Goal: Task Accomplishment & Management: Manage account settings

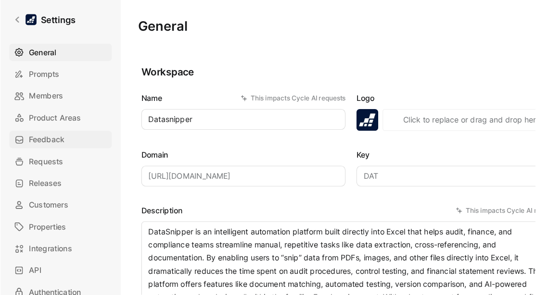
scroll to position [17, 0]
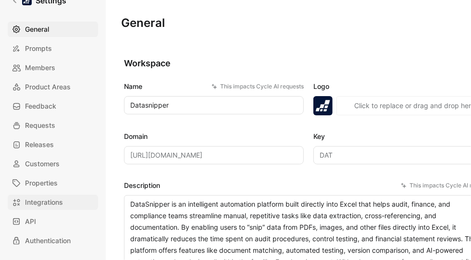
click at [39, 199] on span "Integrations" at bounding box center [44, 203] width 38 height 12
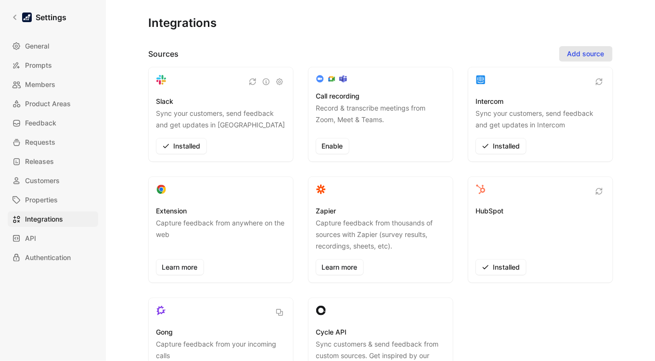
click at [471, 48] on span "Add source" at bounding box center [585, 54] width 37 height 12
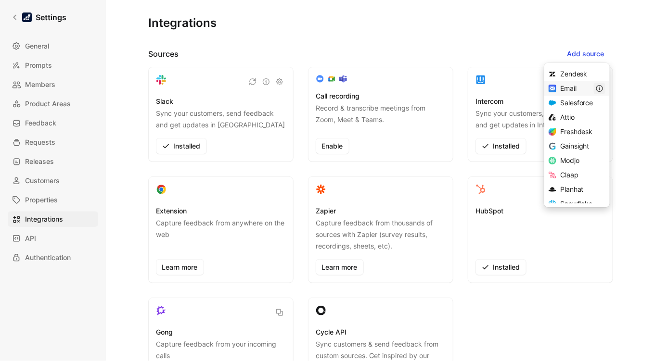
click at [471, 88] on icon "button" at bounding box center [600, 89] width 8 height 8
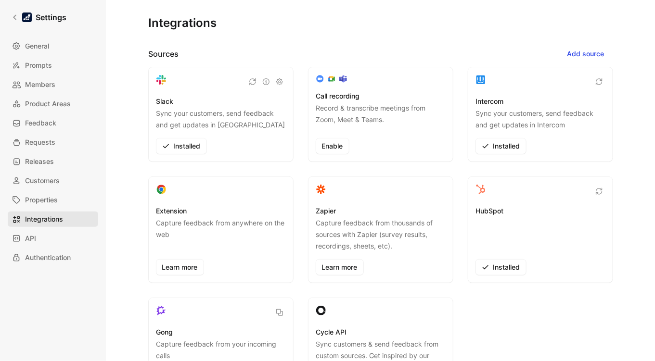
click at [42, 216] on span "Integrations" at bounding box center [44, 220] width 38 height 12
click at [471, 51] on span "Add source" at bounding box center [585, 54] width 37 height 12
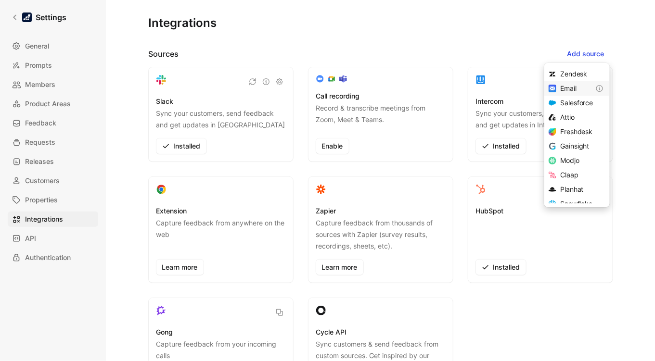
click at [471, 87] on span "Email" at bounding box center [568, 88] width 16 height 8
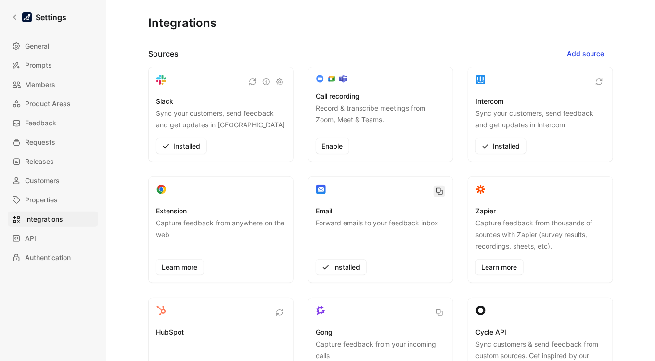
click at [438, 192] on icon "button" at bounding box center [439, 192] width 8 height 8
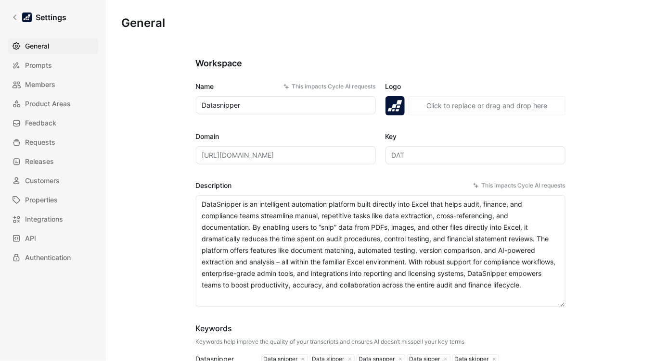
click at [51, 210] on div "General Prompts Members Product Areas Feedback Requests Releases Customers Prop…" at bounding box center [56, 151] width 97 height 227
click at [51, 214] on span "Integrations" at bounding box center [44, 220] width 38 height 12
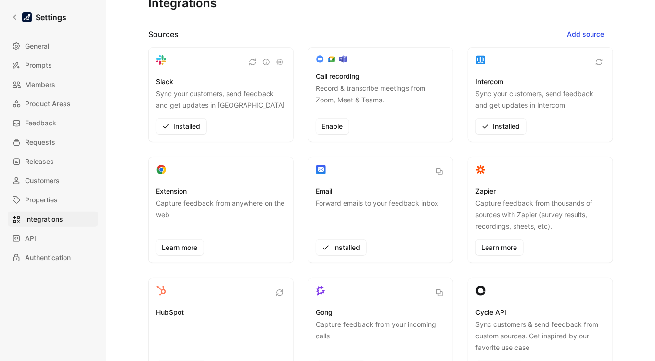
scroll to position [20, 0]
click at [442, 167] on button "button" at bounding box center [439, 171] width 12 height 12
click at [16, 13] on link "Settings" at bounding box center [39, 17] width 63 height 19
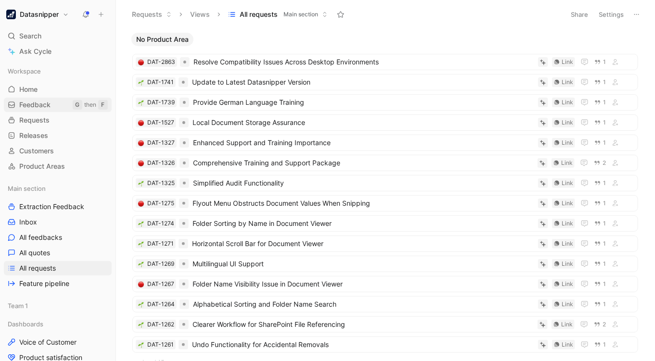
click at [31, 107] on span "Feedback" at bounding box center [34, 105] width 31 height 10
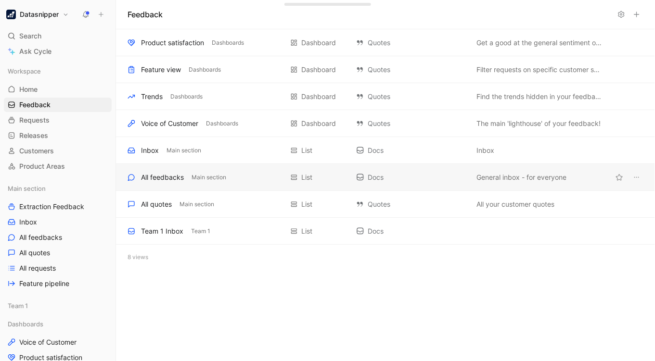
click at [168, 174] on div "All feedbacks" at bounding box center [162, 178] width 43 height 12
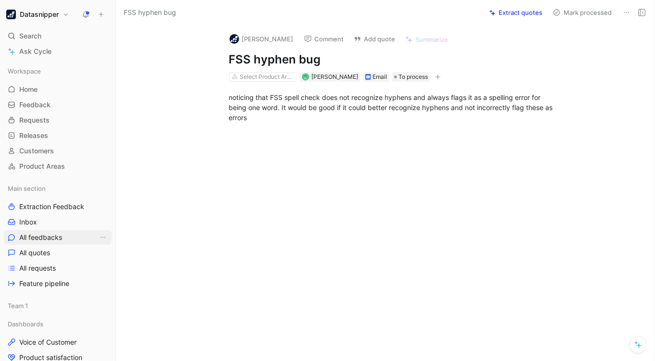
click at [47, 235] on span "All feedbacks" at bounding box center [40, 238] width 43 height 10
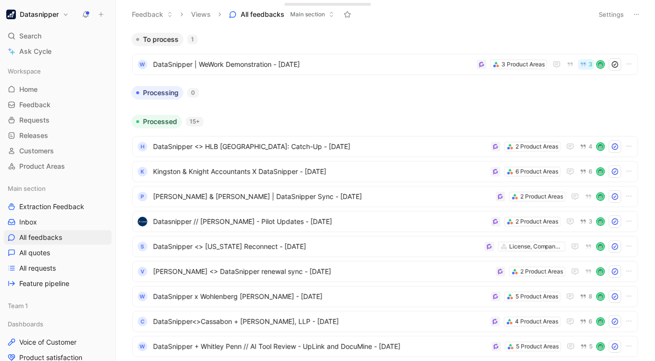
click at [626, 10] on button "Settings" at bounding box center [611, 14] width 34 height 13
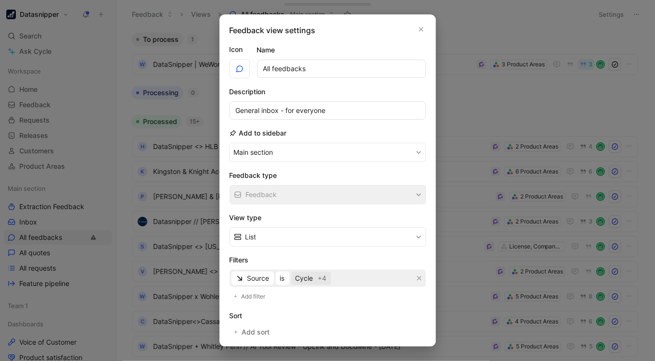
click at [323, 283] on span "+4" at bounding box center [322, 279] width 9 height 12
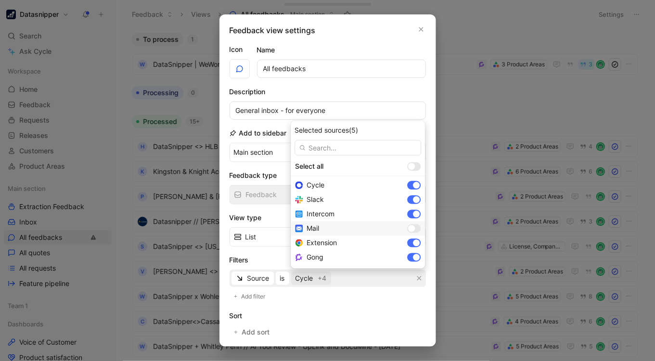
click at [407, 225] on div at bounding box center [413, 228] width 13 height 9
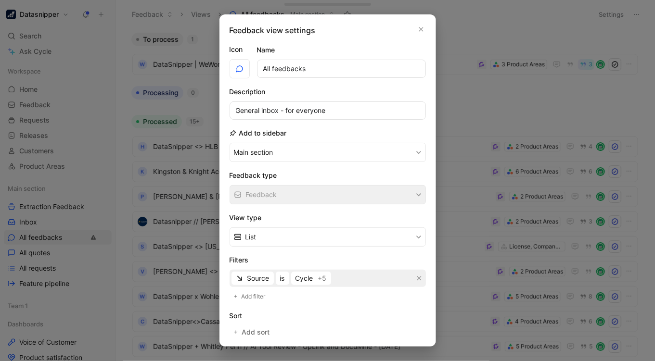
scroll to position [119, 0]
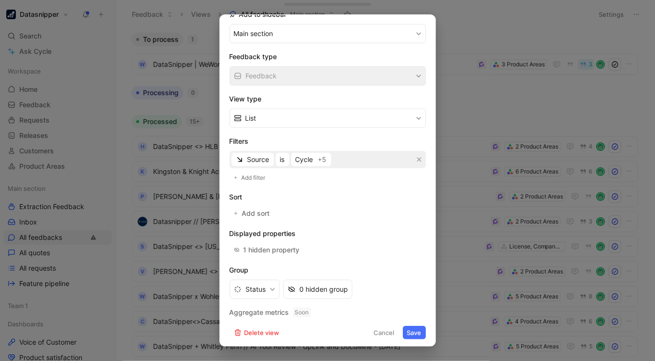
click at [410, 330] on button "Save" at bounding box center [414, 332] width 23 height 13
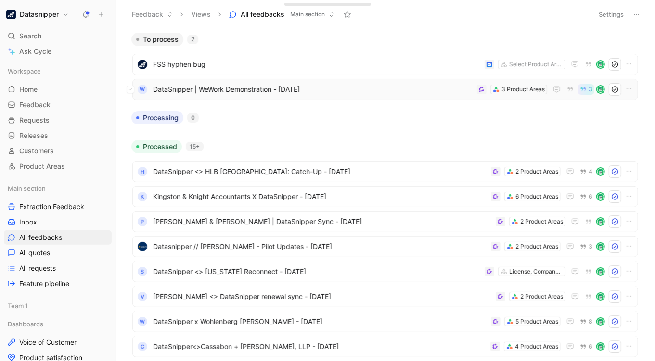
click at [359, 79] on div "W DataSnipper | WeWork Demonstration - 8/19/2025 3 Product Areas 3" at bounding box center [385, 89] width 506 height 21
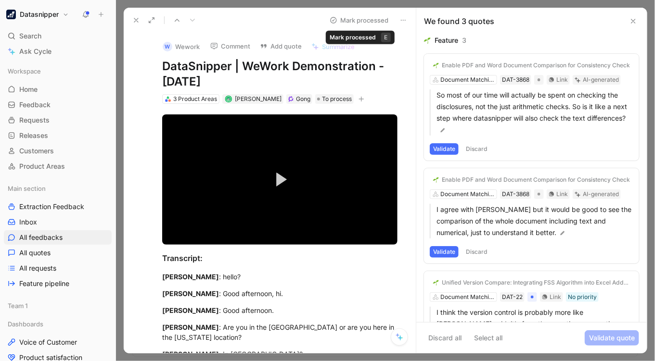
click at [363, 20] on button "Mark processed" at bounding box center [358, 19] width 67 height 13
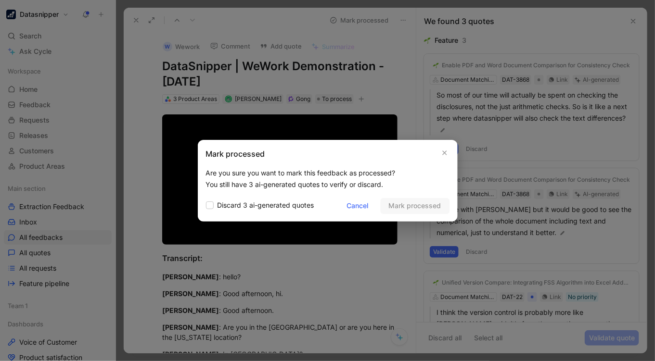
click at [435, 152] on div "Mark processed" at bounding box center [327, 154] width 243 height 12
click at [443, 152] on icon "button" at bounding box center [445, 153] width 6 height 8
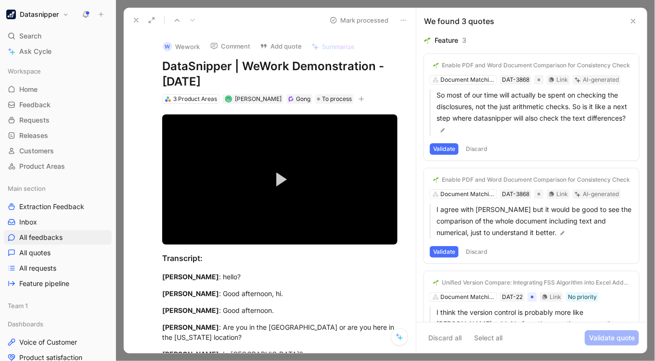
click at [453, 147] on button "Validate" at bounding box center [444, 149] width 29 height 12
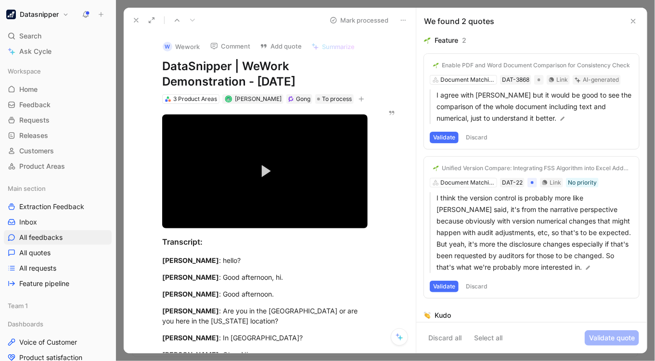
click at [446, 135] on button "Validate" at bounding box center [444, 138] width 29 height 12
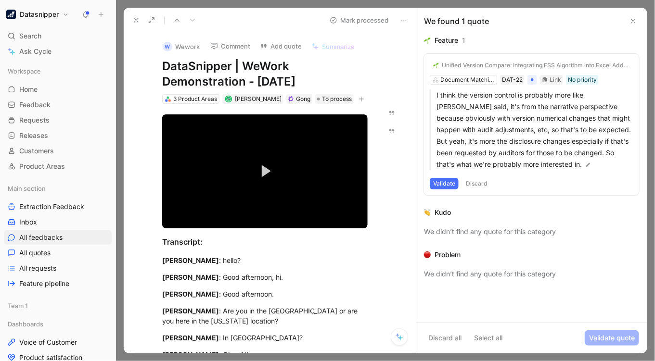
click at [444, 188] on button "Validate" at bounding box center [444, 184] width 29 height 12
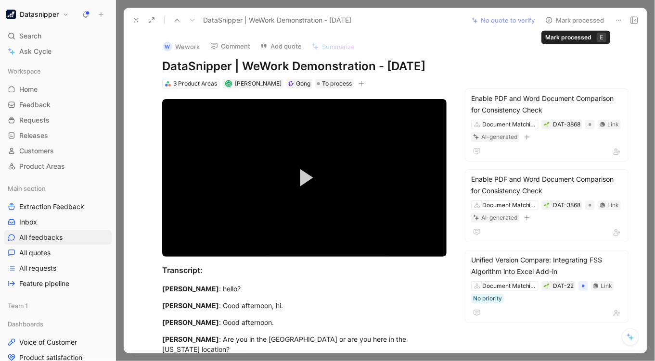
click at [583, 22] on button "Mark processed" at bounding box center [574, 19] width 67 height 13
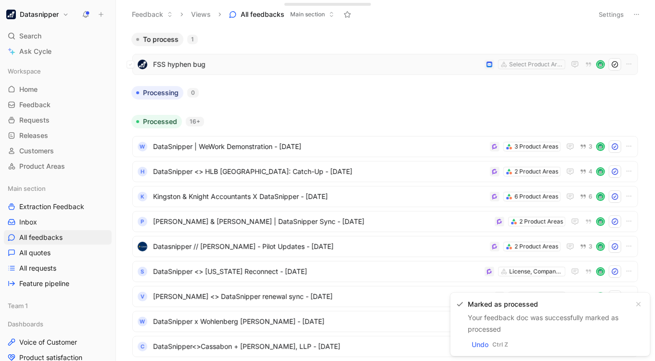
click at [243, 68] on span "FSS hyphen bug" at bounding box center [317, 65] width 328 height 12
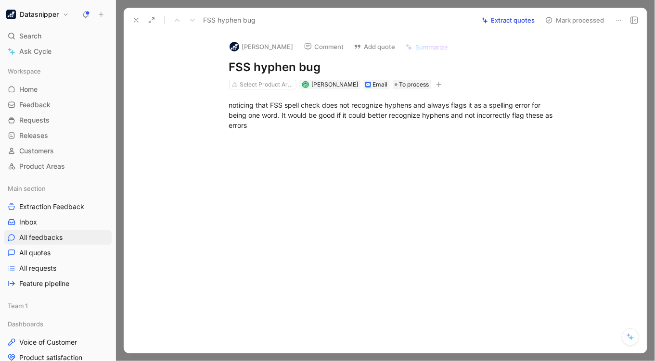
click at [650, 122] on div at bounding box center [385, 180] width 539 height 361
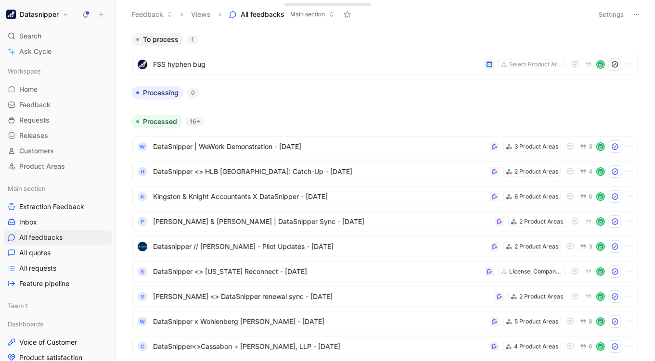
click at [31, 17] on h1 "Datasnipper" at bounding box center [39, 14] width 39 height 9
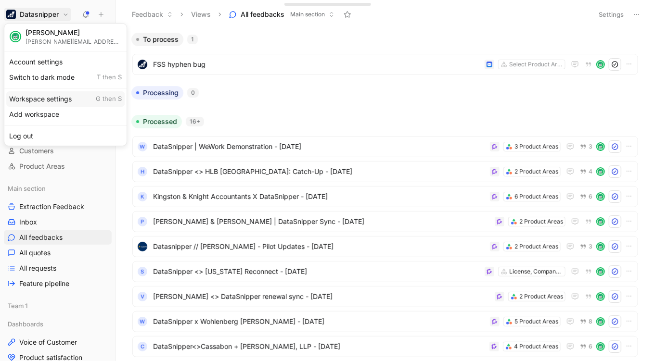
click at [51, 96] on div "Workspace settings G then S" at bounding box center [65, 98] width 118 height 15
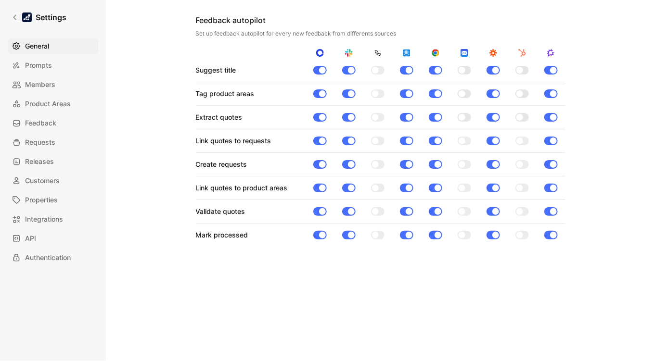
scroll to position [1372, 0]
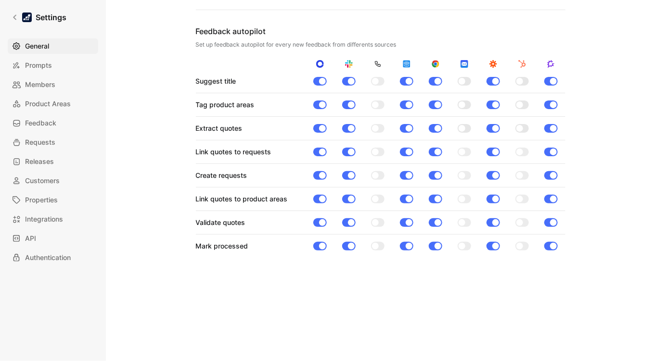
click at [460, 79] on div at bounding box center [461, 81] width 7 height 7
click at [0, 0] on input "checkbox" at bounding box center [0, 0] width 0 height 0
click at [461, 95] on div "Suggest title Tag product areas Extract quotes Link quotes to requests Create r…" at bounding box center [380, 164] width 369 height 177
click at [461, 101] on div at bounding box center [461, 104] width 7 height 7
click at [0, 0] on input "checkbox" at bounding box center [0, 0] width 0 height 0
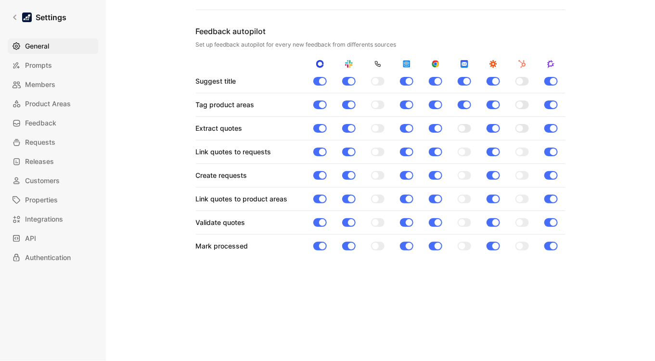
click at [458, 127] on div at bounding box center [461, 128] width 7 height 7
click at [0, 0] on input "checkbox" at bounding box center [0, 0] width 0 height 0
click at [461, 146] on div "Link quotes to requests" at bounding box center [380, 152] width 369 height 12
click at [461, 149] on div at bounding box center [461, 152] width 7 height 7
click at [0, 0] on input "checkbox" at bounding box center [0, 0] width 0 height 0
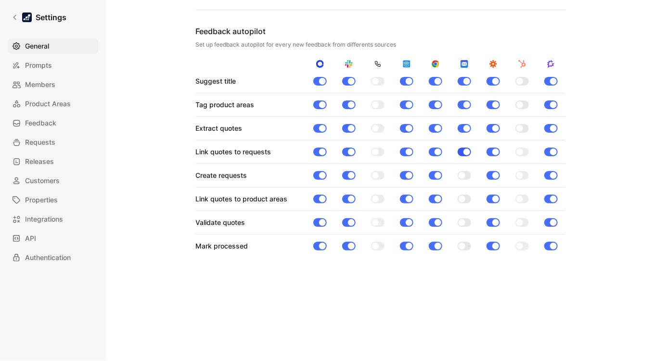
click at [463, 149] on div at bounding box center [466, 152] width 7 height 7
click at [0, 0] on input "checkbox" at bounding box center [0, 0] width 0 height 0
click at [461, 171] on div at bounding box center [463, 175] width 13 height 9
click at [0, 0] on input "checkbox" at bounding box center [0, 0] width 0 height 0
click at [461, 152] on div at bounding box center [463, 152] width 13 height 9
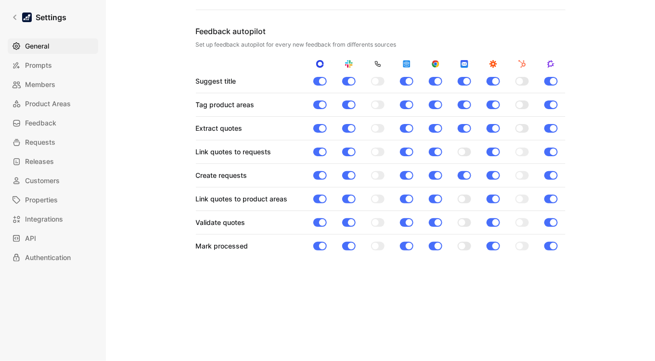
click at [0, 0] on input "checkbox" at bounding box center [0, 0] width 0 height 0
click at [463, 195] on div at bounding box center [463, 199] width 13 height 9
click at [0, 0] on input "checkbox" at bounding box center [0, 0] width 0 height 0
click at [458, 228] on div "Suggest title Tag product areas Extract quotes Link quotes to requests Create r…" at bounding box center [380, 164] width 369 height 177
click at [461, 222] on div at bounding box center [461, 222] width 7 height 7
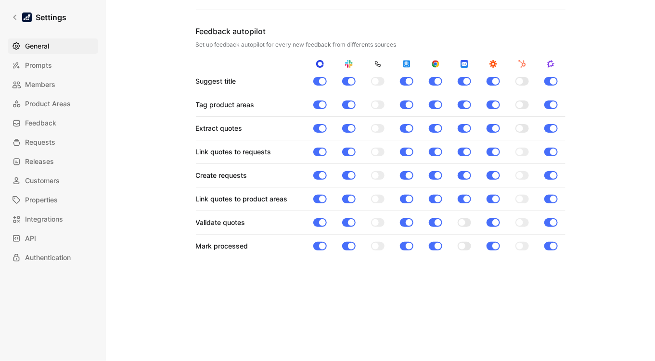
click at [0, 0] on input "checkbox" at bounding box center [0, 0] width 0 height 0
click at [461, 246] on div at bounding box center [463, 246] width 13 height 9
click at [0, 0] on input "checkbox" at bounding box center [0, 0] width 0 height 0
click at [17, 13] on link "Settings" at bounding box center [39, 17] width 63 height 19
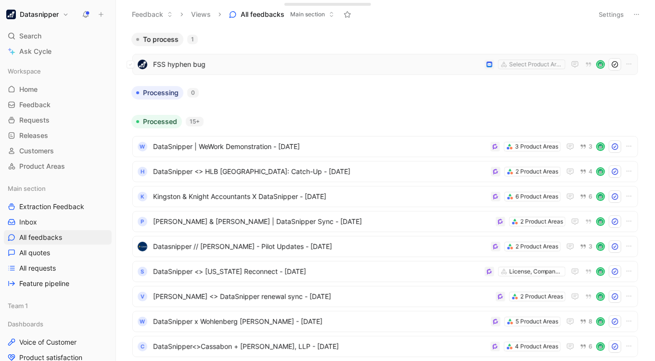
click at [362, 61] on span "FSS hyphen bug" at bounding box center [317, 65] width 328 height 12
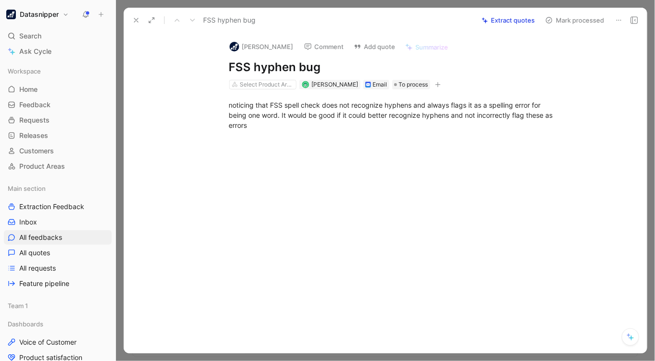
click at [496, 20] on button "Extract quotes" at bounding box center [508, 19] width 62 height 13
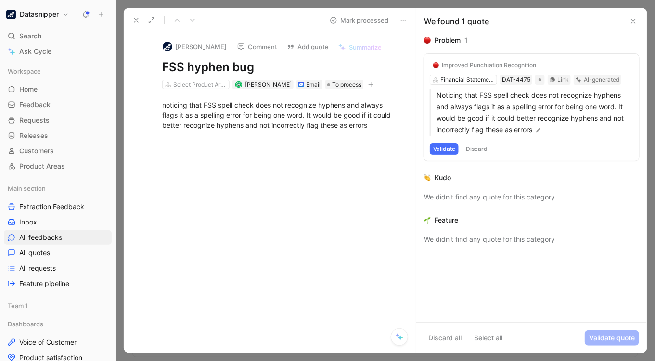
click at [445, 150] on button "Validate" at bounding box center [444, 149] width 29 height 12
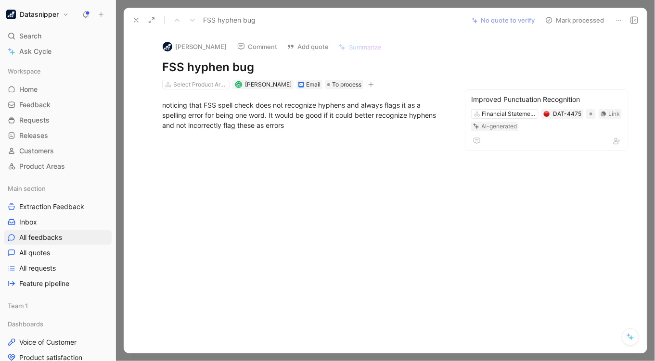
click at [575, 18] on button "Mark processed" at bounding box center [574, 19] width 67 height 13
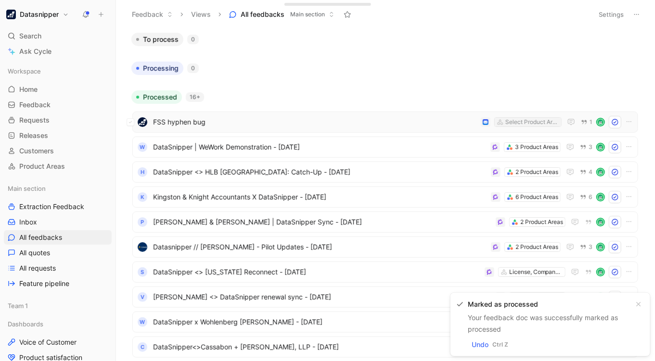
click at [506, 124] on div "Select Product Areas" at bounding box center [532, 122] width 54 height 10
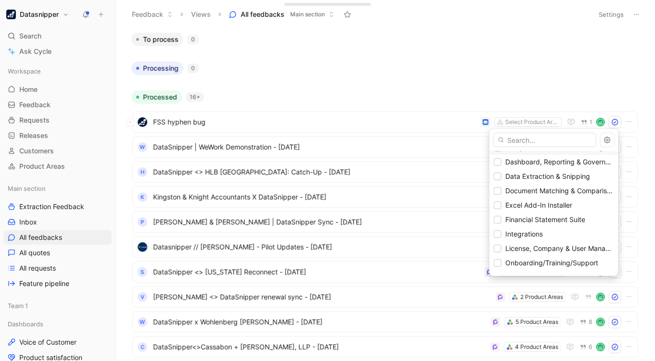
scroll to position [66, 0]
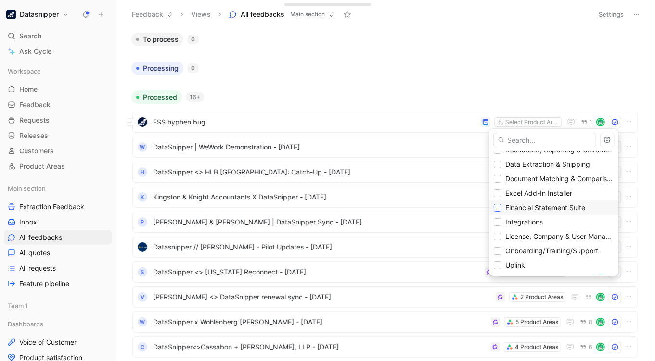
click at [495, 205] on icon at bounding box center [498, 208] width 6 height 6
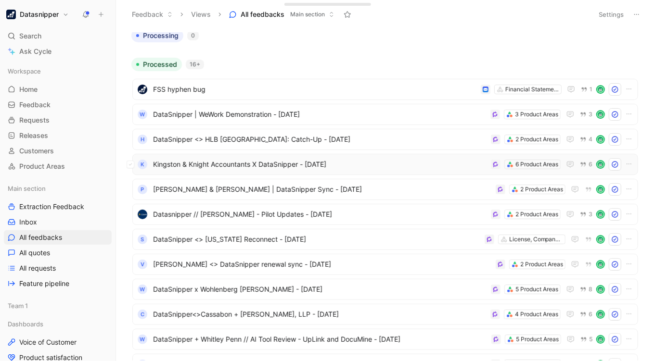
scroll to position [34, 0]
drag, startPoint x: 467, startPoint y: 39, endPoint x: 424, endPoint y: 35, distance: 43.5
click at [424, 35] on div "Processing 0" at bounding box center [384, 34] width 515 height 13
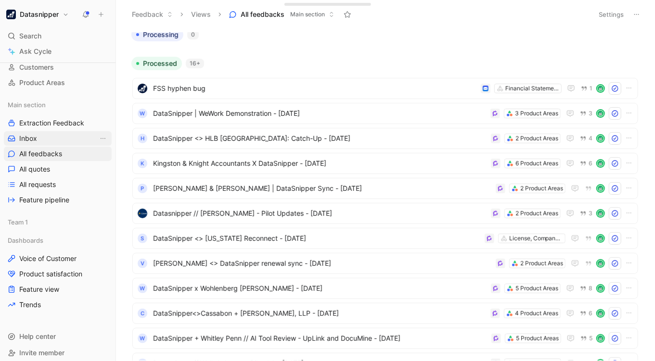
scroll to position [78, 0]
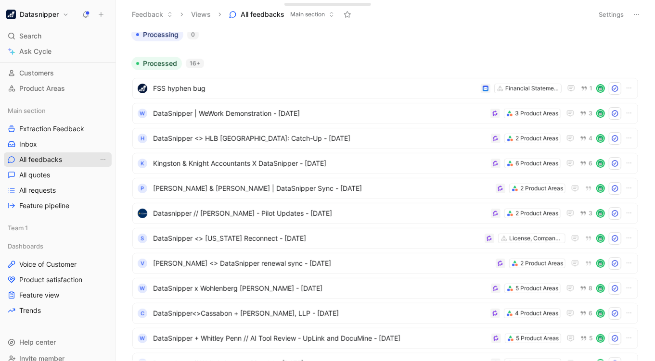
click at [51, 161] on span "All feedbacks" at bounding box center [40, 160] width 43 height 10
click at [607, 15] on button "Settings" at bounding box center [611, 14] width 34 height 13
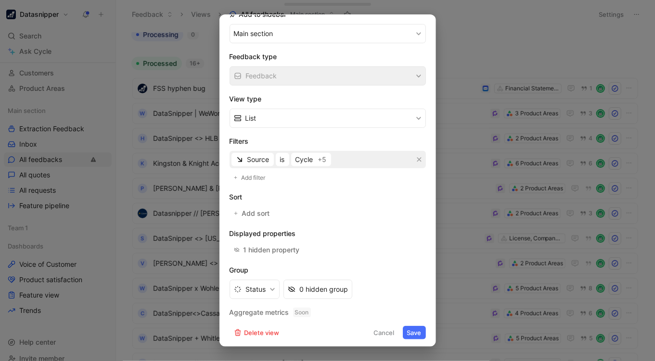
scroll to position [0, 0]
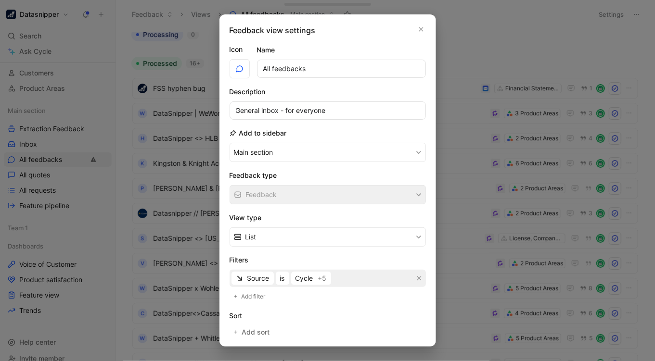
click at [489, 40] on div at bounding box center [327, 180] width 655 height 361
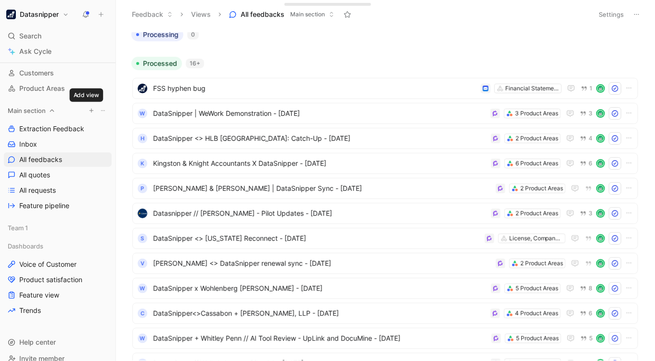
click at [89, 112] on icon "button" at bounding box center [92, 111] width 6 height 6
click at [289, 63] on div at bounding box center [327, 180] width 655 height 361
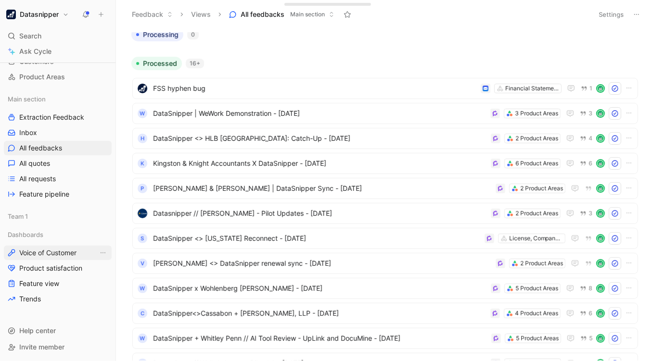
click at [50, 254] on span "Voice of Customer" at bounding box center [47, 253] width 57 height 10
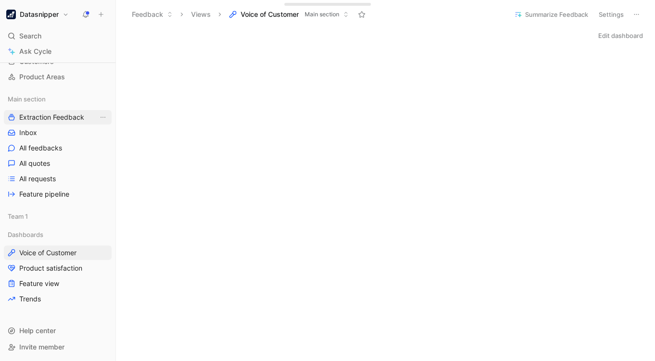
click at [52, 113] on span "Extraction Feedback" at bounding box center [51, 118] width 65 height 10
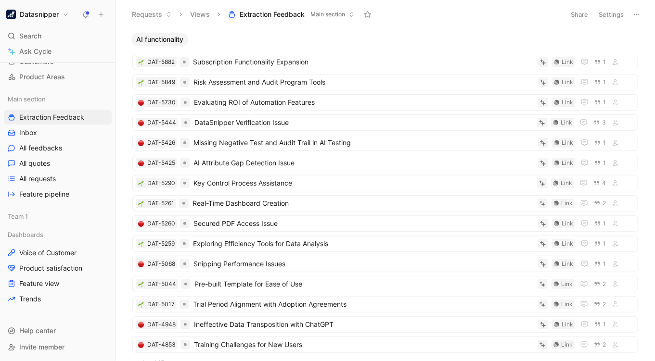
click at [610, 19] on button "Settings" at bounding box center [611, 14] width 34 height 13
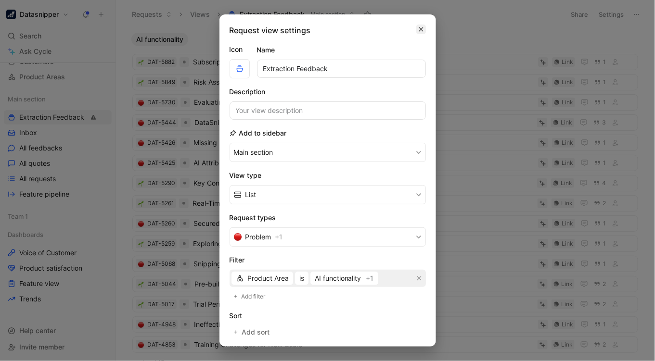
click at [418, 29] on icon "button" at bounding box center [421, 29] width 6 height 8
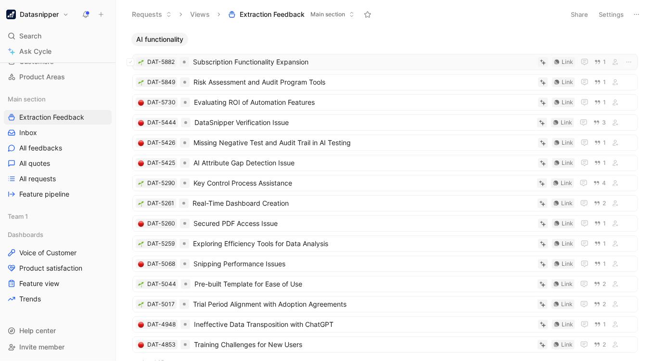
click at [254, 66] on span "Subscription Functionality Expansion" at bounding box center [363, 62] width 341 height 12
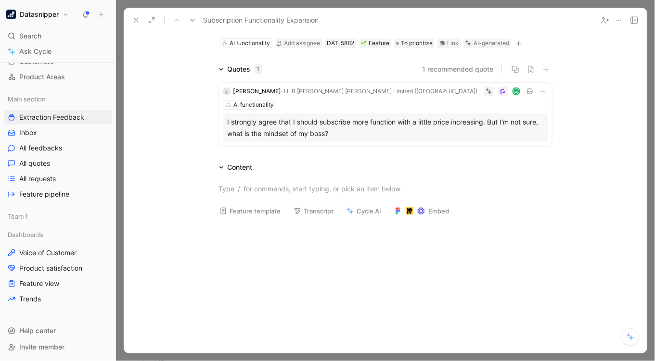
scroll to position [40, 0]
click at [117, 159] on div at bounding box center [116, 180] width 4 height 361
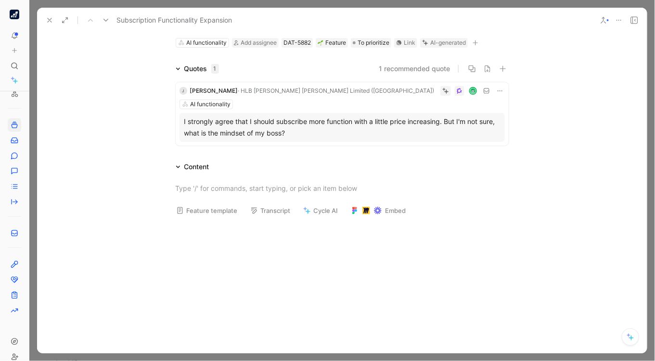
click at [47, 11] on div "Subscription Functionality Expansion" at bounding box center [341, 20] width 609 height 25
click at [47, 13] on button at bounding box center [49, 19] width 13 height 13
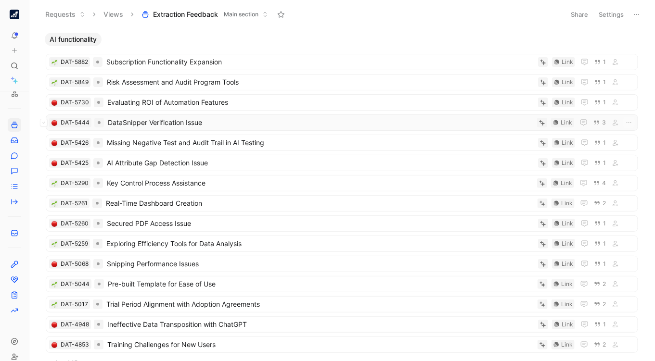
click at [424, 123] on span "DataSnipper Verification Issue" at bounding box center [320, 123] width 425 height 12
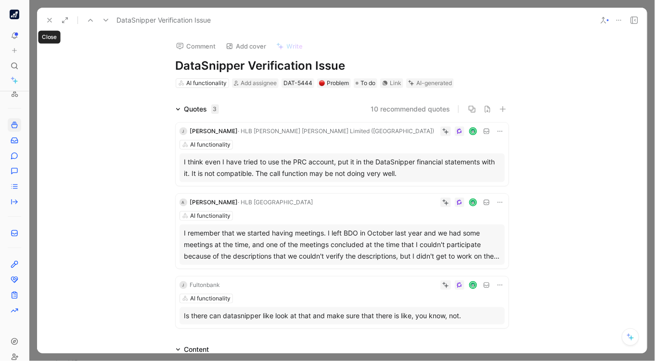
click at [47, 24] on icon at bounding box center [50, 20] width 8 height 8
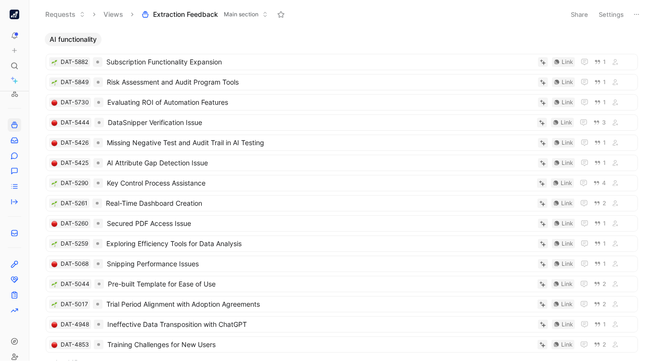
click at [47, 24] on header "Requests Views Extraction Feedback Main section Share Settings" at bounding box center [341, 14] width 625 height 29
click at [15, 263] on icon at bounding box center [15, 265] width 8 height 8
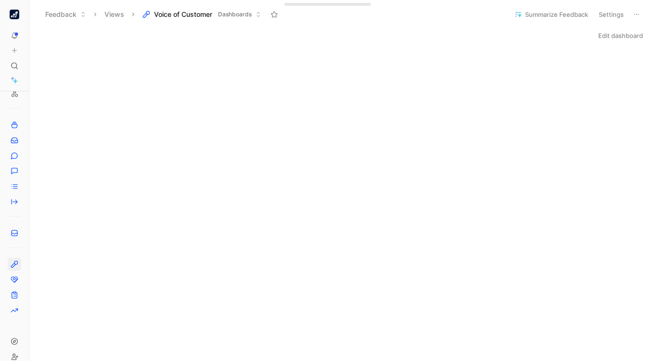
click at [144, 29] on div "Edit dashboard" at bounding box center [341, 35] width 625 height 13
click at [150, 35] on div "Edit dashboard" at bounding box center [341, 35] width 625 height 13
click at [184, 39] on div "Edit dashboard" at bounding box center [341, 35] width 625 height 13
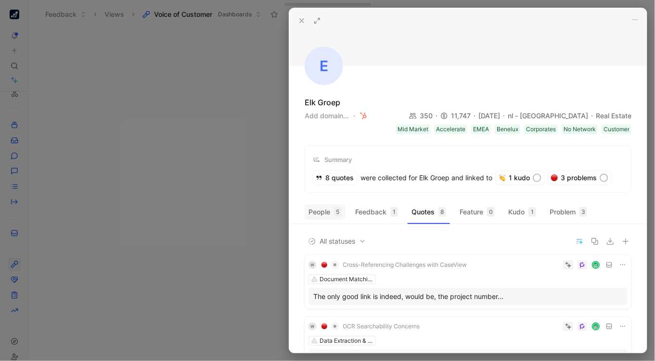
click at [327, 213] on button "People 5" at bounding box center [324, 211] width 41 height 15
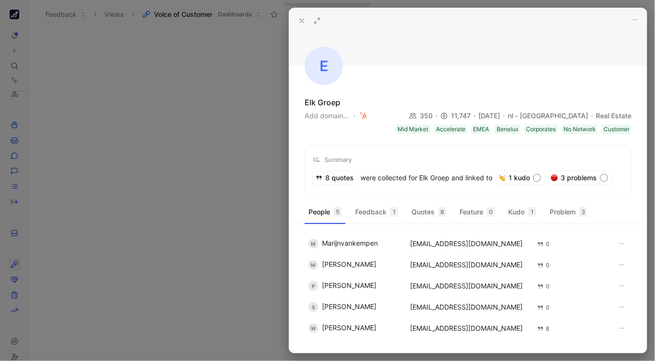
click at [203, 315] on div at bounding box center [327, 180] width 655 height 361
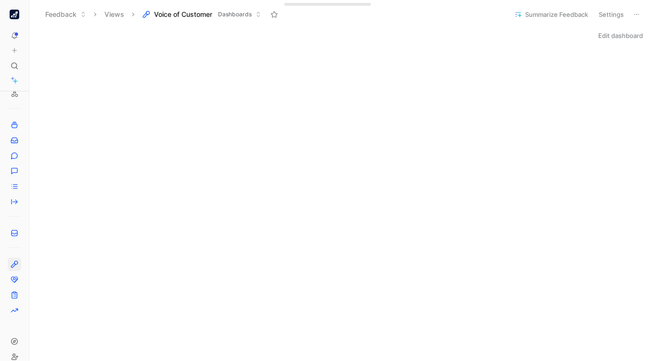
click at [140, 41] on div "Edit dashboard" at bounding box center [341, 35] width 625 height 13
click at [605, 34] on button "Edit dashboard" at bounding box center [620, 35] width 53 height 13
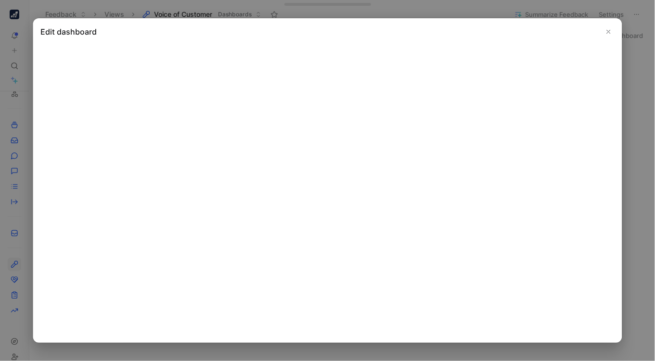
click at [605, 30] on icon "Close" at bounding box center [608, 31] width 7 height 7
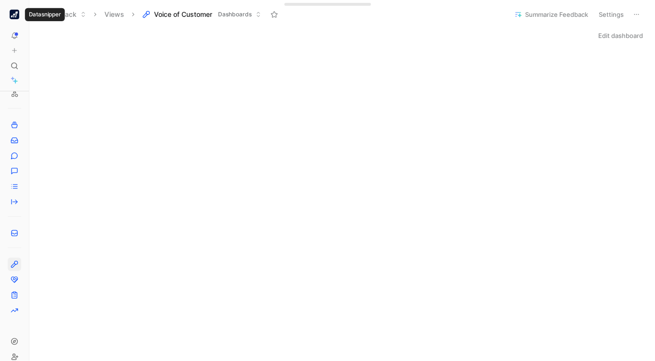
click at [14, 20] on button "button" at bounding box center [14, 14] width 13 height 13
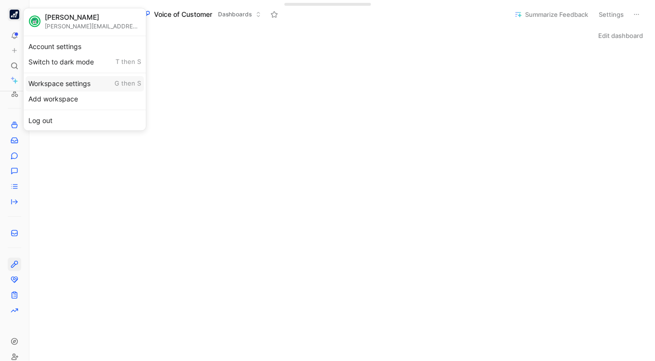
click at [54, 80] on div "Workspace settings G then S" at bounding box center [84, 83] width 118 height 15
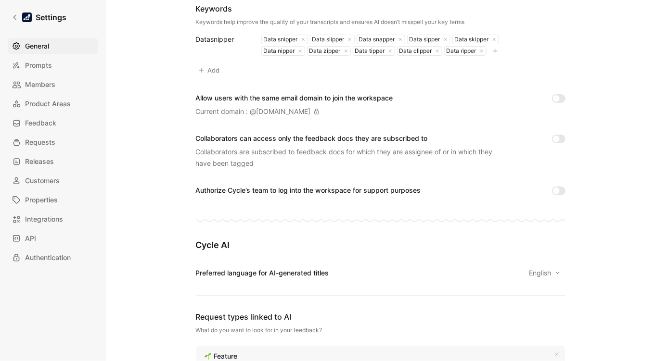
scroll to position [434, 0]
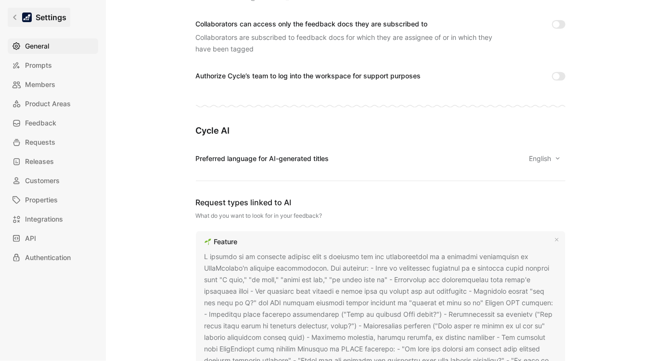
click at [55, 17] on h1 "Settings" at bounding box center [51, 18] width 31 height 12
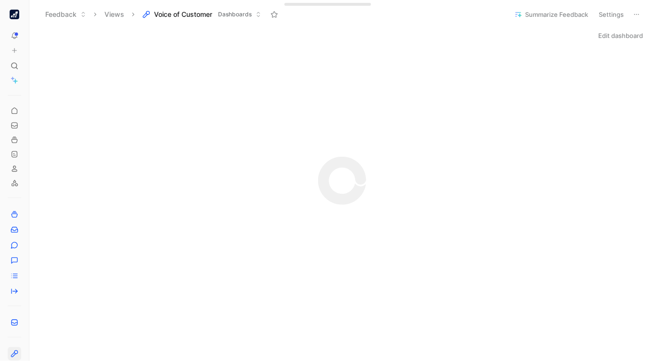
click at [15, 9] on button "button" at bounding box center [14, 14] width 13 height 13
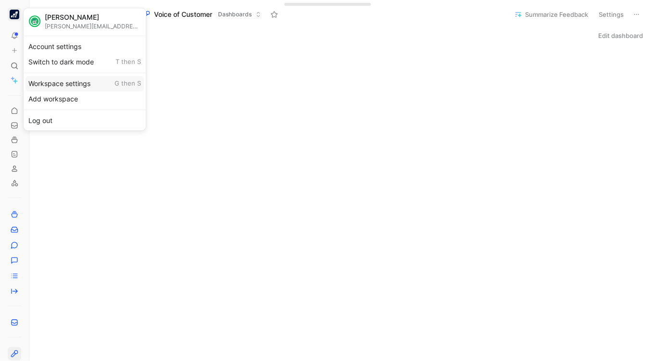
click at [56, 77] on div "Workspace settings G then S" at bounding box center [84, 83] width 118 height 15
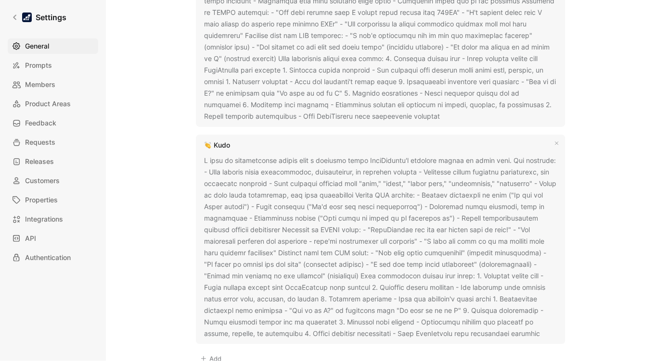
scroll to position [999, 0]
drag, startPoint x: 506, startPoint y: 332, endPoint x: 188, endPoint y: 154, distance: 364.2
drag, startPoint x: 201, startPoint y: 159, endPoint x: 506, endPoint y: 333, distance: 350.9
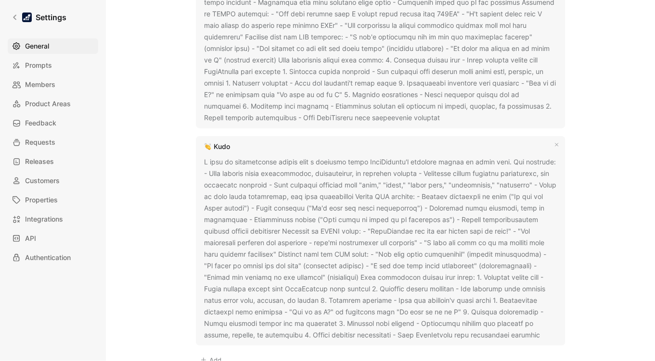
click at [506, 333] on div at bounding box center [380, 248] width 352 height 185
copy div "A kudo is enthusiastic praise from a customer about DataSnipper's positive impa…"
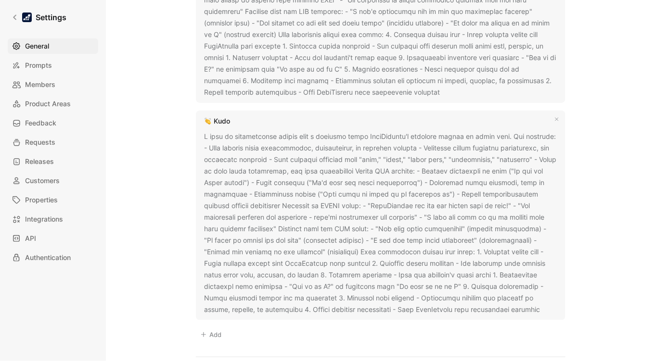
click at [507, 308] on div at bounding box center [380, 223] width 352 height 185
click at [544, 307] on icon at bounding box center [547, 310] width 6 height 6
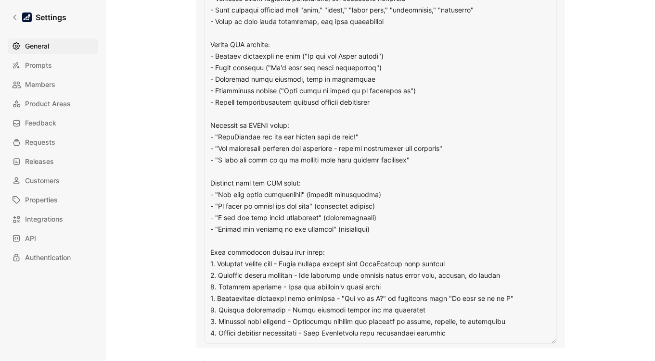
scroll to position [1121, 0]
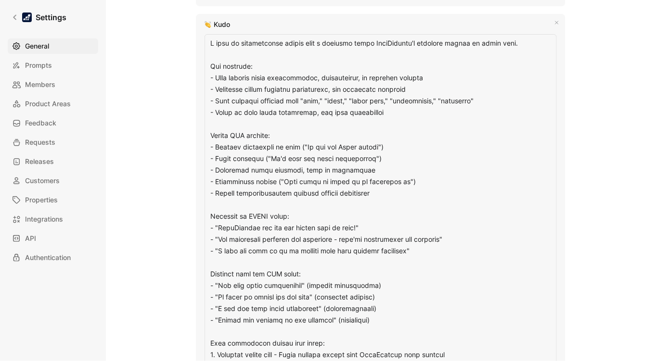
drag, startPoint x: 457, startPoint y: 261, endPoint x: 194, endPoint y: 38, distance: 344.7
click at [196, 38] on div "Kudo" at bounding box center [380, 227] width 369 height 426
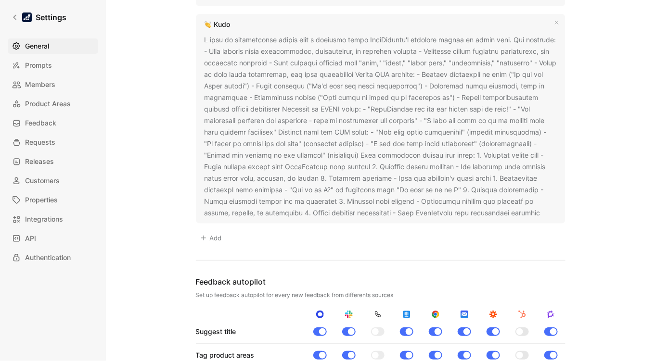
click at [545, 212] on use at bounding box center [547, 214] width 4 height 4
click at [544, 211] on icon at bounding box center [547, 214] width 6 height 6
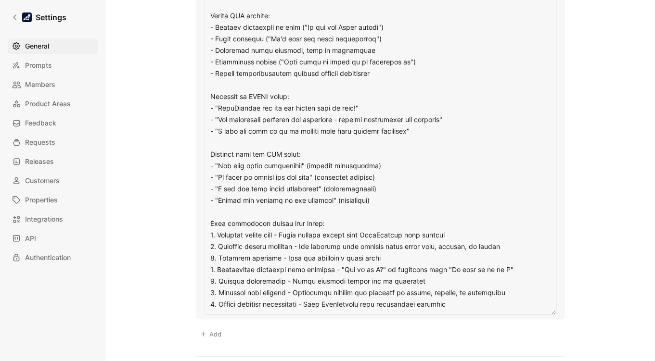
scroll to position [1099, 0]
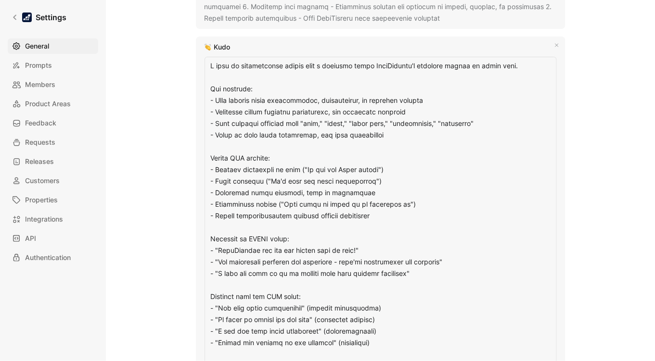
drag, startPoint x: 461, startPoint y: 180, endPoint x: 201, endPoint y: 60, distance: 286.2
click at [204, 60] on textarea at bounding box center [380, 257] width 352 height 401
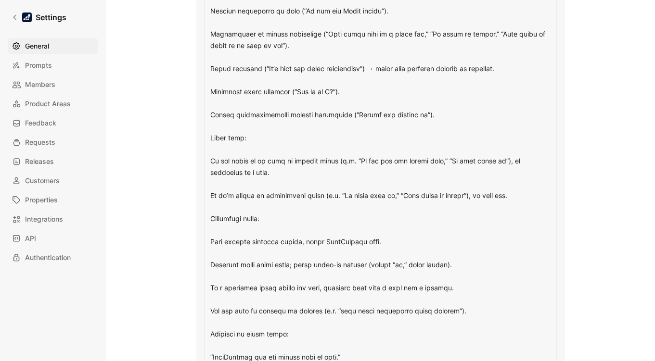
scroll to position [1289, 0]
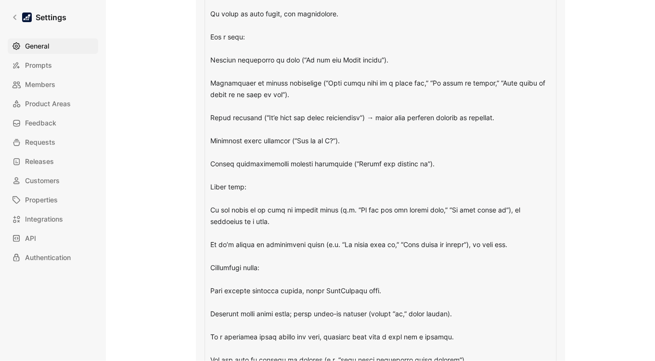
click at [215, 42] on textarea at bounding box center [380, 228] width 352 height 724
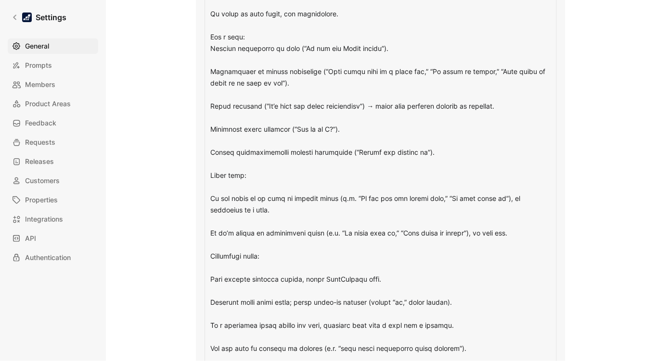
scroll to position [1319, 0]
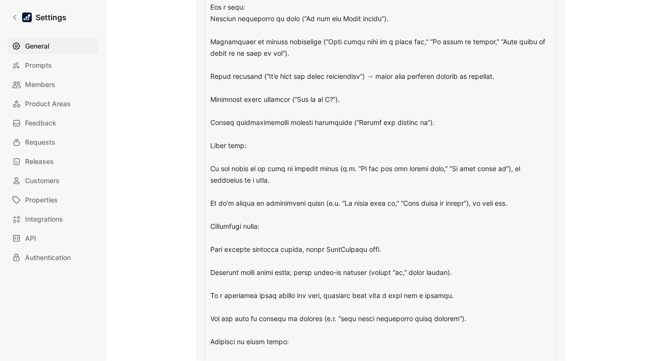
click at [218, 24] on textarea at bounding box center [380, 192] width 352 height 712
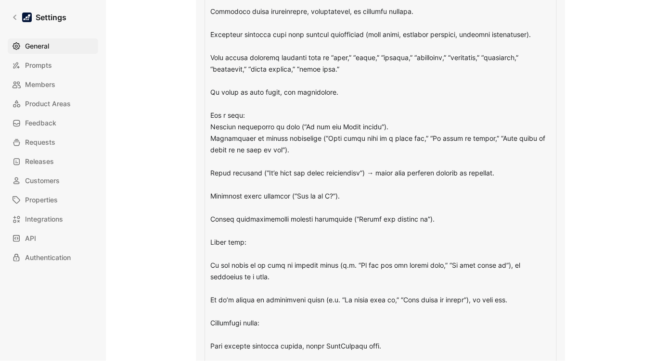
scroll to position [1210, 0]
click at [210, 24] on textarea at bounding box center [380, 295] width 352 height 701
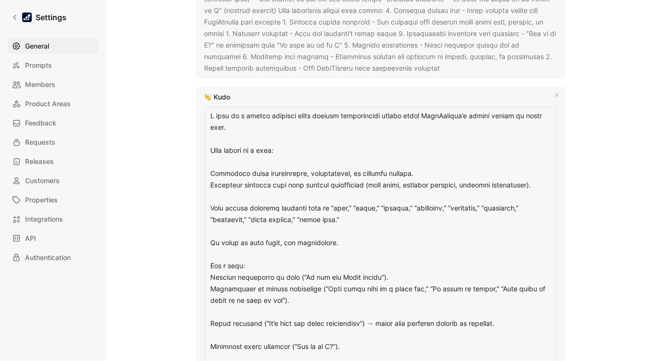
scroll to position [1048, 0]
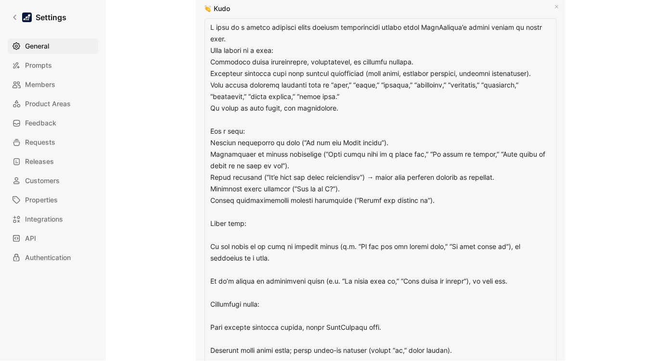
scroll to position [1138, 0]
click at [216, 235] on textarea at bounding box center [380, 322] width 352 height 609
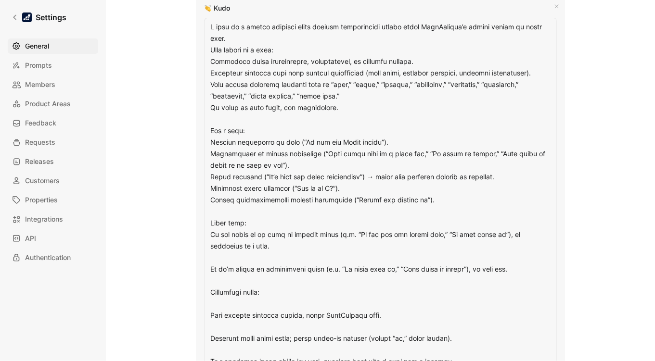
click at [220, 254] on textarea at bounding box center [380, 316] width 352 height 597
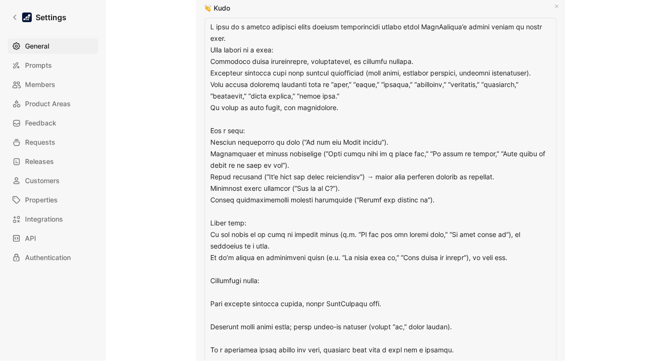
click at [233, 270] on textarea at bounding box center [380, 310] width 352 height 585
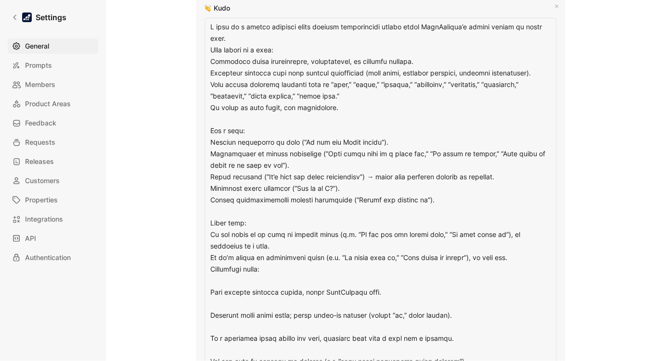
click at [223, 276] on textarea at bounding box center [380, 305] width 352 height 574
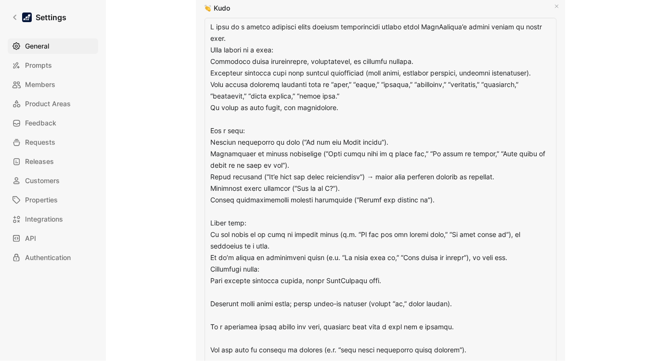
click at [226, 290] on textarea at bounding box center [380, 299] width 352 height 562
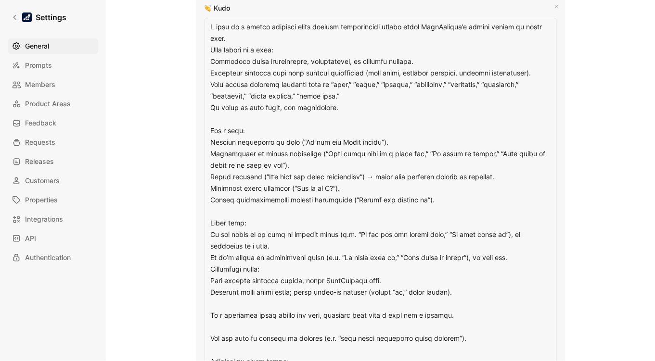
click at [233, 308] on textarea at bounding box center [380, 293] width 352 height 551
click at [217, 303] on textarea at bounding box center [380, 293] width 352 height 551
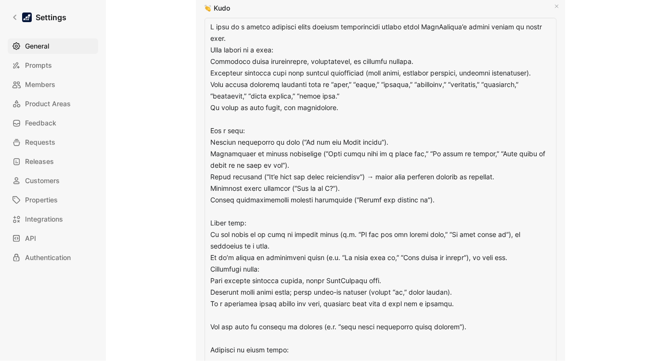
click at [228, 315] on textarea at bounding box center [380, 287] width 352 height 539
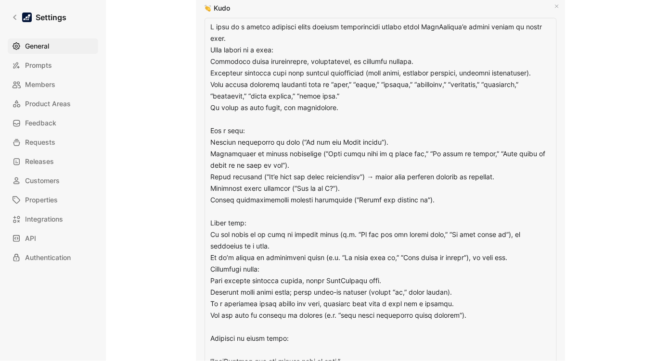
click at [231, 323] on textarea at bounding box center [380, 282] width 352 height 528
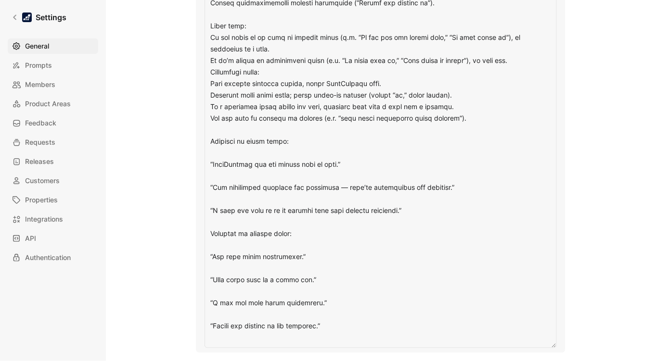
scroll to position [1336, 0]
click at [227, 158] on textarea at bounding box center [380, 84] width 352 height 528
click at [219, 152] on textarea at bounding box center [380, 84] width 352 height 528
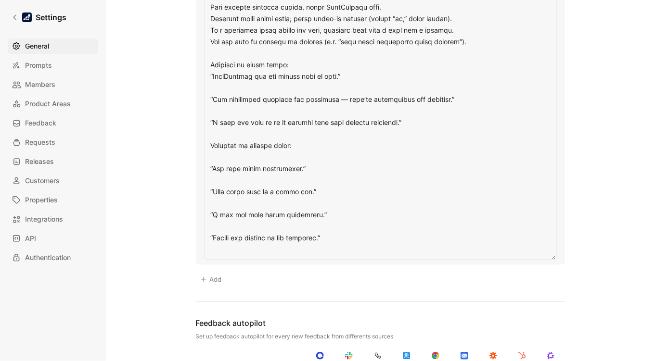
scroll to position [1406, 0]
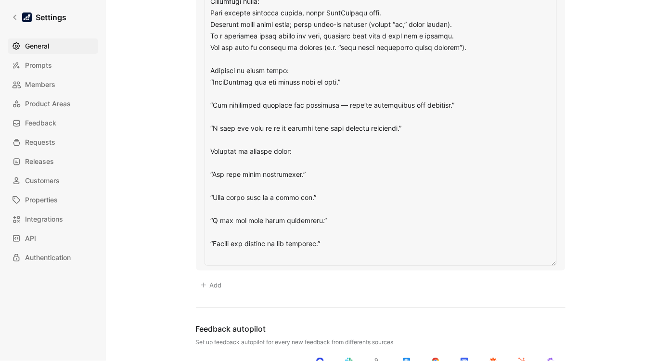
click at [216, 91] on textarea at bounding box center [380, 8] width 352 height 516
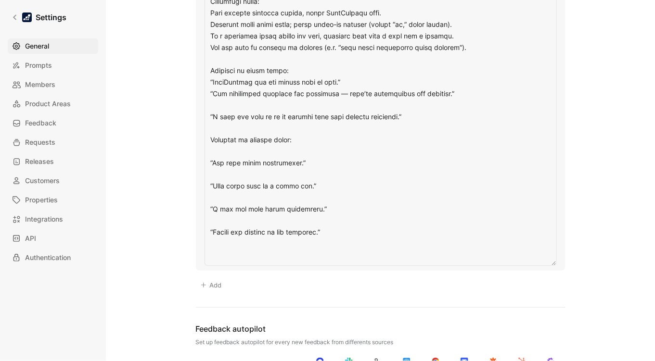
scroll to position [1481, 0]
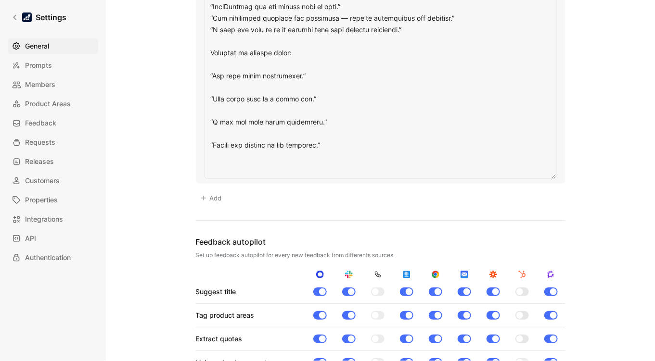
scroll to position [1492, 0]
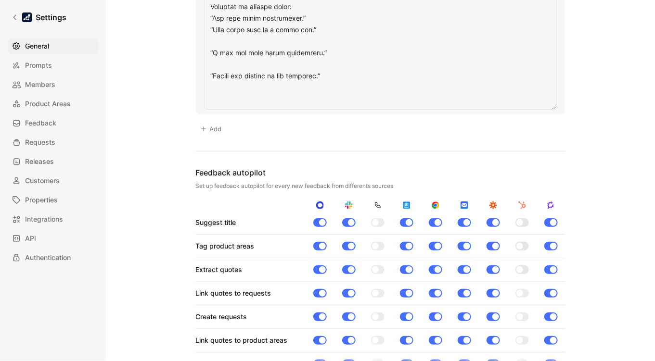
scroll to position [1539, 0]
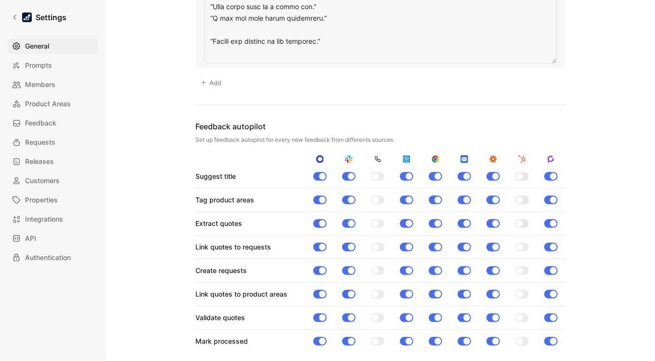
type textarea "A kudo is a direct customer quote showing enthusiastic praise about DataSnipper…"
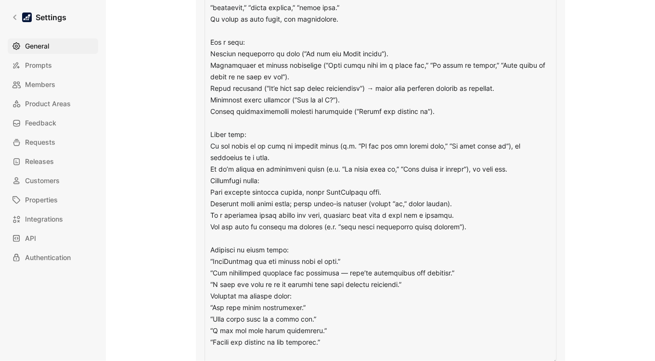
scroll to position [1216, 0]
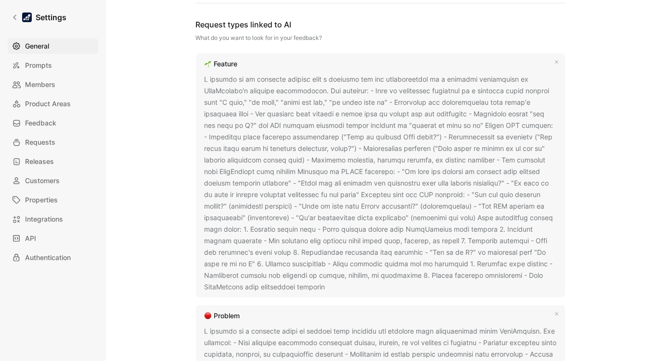
scroll to position [611, 0]
drag, startPoint x: 263, startPoint y: 289, endPoint x: 188, endPoint y: 82, distance: 219.7
click at [188, 82] on div "General Saved Workspace Name This impacts Cycle AI requests Datasnipper Logo «r…" at bounding box center [380, 274] width 518 height 1740
copy div "A feature is an explicit request from a customer for new functionality or a spe…"
click at [329, 286] on icon at bounding box center [332, 289] width 6 height 6
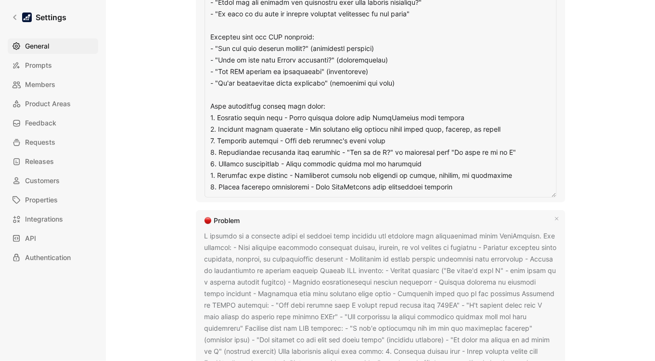
scroll to position [933, 0]
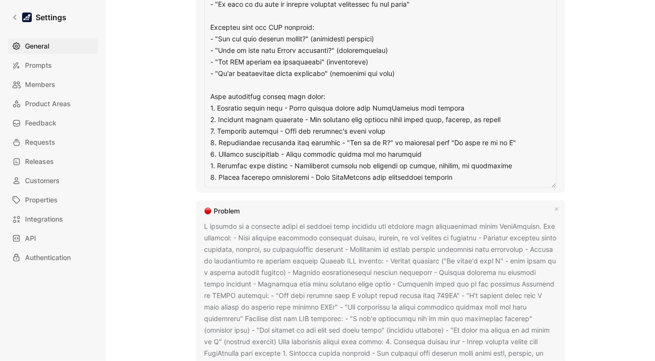
drag, startPoint x: 203, startPoint y: 78, endPoint x: 465, endPoint y: 180, distance: 280.9
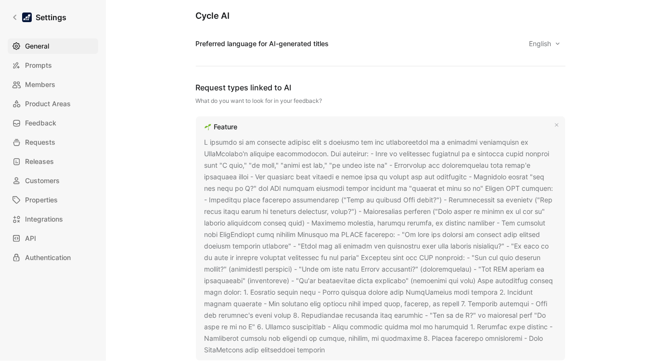
scroll to position [594, 0]
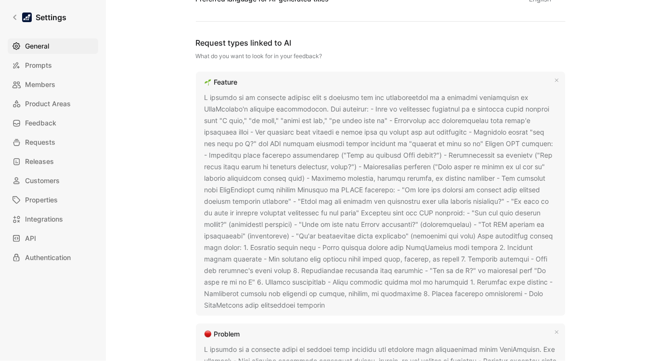
click at [329, 303] on icon at bounding box center [332, 306] width 6 height 6
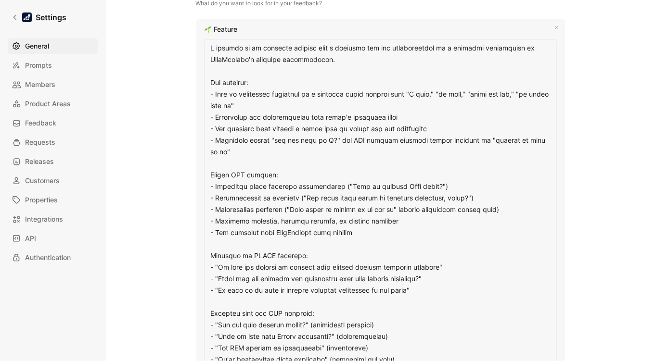
scroll to position [637, 0]
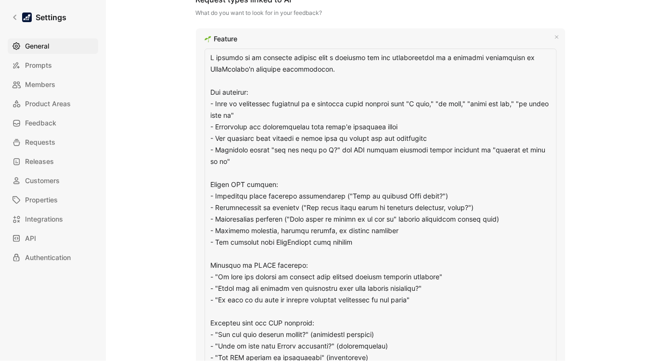
drag, startPoint x: 450, startPoint y: 270, endPoint x: 206, endPoint y: 55, distance: 325.5
click at [206, 55] on textarea at bounding box center [380, 266] width 352 height 435
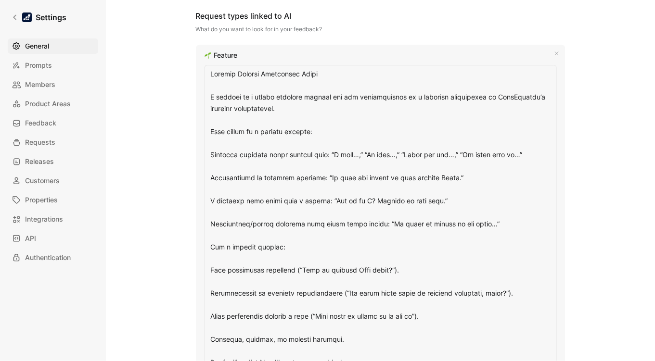
scroll to position [617, 0]
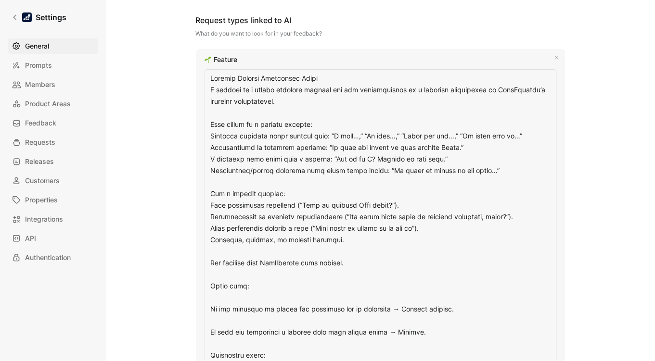
click at [225, 254] on textarea at bounding box center [380, 367] width 352 height 597
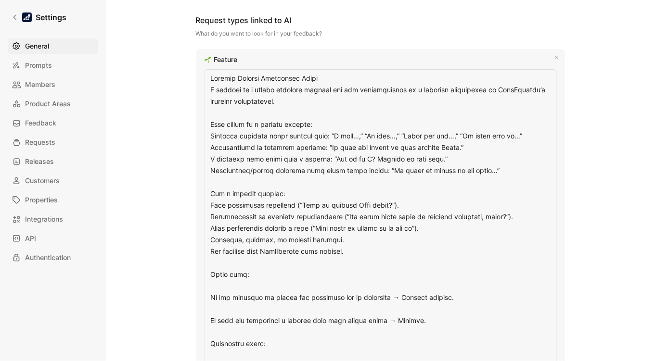
click at [224, 285] on textarea at bounding box center [380, 361] width 352 height 585
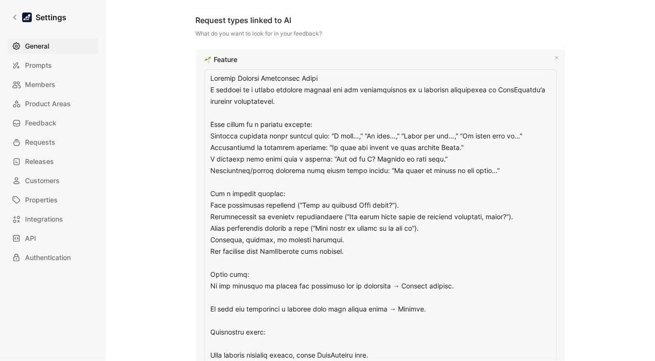
click at [216, 298] on textarea at bounding box center [380, 356] width 352 height 574
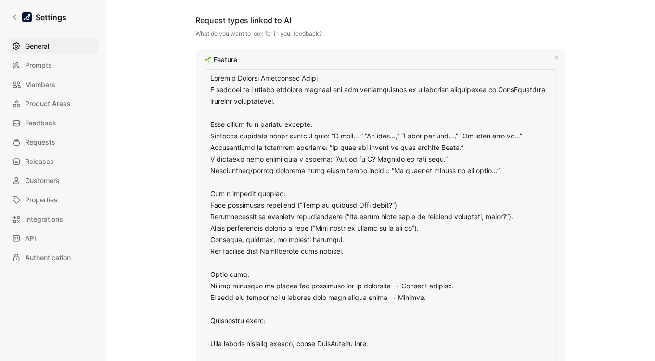
click at [220, 308] on textarea at bounding box center [380, 350] width 352 height 562
click at [228, 332] on textarea at bounding box center [380, 350] width 352 height 562
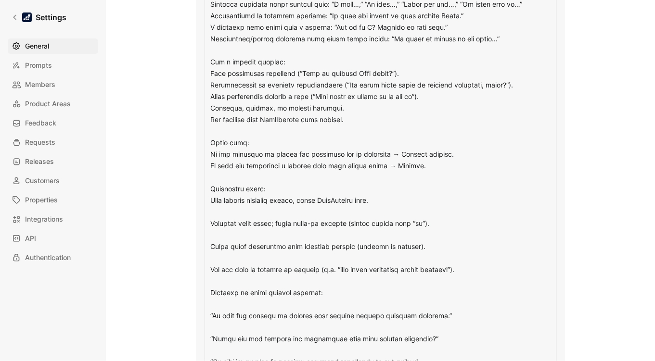
scroll to position [750, 0]
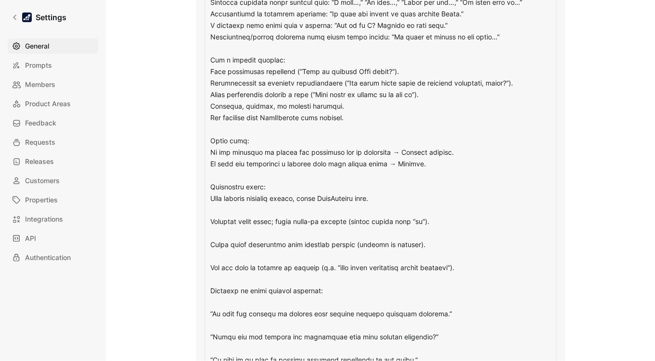
click at [226, 203] on textarea at bounding box center [380, 211] width 352 height 551
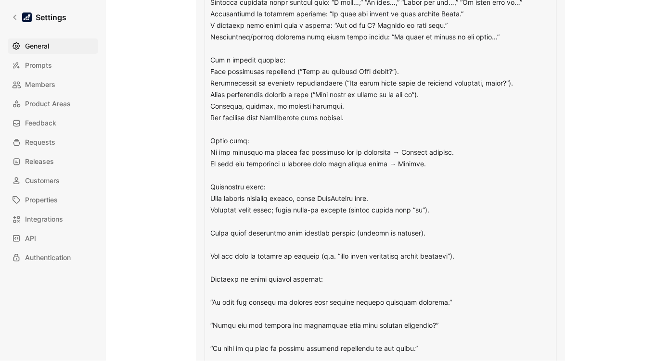
click at [224, 223] on textarea at bounding box center [380, 205] width 352 height 539
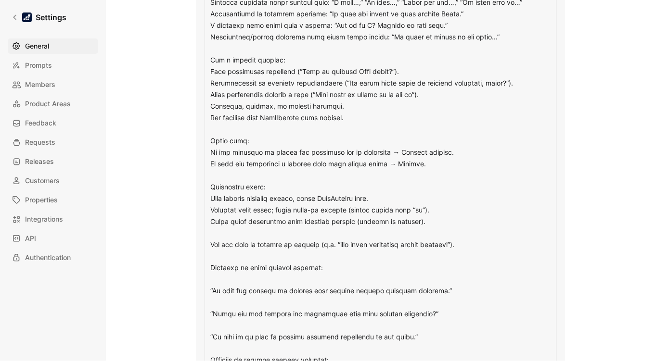
click at [222, 228] on textarea at bounding box center [380, 200] width 352 height 528
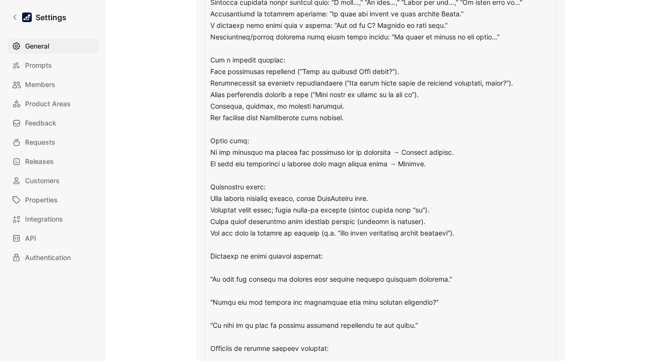
click at [228, 250] on textarea at bounding box center [380, 194] width 352 height 516
click at [218, 268] on textarea at bounding box center [380, 194] width 352 height 516
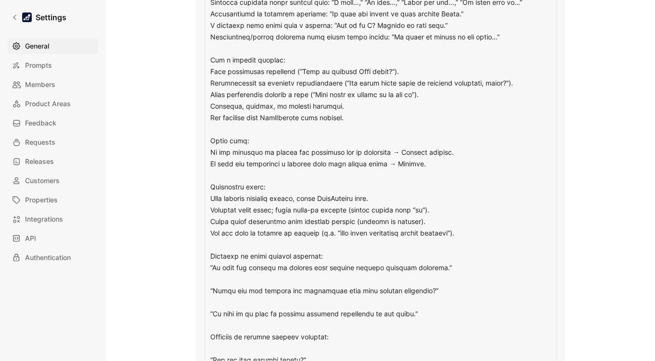
click at [221, 273] on textarea at bounding box center [380, 188] width 352 height 505
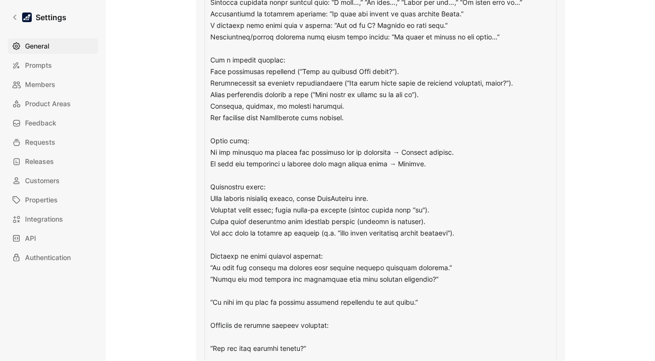
click at [221, 286] on textarea at bounding box center [380, 182] width 352 height 493
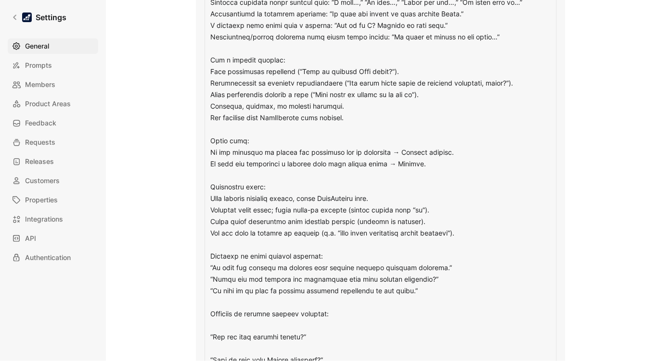
click at [220, 323] on textarea at bounding box center [380, 177] width 352 height 482
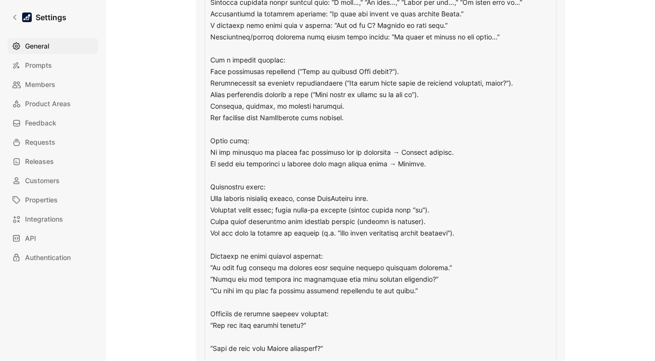
click at [220, 336] on textarea at bounding box center [380, 171] width 352 height 470
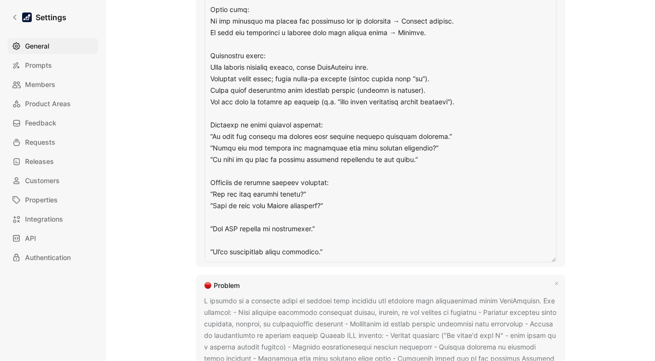
scroll to position [882, 0]
click at [217, 219] on textarea at bounding box center [380, 33] width 352 height 458
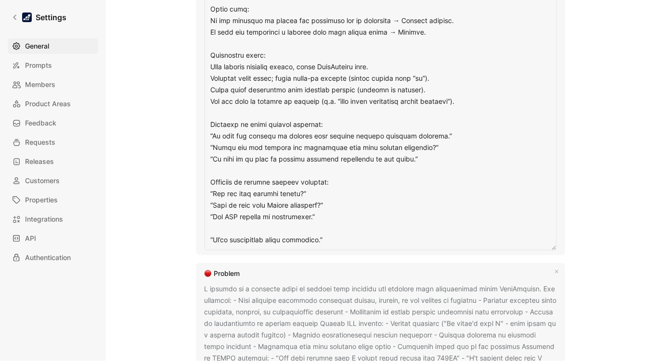
type textarea "Feature Request Extraction Guide A feature is a direct customer request for new…"
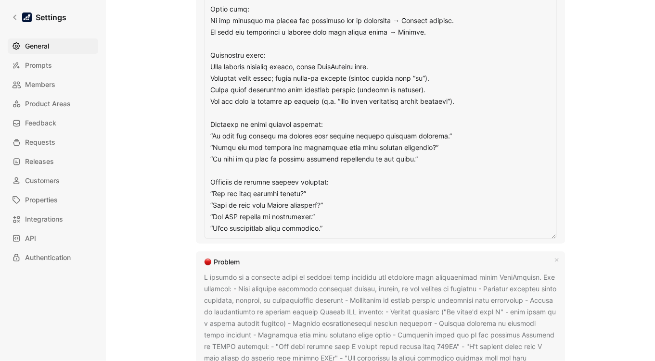
click at [601, 192] on div "General Saved Workspace Name This impacts Cycle AI requests Datasnipper Logo «r…" at bounding box center [380, 111] width 518 height 1956
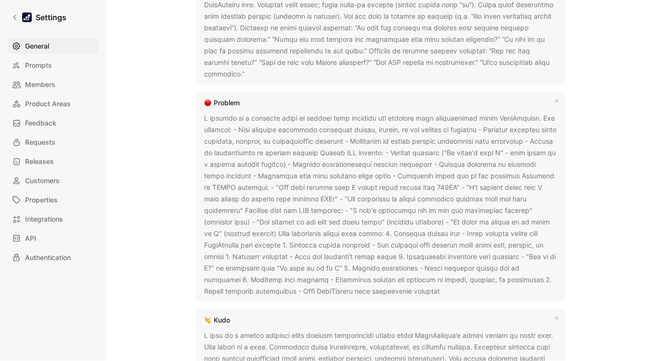
scroll to position [804, 0]
drag, startPoint x: 381, startPoint y: 290, endPoint x: 192, endPoint y: 118, distance: 255.0
click at [192, 118] on div "General Saved Workspace Name This impacts Cycle AI requests Datasnipper Logo «r…" at bounding box center [380, 70] width 518 height 1717
copy div "A problem is a concrete issue or failure that prevents the customer from succes…"
click at [615, 184] on div "General Saved Workspace Name This impacts Cycle AI requests Datasnipper Logo «r…" at bounding box center [380, 70] width 518 height 1717
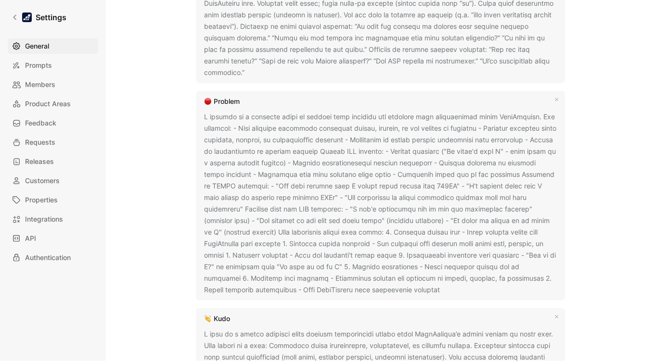
click at [631, 228] on div "General Saved Workspace Name This impacts Cycle AI requests Datasnipper Logo «r…" at bounding box center [380, 70] width 518 height 1717
click at [444, 288] on icon at bounding box center [447, 291] width 6 height 6
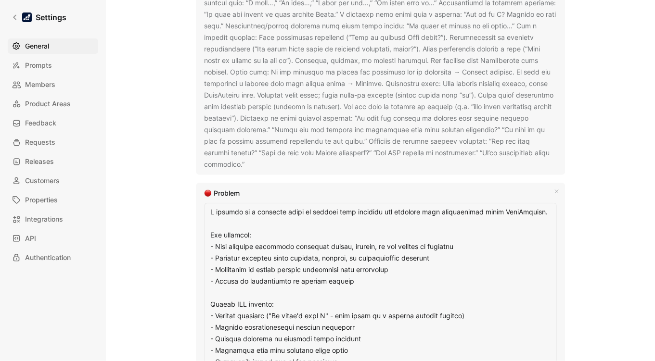
scroll to position [801, 0]
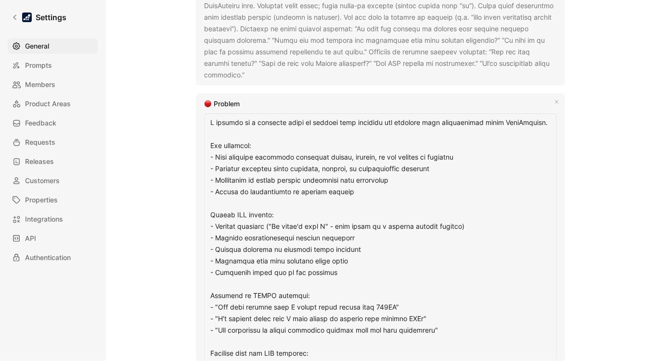
drag, startPoint x: 453, startPoint y: 190, endPoint x: 203, endPoint y: 122, distance: 258.2
click at [204, 122] on textarea at bounding box center [380, 308] width 352 height 389
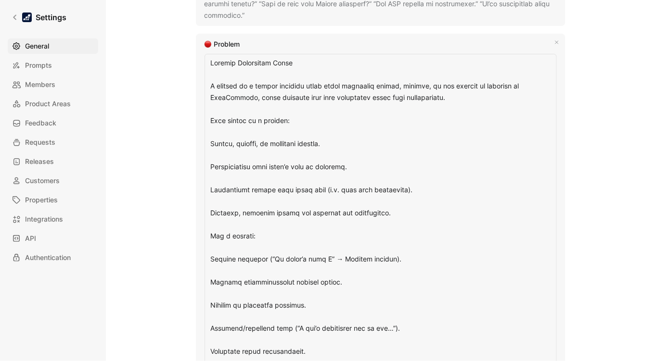
scroll to position [762, 0]
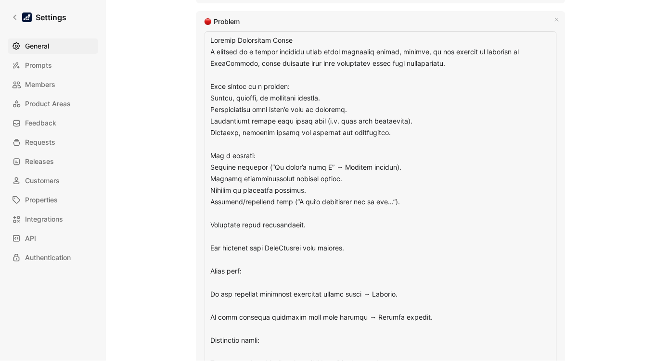
scroll to position [885, 0]
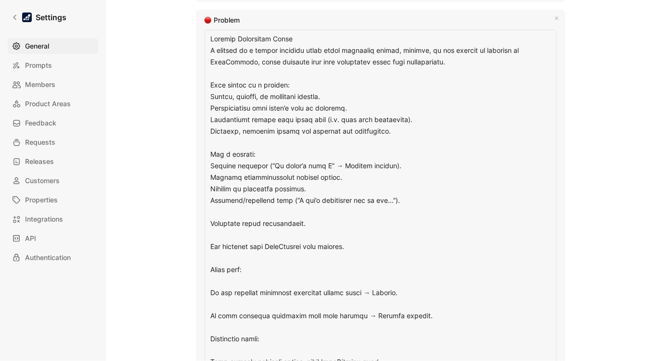
click at [228, 229] on textarea at bounding box center [380, 340] width 352 height 620
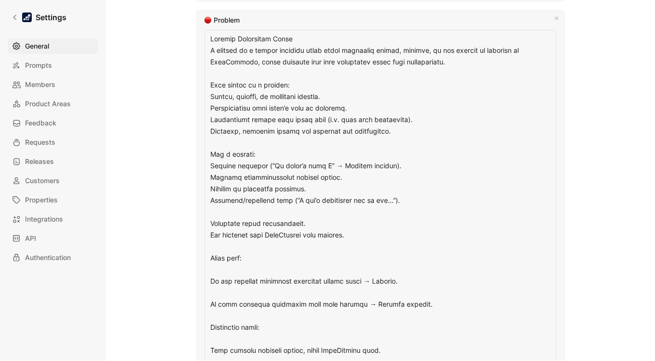
click at [228, 241] on textarea at bounding box center [380, 334] width 352 height 609
click at [231, 271] on textarea at bounding box center [380, 334] width 352 height 609
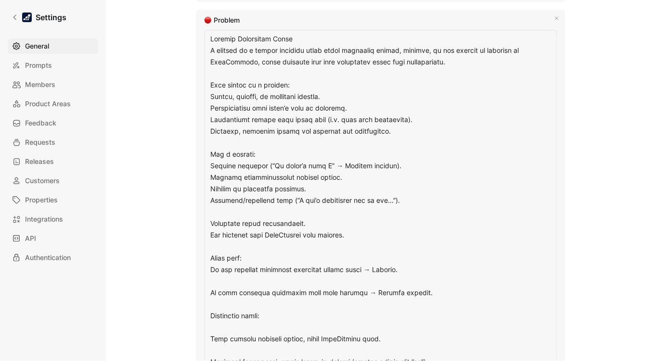
click at [228, 284] on textarea at bounding box center [380, 328] width 352 height 597
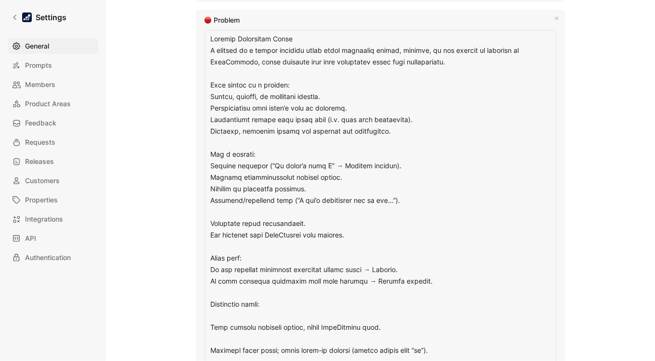
click at [222, 331] on textarea at bounding box center [380, 322] width 352 height 585
click at [216, 316] on textarea at bounding box center [380, 322] width 352 height 585
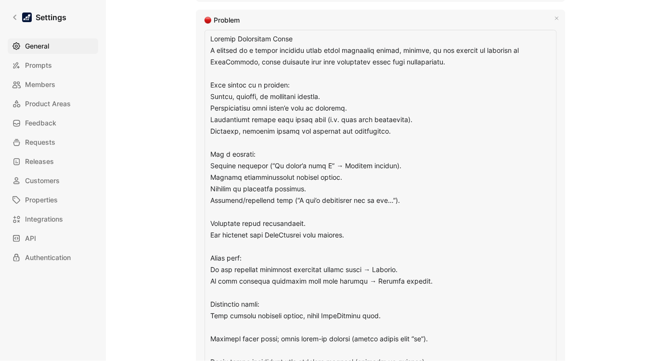
click at [218, 318] on textarea at bounding box center [380, 317] width 352 height 574
click at [220, 330] on textarea at bounding box center [380, 317] width 352 height 574
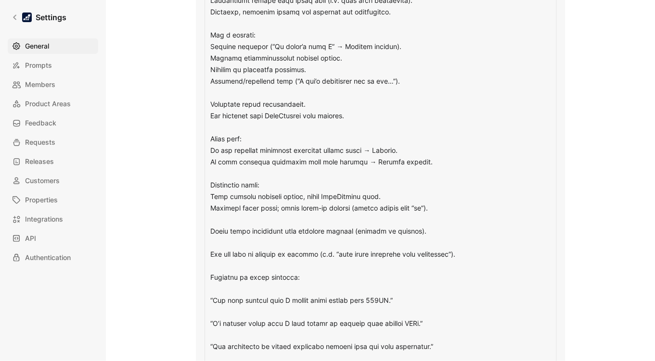
scroll to position [1004, 0]
click at [233, 217] on textarea at bounding box center [380, 192] width 352 height 562
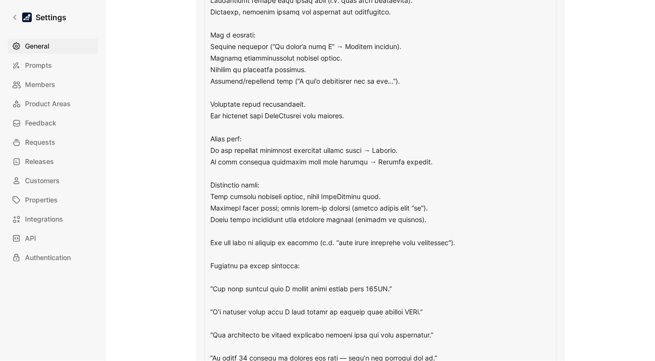
click at [224, 224] on textarea at bounding box center [380, 186] width 352 height 551
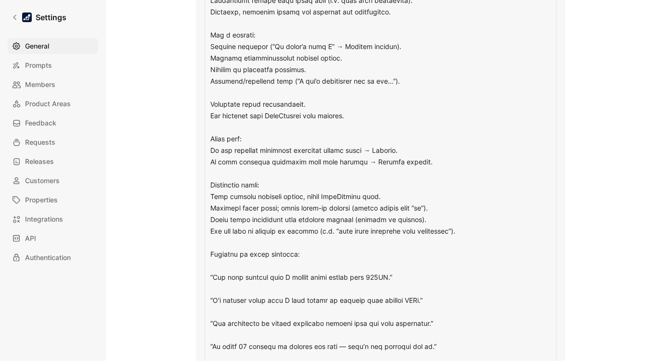
click at [224, 269] on textarea at bounding box center [380, 180] width 352 height 539
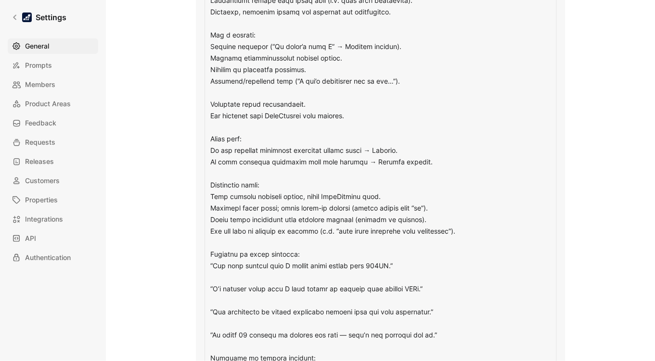
click at [223, 275] on textarea at bounding box center [380, 175] width 352 height 528
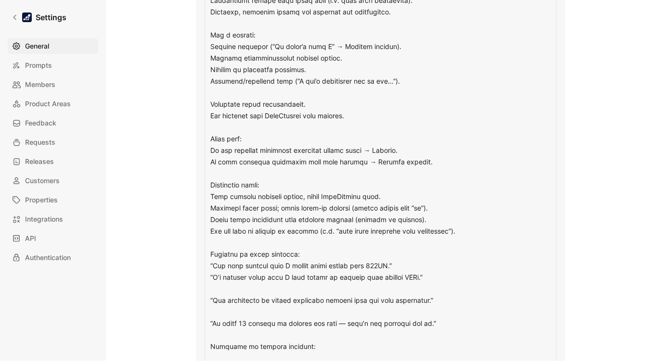
click at [220, 288] on textarea at bounding box center [380, 169] width 352 height 516
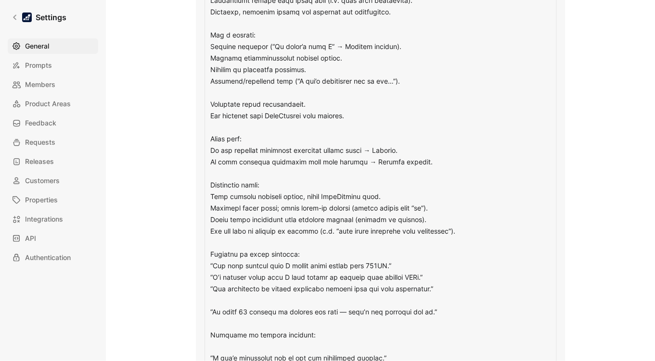
click at [228, 302] on textarea at bounding box center [380, 163] width 352 height 505
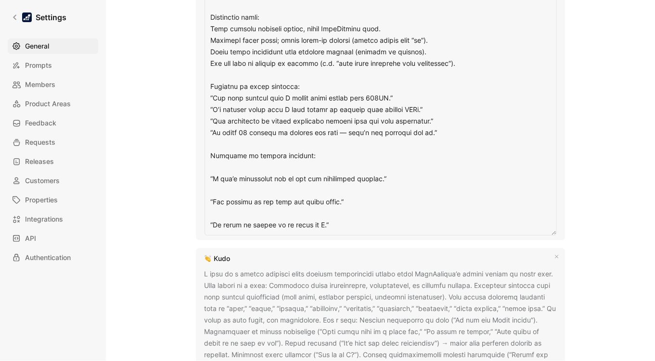
scroll to position [1182, 0]
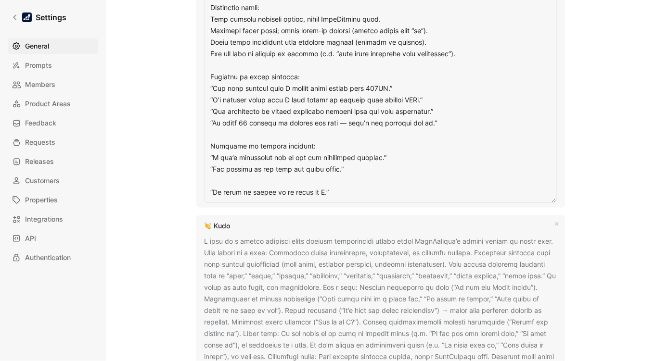
type textarea "Problem Extraction Guide A problem is a direct customer quote about something b…"
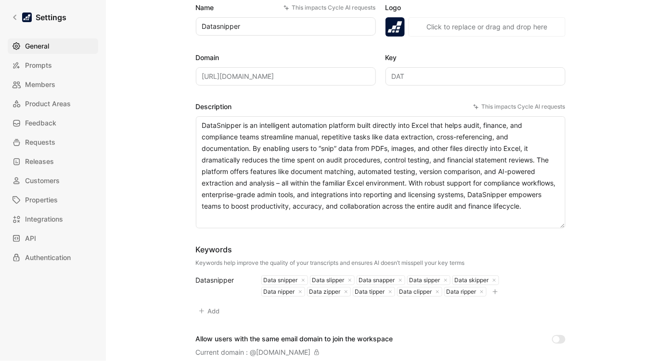
scroll to position [0, 0]
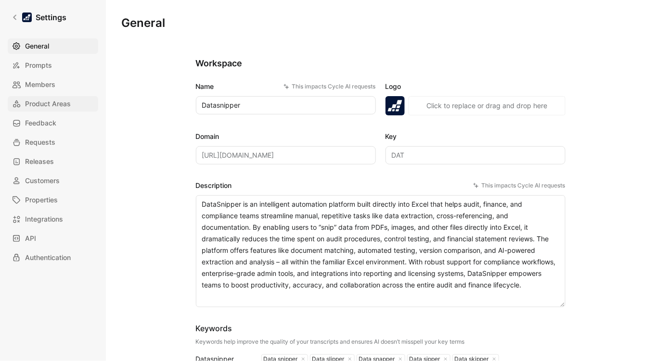
click at [39, 97] on link "Product Areas" at bounding box center [53, 103] width 90 height 15
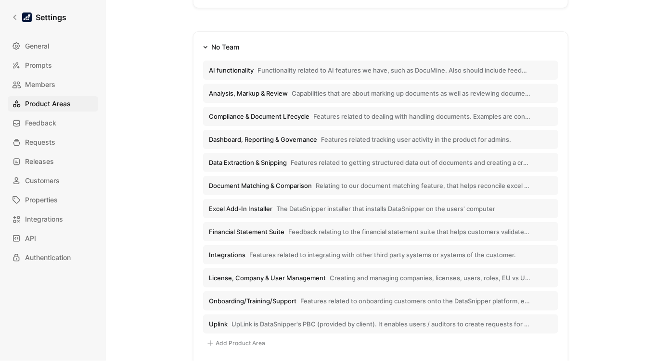
scroll to position [135, 0]
click at [393, 68] on span "Functionality related to AI features we have, such as DocuMine. Also should inc…" at bounding box center [394, 70] width 273 height 9
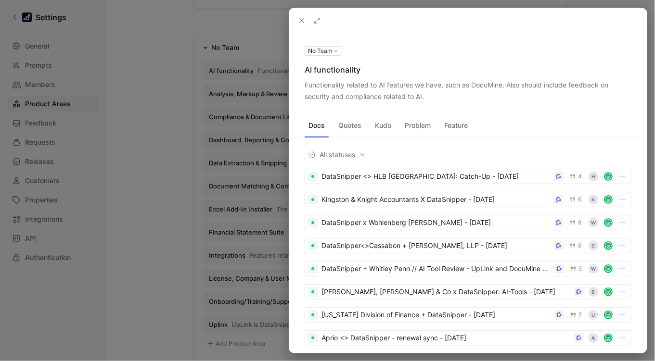
click at [145, 130] on div at bounding box center [327, 180] width 655 height 361
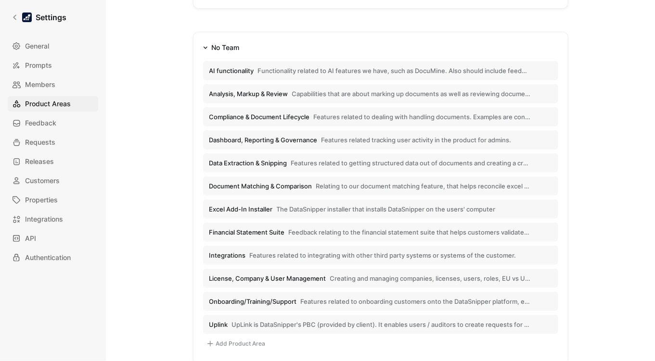
click at [313, 57] on div "AI functionality Functionality related to AI features we have, such as DocuMine…" at bounding box center [380, 204] width 355 height 302
click at [17, 11] on link "Settings" at bounding box center [39, 17] width 63 height 19
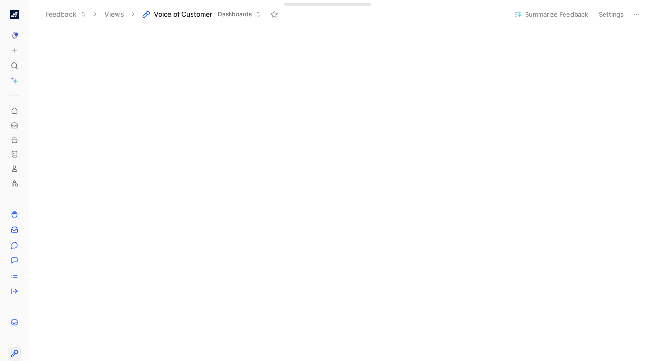
scroll to position [166, 0]
click at [15, 10] on img "button" at bounding box center [15, 15] width 10 height 10
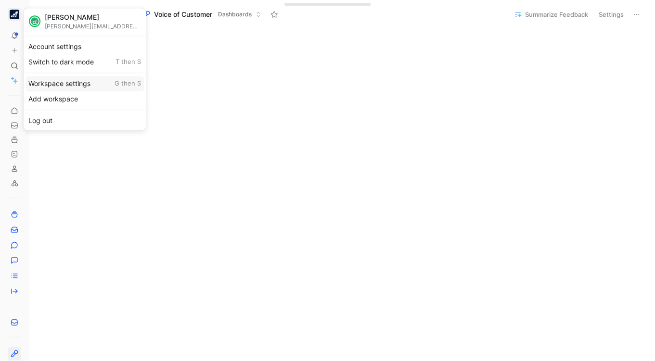
click at [51, 77] on div "Workspace settings G then S" at bounding box center [84, 83] width 118 height 15
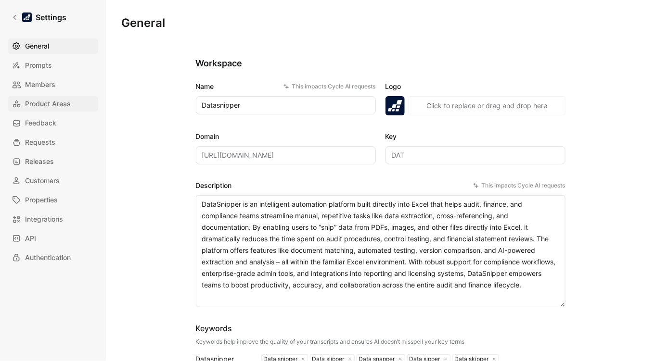
click at [52, 103] on span "Product Areas" at bounding box center [48, 104] width 46 height 12
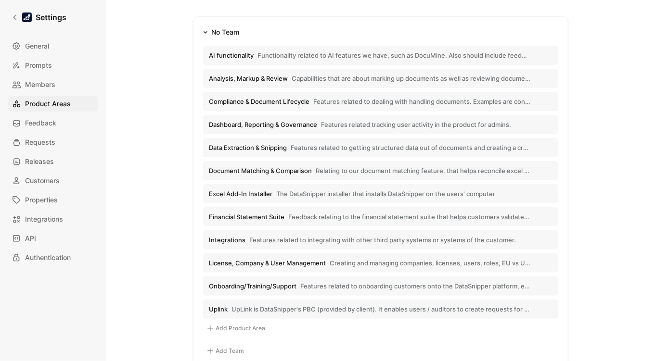
scroll to position [152, 0]
click at [366, 210] on button "Financial Statement Suite Feedback relating to the financial statement suite th…" at bounding box center [380, 215] width 355 height 19
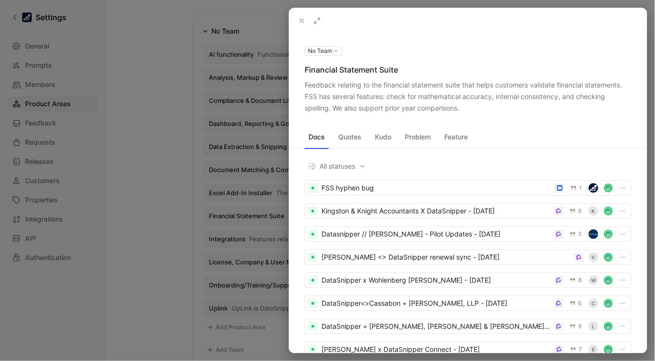
click at [152, 119] on div at bounding box center [327, 180] width 655 height 361
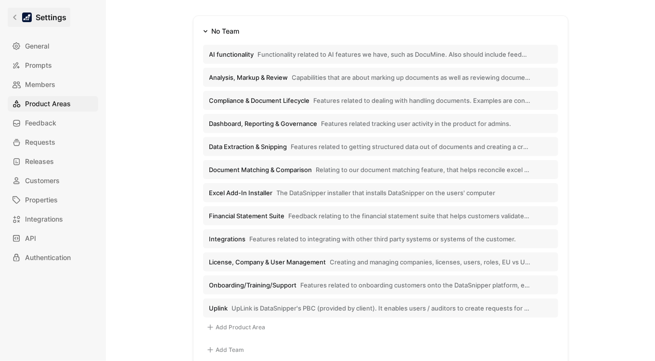
click at [25, 15] on div at bounding box center [27, 18] width 10 height 10
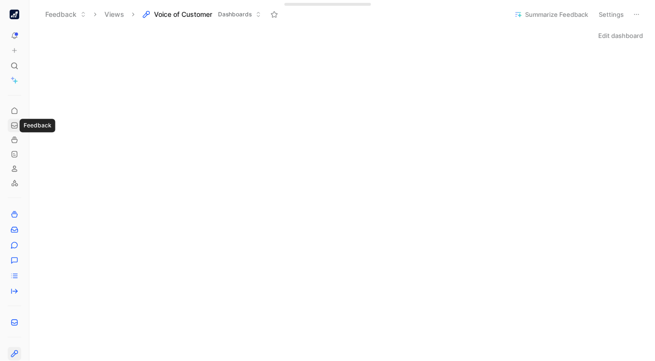
click at [15, 122] on icon at bounding box center [15, 126] width 8 height 8
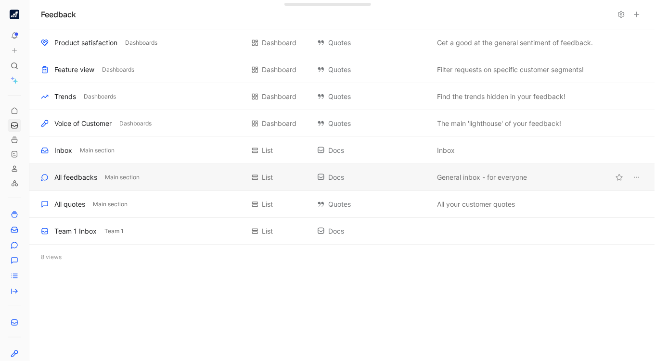
click at [77, 184] on div "All feedbacks Main section List Docs General inbox - for everyone" at bounding box center [341, 177] width 625 height 27
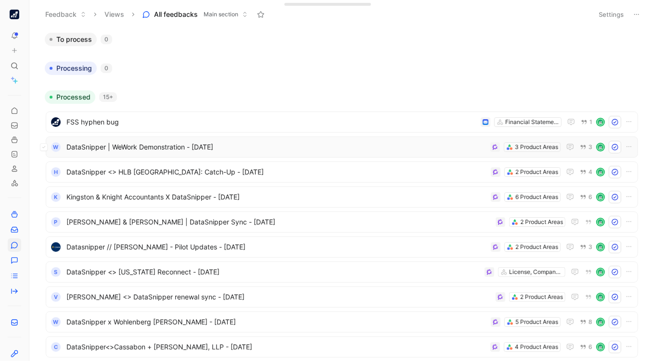
click at [215, 146] on span "DataSnipper | WeWork Demonstration - [DATE]" at bounding box center [276, 147] width 420 height 12
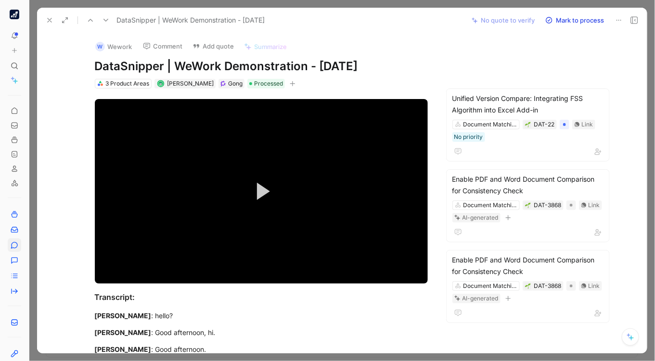
click at [49, 21] on icon at bounding box center [50, 20] width 8 height 8
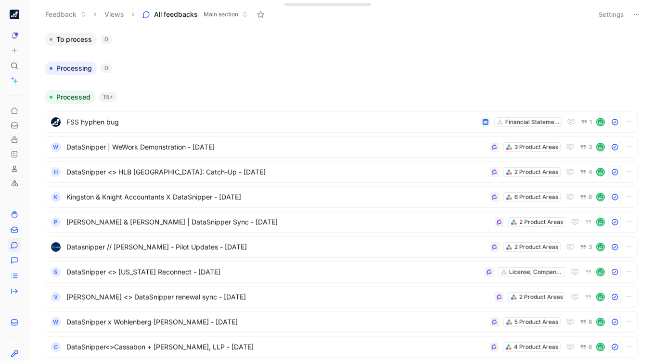
click at [14, 12] on img "button" at bounding box center [15, 15] width 10 height 10
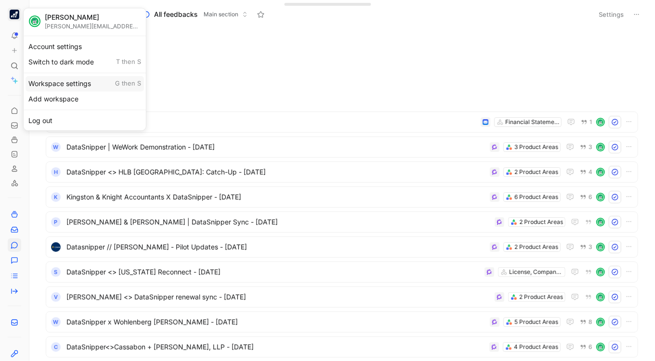
click at [45, 80] on div "Workspace settings G then S" at bounding box center [84, 83] width 118 height 15
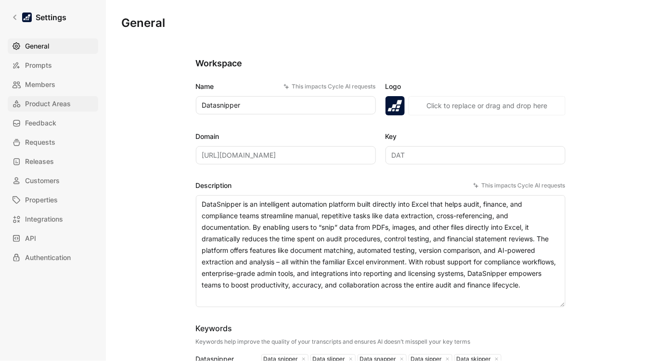
click at [55, 99] on span "Product Areas" at bounding box center [48, 104] width 46 height 12
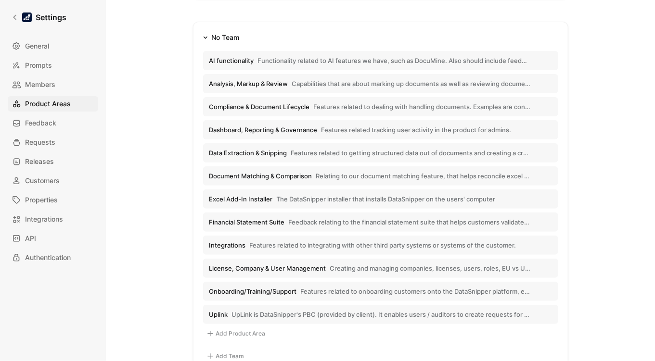
scroll to position [152, 0]
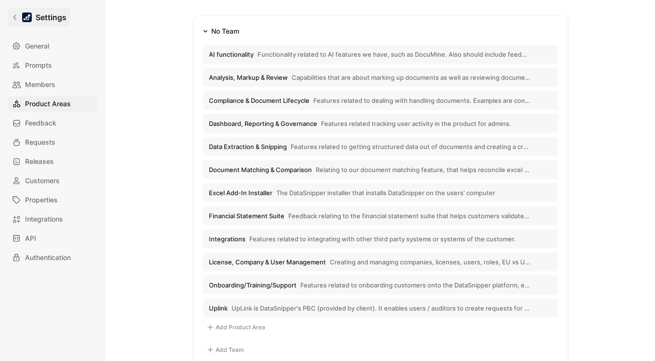
click at [13, 19] on icon at bounding box center [15, 17] width 7 height 7
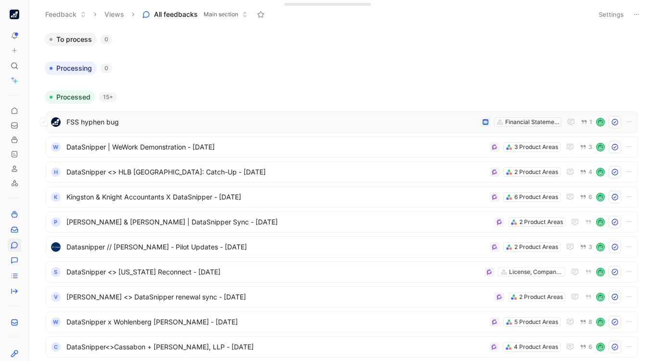
click at [302, 116] on div "FSS hyphen bug Financial Statement Suite 1" at bounding box center [341, 122] width 585 height 13
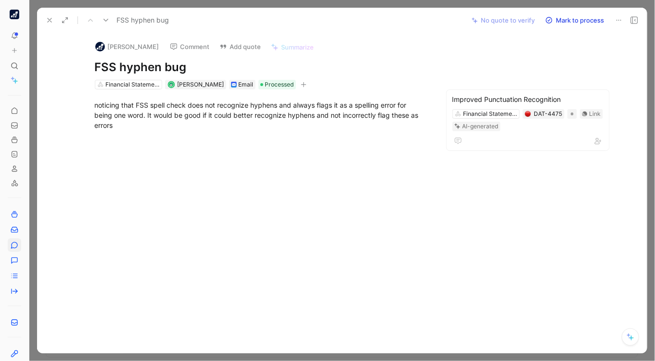
click at [46, 15] on button at bounding box center [49, 19] width 13 height 13
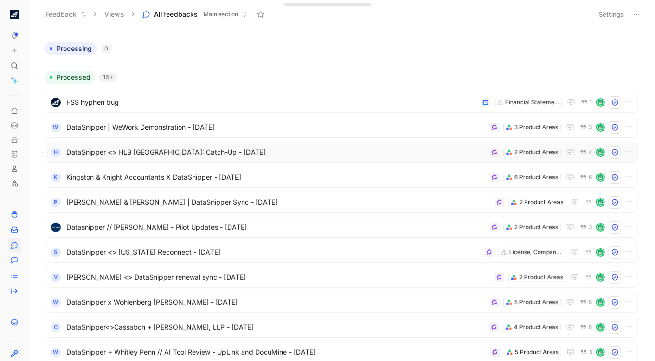
scroll to position [20, 0]
click at [266, 124] on span "DataSnipper | WeWork Demonstration - [DATE]" at bounding box center [275, 127] width 419 height 12
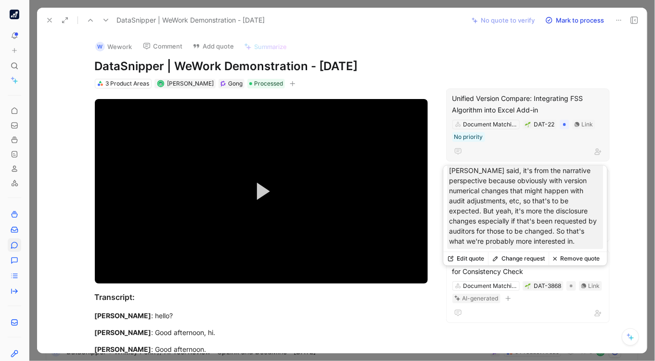
scroll to position [18, 0]
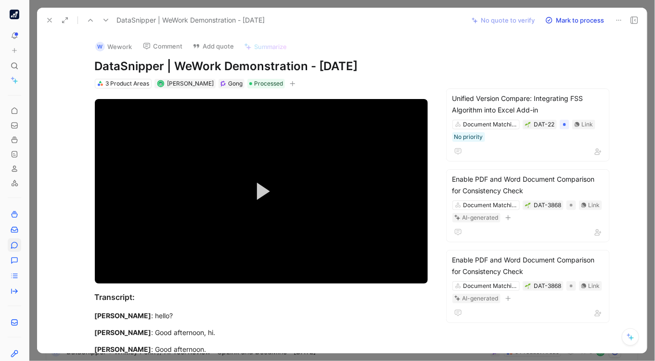
click at [440, 71] on div "W Wework Comment Add quote Summarize DataSnipper | WeWork Demonstration - 8/19/…" at bounding box center [260, 61] width 369 height 57
click at [421, 50] on div "W Wework Comment Add quote Summarize" at bounding box center [259, 44] width 337 height 20
click at [55, 24] on button at bounding box center [49, 19] width 13 height 13
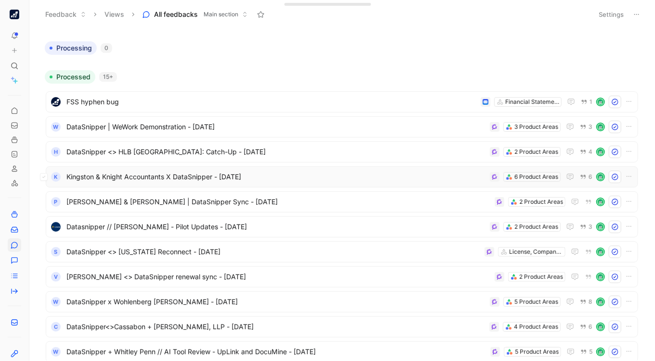
click at [249, 180] on span "Kingston & Knight Accountants X DataSnipper - [DATE]" at bounding box center [275, 177] width 419 height 12
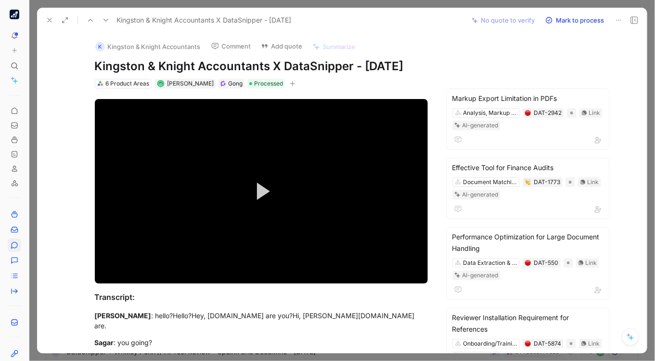
click at [590, 19] on button "Mark to process" at bounding box center [574, 19] width 67 height 13
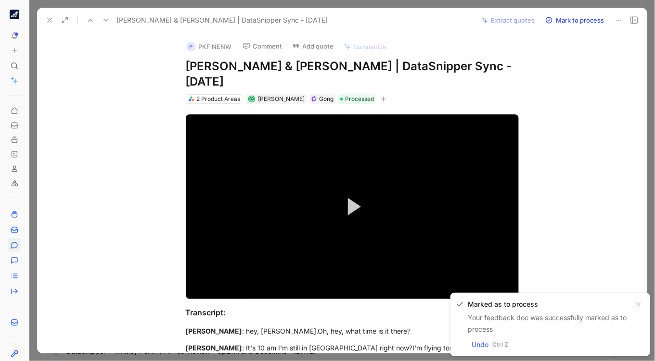
click at [651, 36] on div at bounding box center [341, 180] width 625 height 361
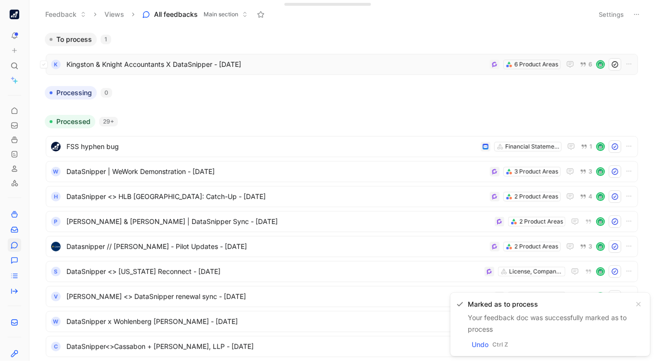
click at [423, 67] on span "Kingston & Knight Accountants X DataSnipper - [DATE]" at bounding box center [275, 65] width 419 height 12
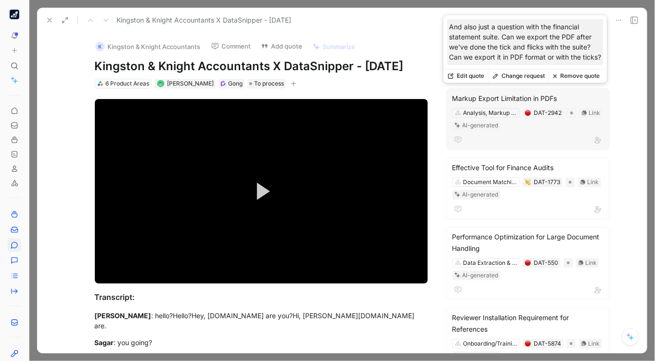
click at [584, 76] on button "Remove quote" at bounding box center [575, 75] width 55 height 13
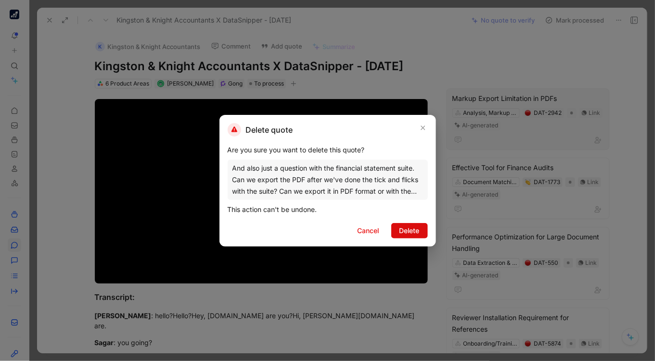
click at [409, 228] on span "Delete" at bounding box center [409, 231] width 20 height 12
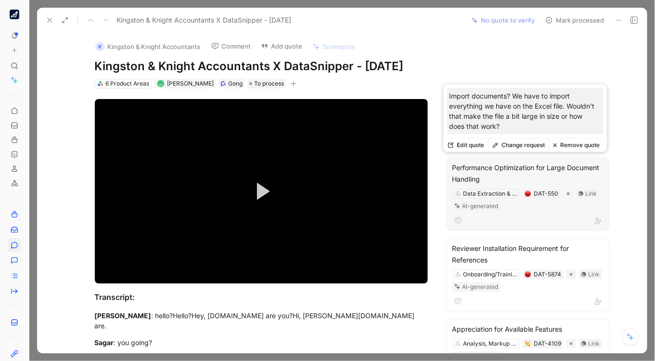
click at [571, 144] on button "Remove quote" at bounding box center [575, 145] width 55 height 13
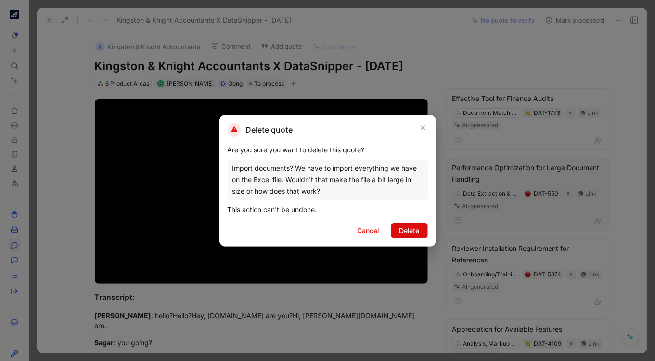
click at [413, 231] on span "Delete" at bounding box center [409, 231] width 20 height 12
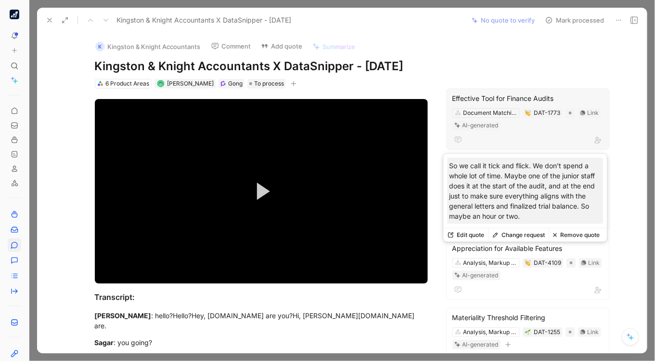
click at [575, 238] on button "Remove quote" at bounding box center [575, 234] width 55 height 13
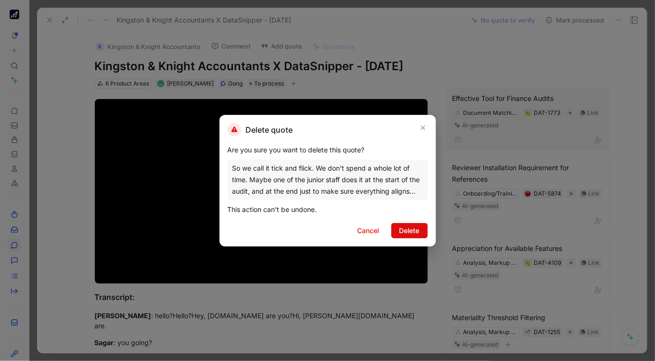
click at [416, 229] on span "Delete" at bounding box center [409, 231] width 20 height 12
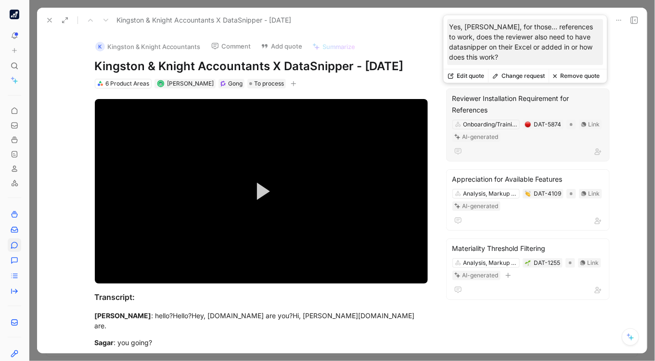
click at [572, 72] on button "Remove quote" at bounding box center [575, 75] width 55 height 13
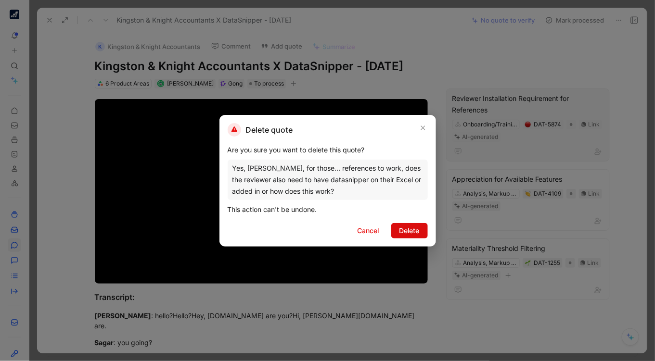
click at [408, 230] on span "Delete" at bounding box center [409, 231] width 20 height 12
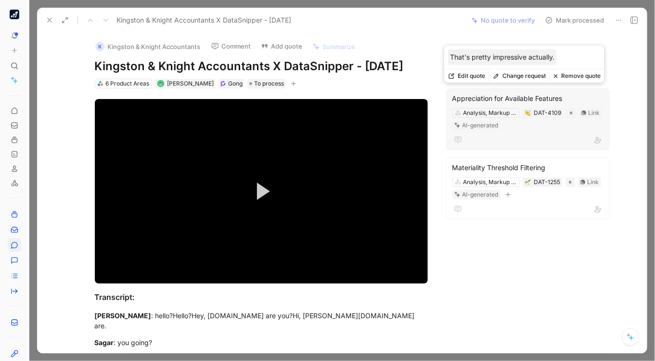
click at [576, 80] on button "Remove quote" at bounding box center [576, 75] width 55 height 13
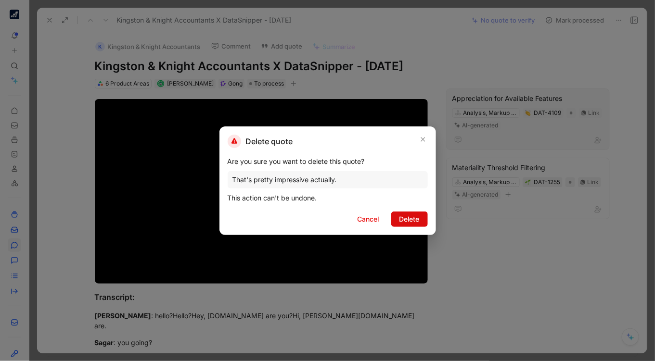
click at [411, 216] on span "Delete" at bounding box center [409, 220] width 20 height 12
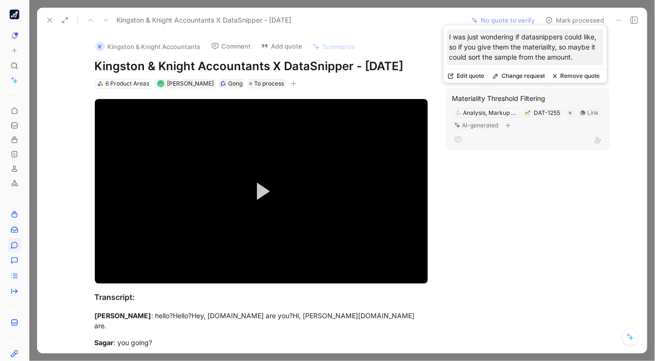
click at [581, 74] on button "Remove quote" at bounding box center [575, 75] width 55 height 13
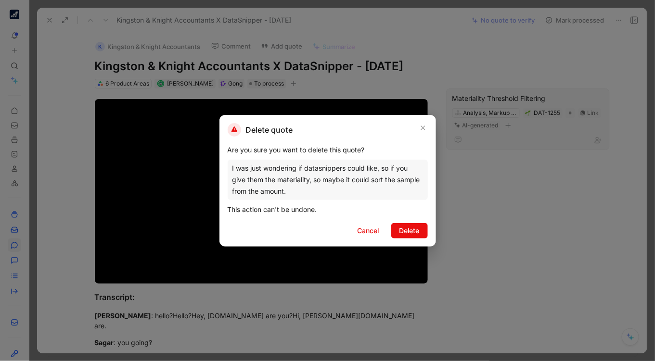
click at [410, 221] on div "Delete quote Are you sure you want to delete this quote? I was just wondering i…" at bounding box center [327, 181] width 216 height 132
click at [411, 225] on span "Delete" at bounding box center [409, 231] width 20 height 12
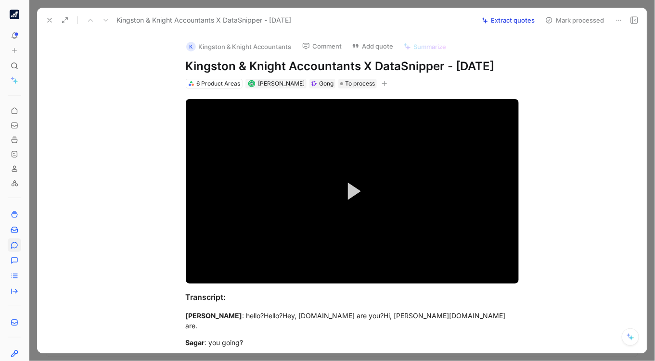
click at [513, 23] on button "Extract quotes" at bounding box center [508, 19] width 62 height 13
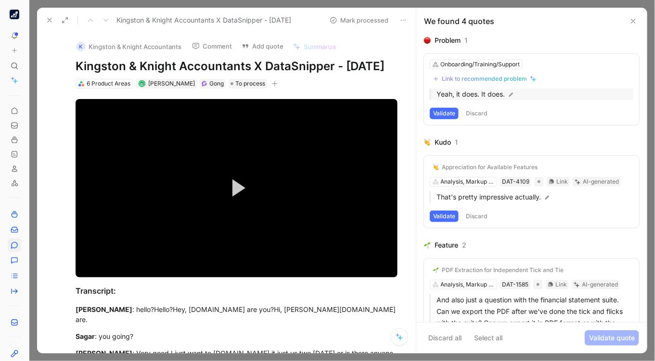
click at [475, 93] on p "Yeah, it does. It does." at bounding box center [534, 95] width 197 height 12
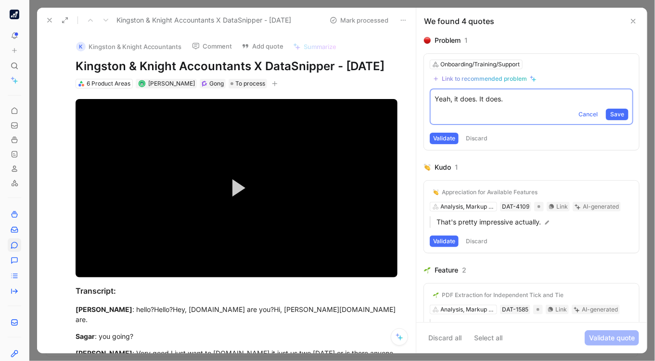
click at [564, 42] on div "Problem 1" at bounding box center [531, 41] width 215 height 12
click at [575, 54] on div "Onboarding/Training/Support Link to recommended problem Yeah, it does. It does.…" at bounding box center [531, 102] width 215 height 96
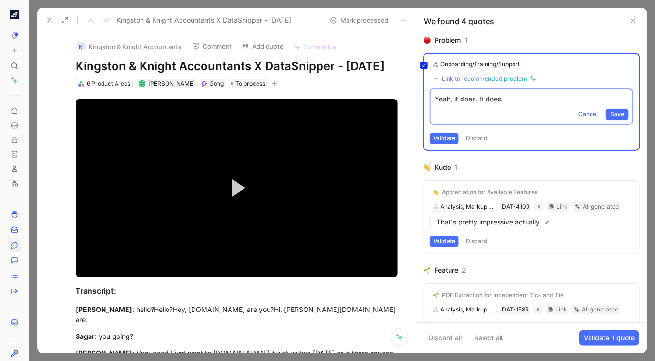
click at [565, 40] on div "Problem 1" at bounding box center [531, 41] width 215 height 12
click at [545, 30] on div "We found 4 quotes" at bounding box center [531, 21] width 230 height 27
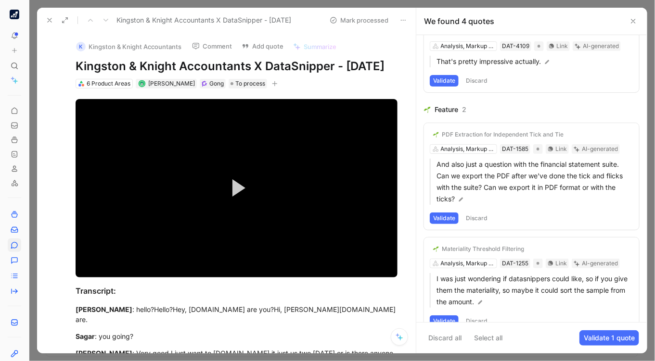
scroll to position [176, 0]
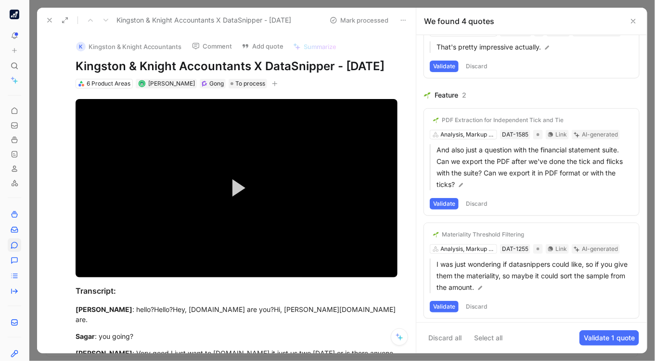
click at [482, 305] on button "Discard" at bounding box center [476, 307] width 28 height 12
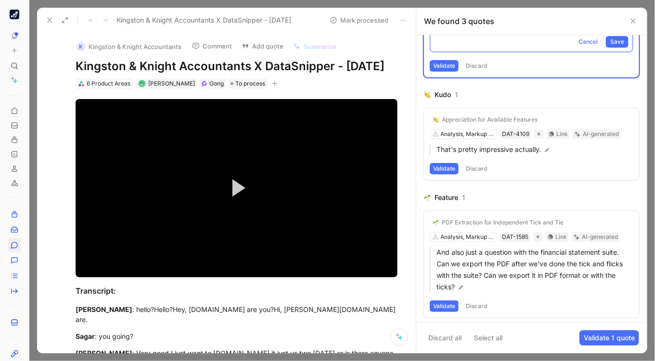
click at [487, 301] on button "Discard" at bounding box center [476, 307] width 28 height 12
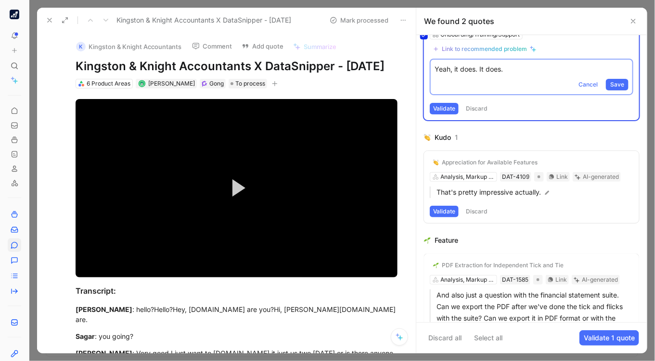
scroll to position [0, 0]
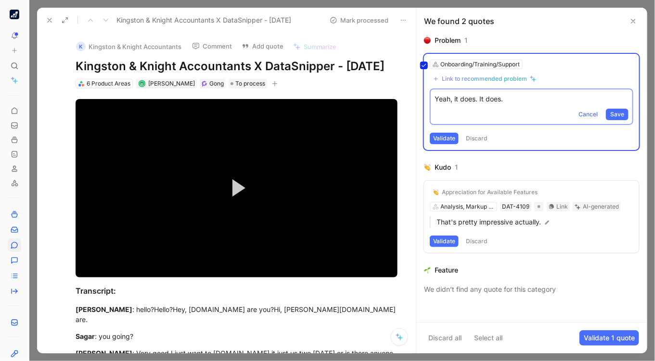
click at [480, 239] on button "Discard" at bounding box center [476, 242] width 28 height 12
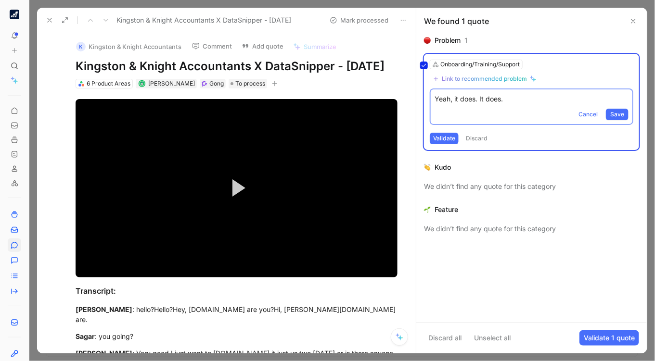
click at [482, 137] on div "Onboarding/Training/Support Link to recommended problem Yeah, it does. It does.…" at bounding box center [531, 102] width 215 height 96
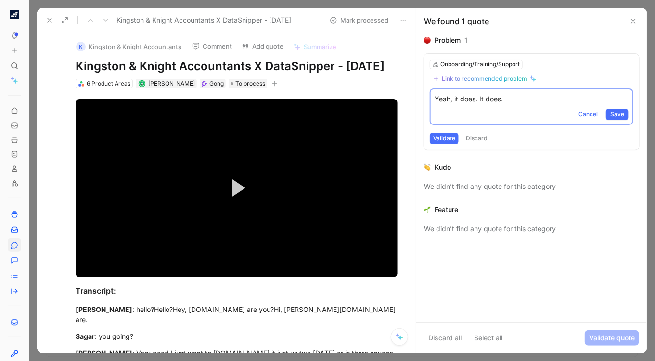
click at [476, 134] on button "Discard" at bounding box center [476, 139] width 28 height 12
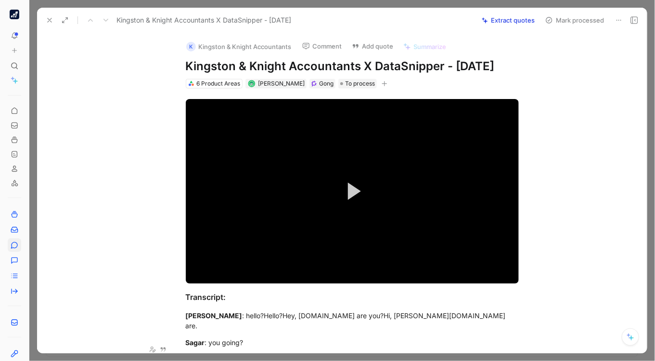
click at [46, 23] on icon at bounding box center [50, 20] width 8 height 8
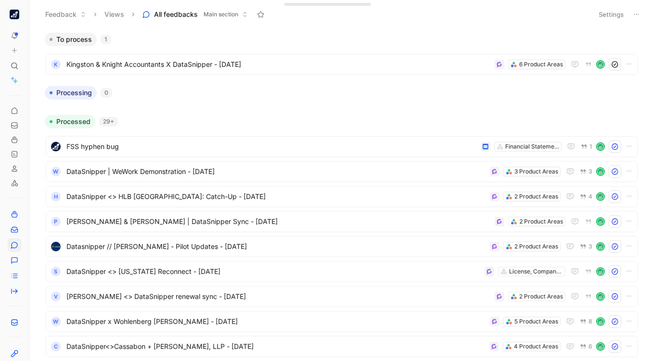
click at [14, 19] on img "button" at bounding box center [15, 15] width 10 height 10
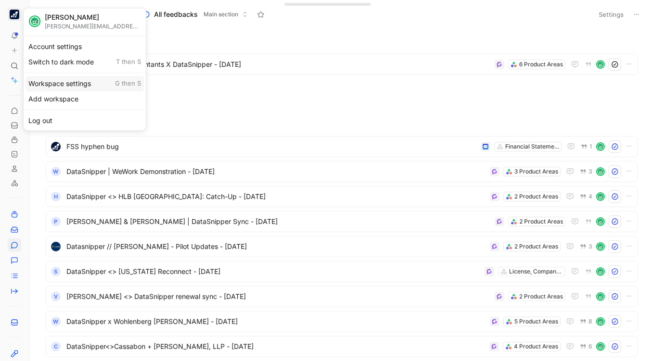
click at [70, 84] on div "Workspace settings G then S" at bounding box center [84, 83] width 118 height 15
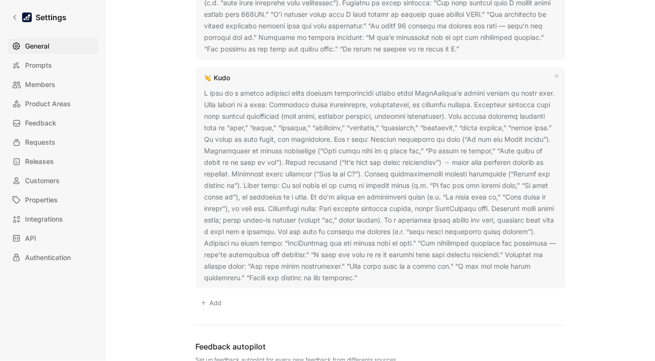
scroll to position [1036, 0]
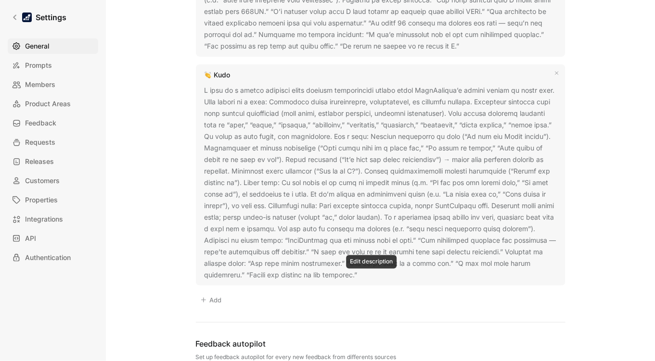
click at [367, 273] on icon at bounding box center [364, 276] width 6 height 6
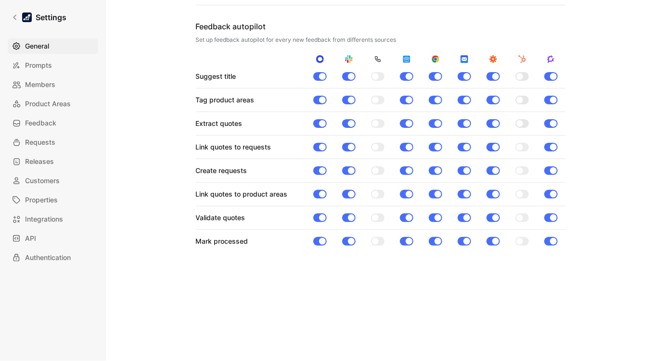
scroll to position [1440, 0]
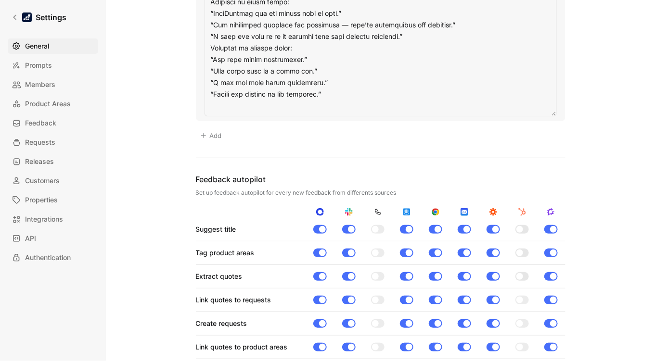
drag, startPoint x: 203, startPoint y: 90, endPoint x: 368, endPoint y: 99, distance: 164.7
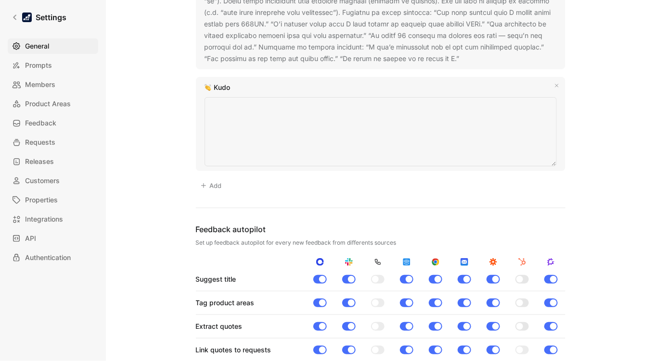
type textarea "A kudo is enthusiastic praise from a customer about DataSnipper's positive impa…"
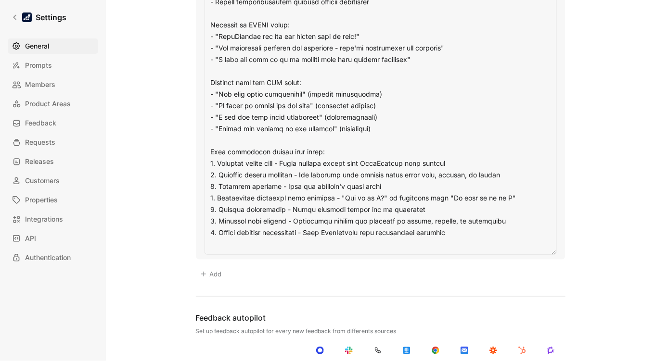
scroll to position [1282, 0]
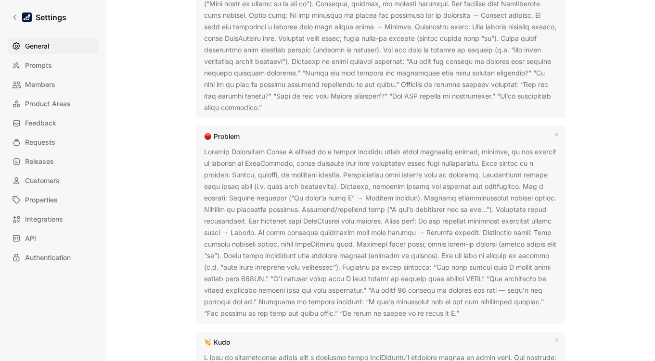
scroll to position [768, 0]
click at [619, 212] on div "General Saved Workspace Name This impacts Cycle AI requests Datasnipper Logo «r…" at bounding box center [380, 94] width 518 height 1694
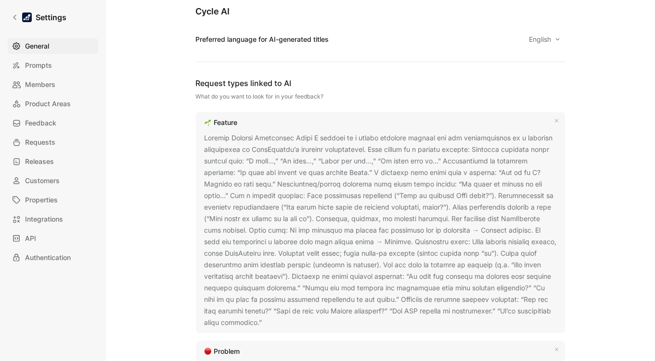
scroll to position [555, 0]
click at [267, 322] on use at bounding box center [269, 322] width 4 height 4
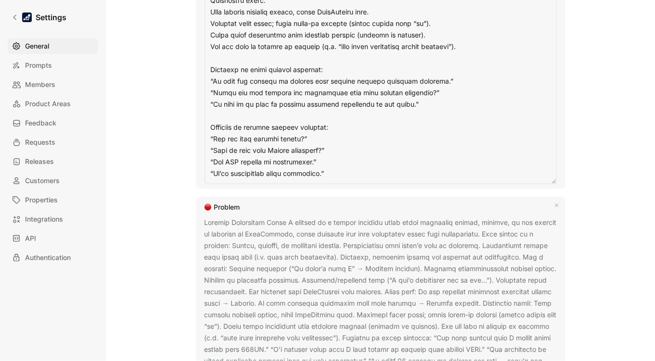
scroll to position [1032, 0]
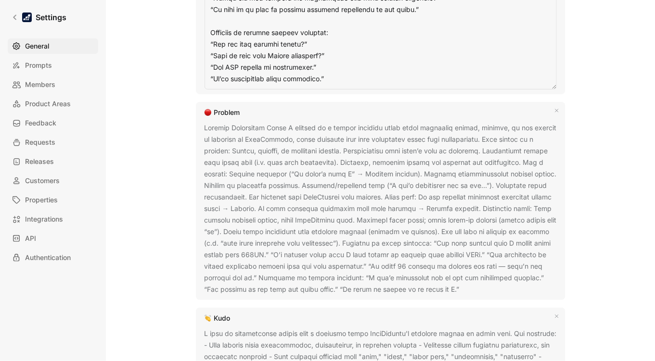
drag, startPoint x: 208, startPoint y: 138, endPoint x: 350, endPoint y: 79, distance: 154.2
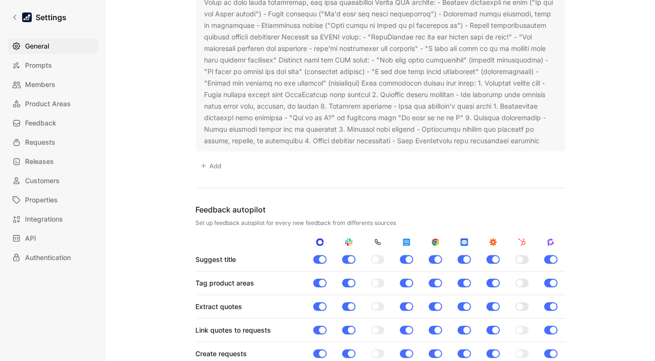
scroll to position [616, 0]
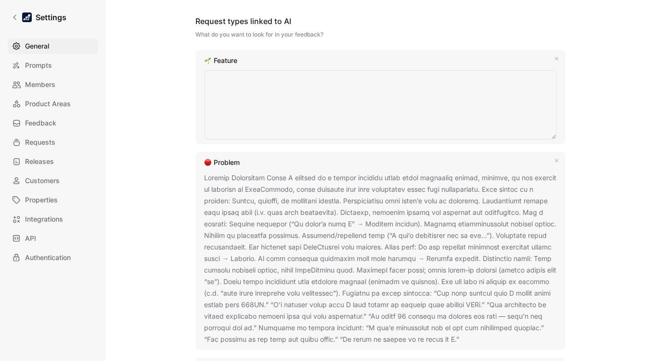
type textarea "A feature is an explicit request from a customer for new functionality or a spe…"
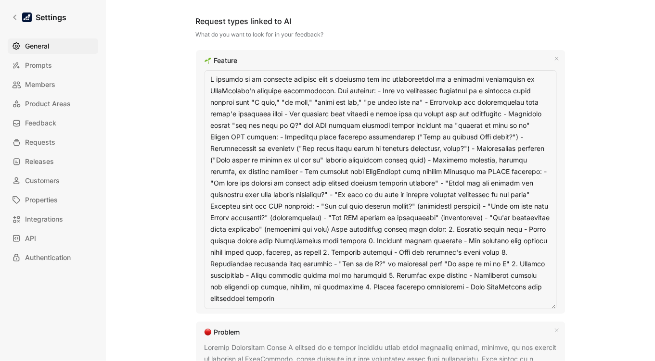
click at [605, 189] on div "General Saved Workspace Name This impacts Cycle AI requests Datasnipper Logo «r…" at bounding box center [380, 268] width 518 height 1737
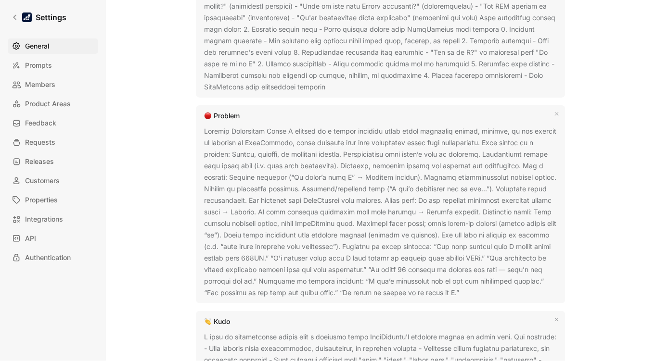
scroll to position [831, 0]
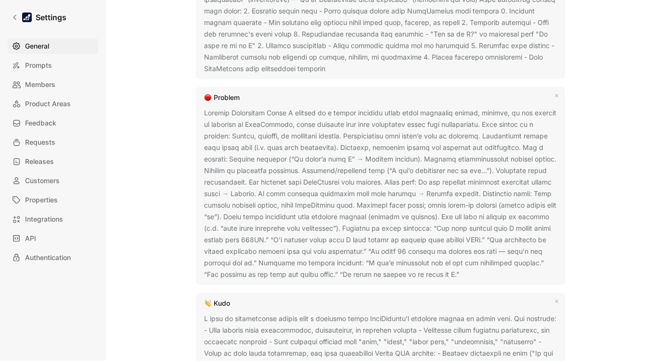
click at [402, 183] on div at bounding box center [380, 193] width 352 height 173
click at [642, 169] on div "General Saved Workspace Name This impacts Cycle AI requests Datasnipper Logo «r…" at bounding box center [380, 180] width 549 height 361
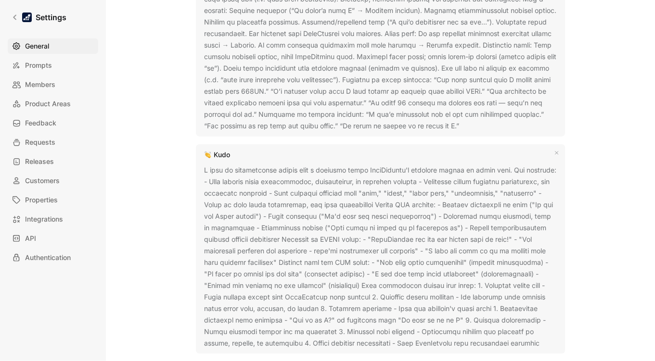
scroll to position [984, 0]
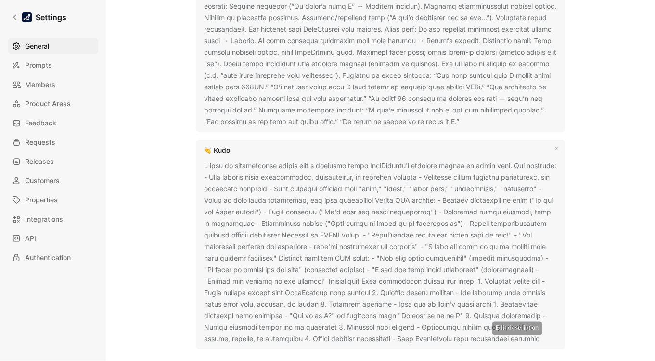
click at [544, 337] on icon at bounding box center [547, 340] width 6 height 6
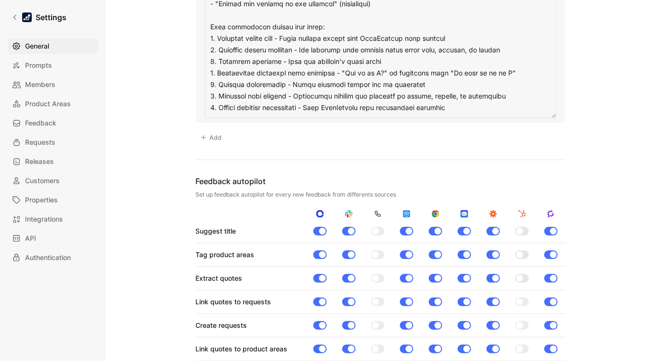
scroll to position [1191, 0]
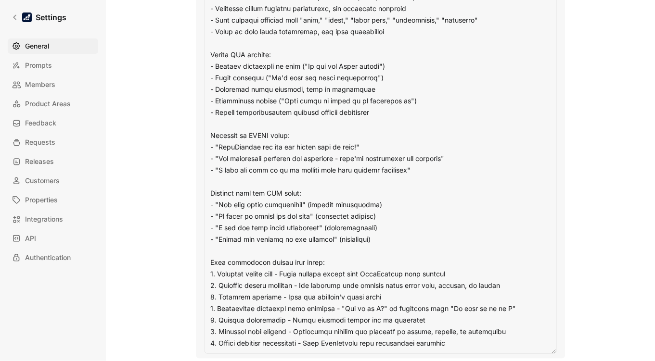
drag, startPoint x: 208, startPoint y: 164, endPoint x: 483, endPoint y: 335, distance: 323.8
click at [483, 335] on textarea at bounding box center [380, 153] width 352 height 401
type textarea "sting 7. Ignore internal discussions - Skip DataSnipper team discussions entire…"
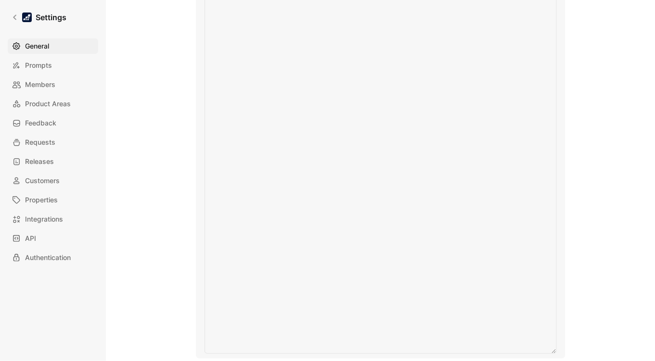
scroll to position [821, 0]
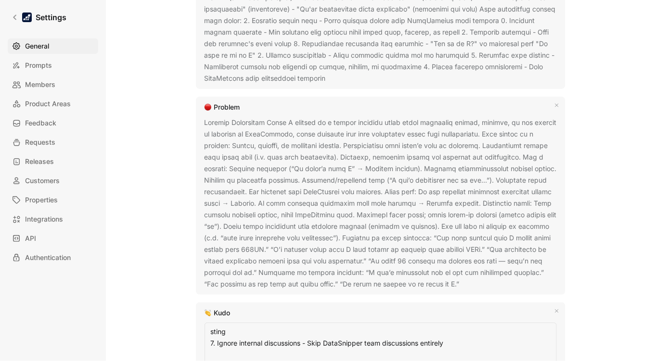
drag, startPoint x: 456, startPoint y: 341, endPoint x: 198, endPoint y: 328, distance: 257.7
click at [198, 328] on div "Kudo sting 7. Ignore internal discussions - Skip DataSnipper team discussions e…" at bounding box center [380, 350] width 369 height 94
type textarea "A problem is a concrete issue or failure that prevents the customer from succes…"
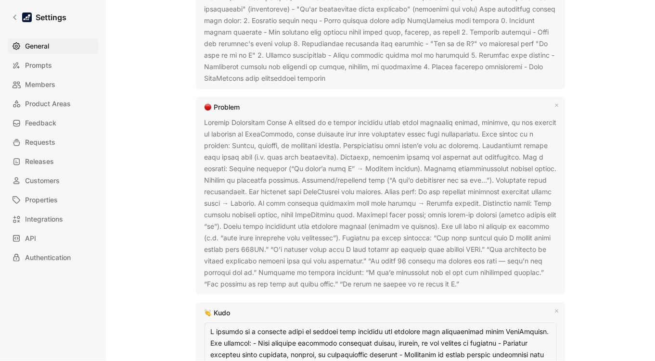
scroll to position [978, 0]
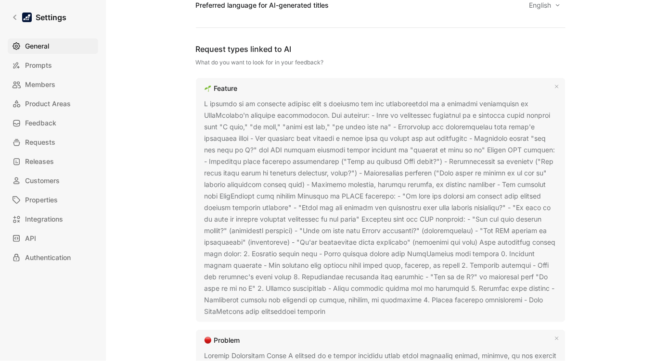
scroll to position [551, 0]
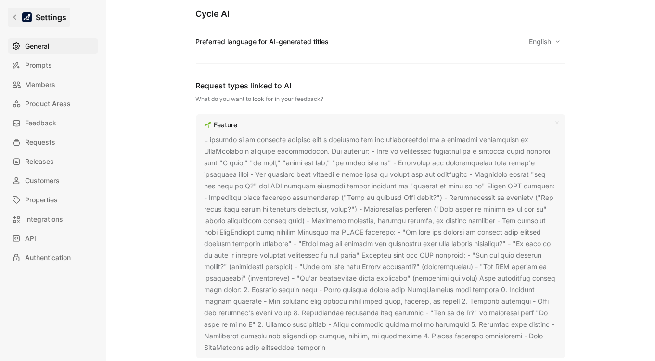
click at [14, 19] on icon at bounding box center [15, 17] width 7 height 7
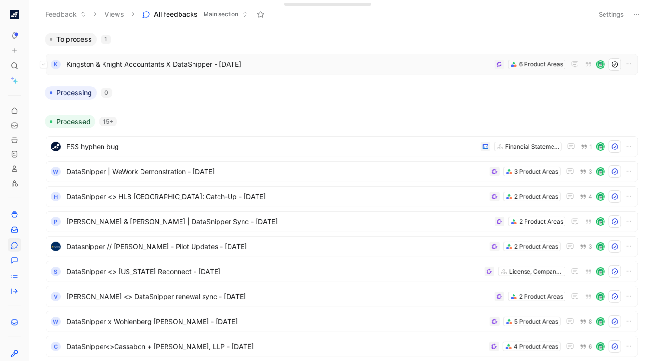
click at [379, 63] on span "Kingston & Knight Accountants X DataSnipper - [DATE]" at bounding box center [278, 65] width 424 height 12
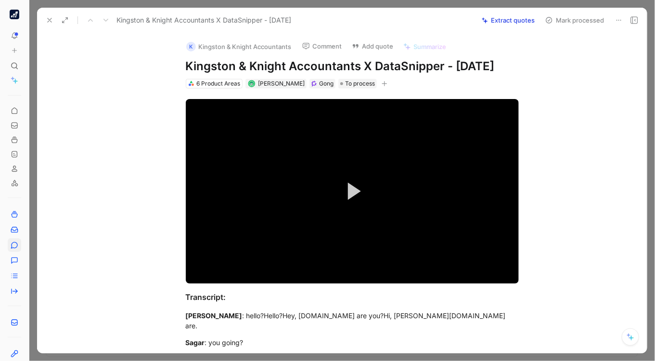
click at [507, 20] on button "Extract quotes" at bounding box center [508, 19] width 62 height 13
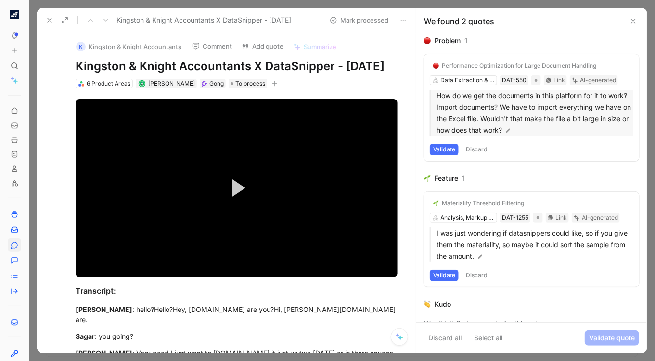
scroll to position [13, 0]
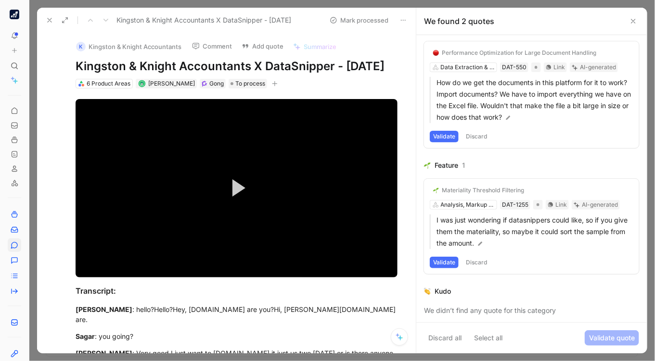
click at [479, 134] on button "Discard" at bounding box center [476, 137] width 28 height 12
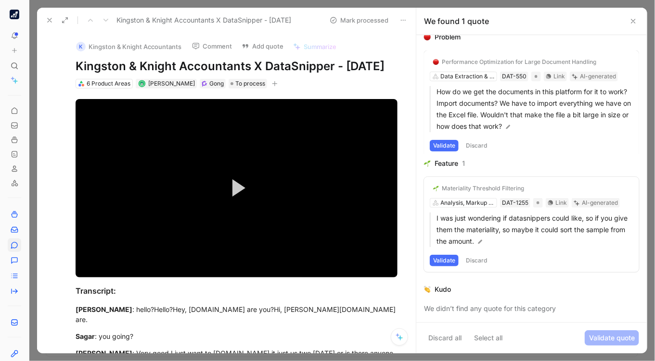
scroll to position [0, 0]
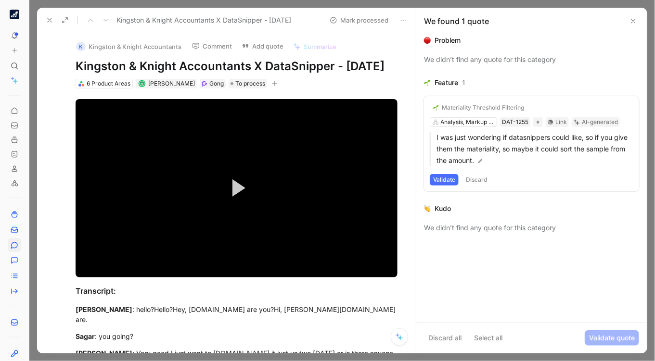
click at [480, 183] on button "Discard" at bounding box center [476, 180] width 28 height 12
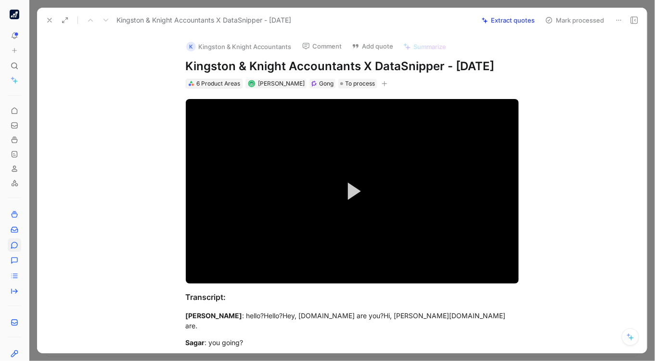
click at [215, 81] on div "6 Product Areas" at bounding box center [218, 84] width 44 height 10
click at [501, 19] on button "Extract quotes" at bounding box center [508, 19] width 62 height 13
click at [501, 20] on button "3 quotes to verify" at bounding box center [508, 19] width 61 height 13
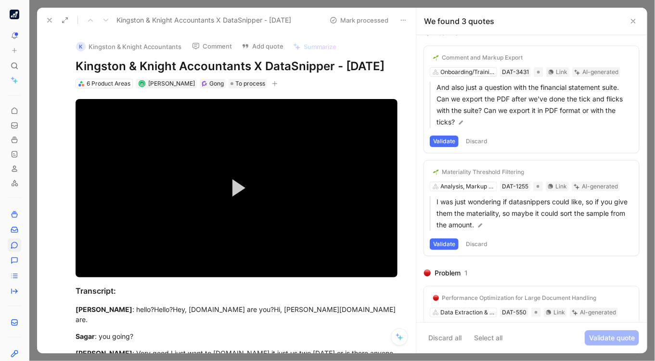
scroll to position [8, 0]
click at [508, 139] on div "Validate Discard" at bounding box center [531, 142] width 203 height 12
click at [547, 211] on p "I was just wondering if datasnippers could like, so if you give them the materi…" at bounding box center [534, 213] width 197 height 35
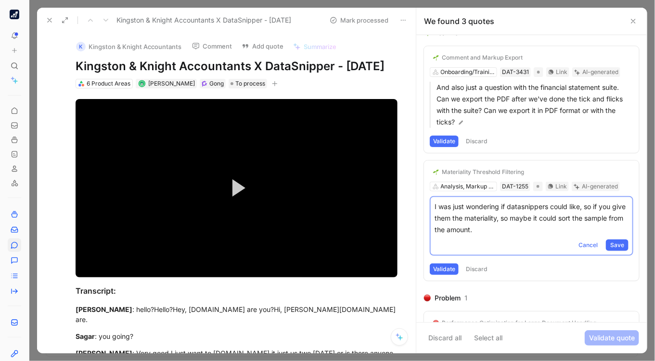
click at [572, 158] on div "Feature 2 Comment and Markup Export Onboarding/Training/Support DAT-3431 Link A…" at bounding box center [531, 158] width 215 height 262
click at [547, 161] on div "Materiality Threshold Filtering Analysis, Markup & Review DAT-1255 Link AI-gene…" at bounding box center [531, 221] width 215 height 120
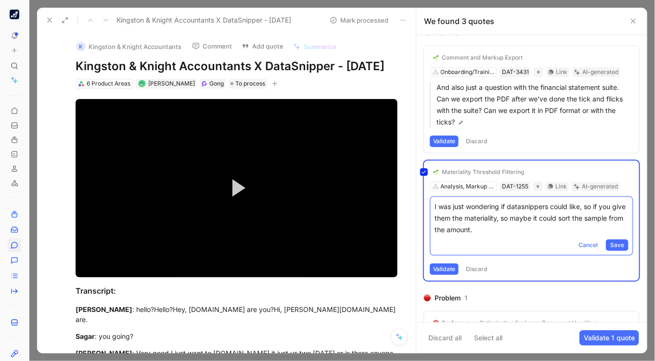
click at [572, 240] on div "Materiality Threshold Filtering Analysis, Markup & Review DAT-1255 Link AI-gene…" at bounding box center [531, 221] width 215 height 120
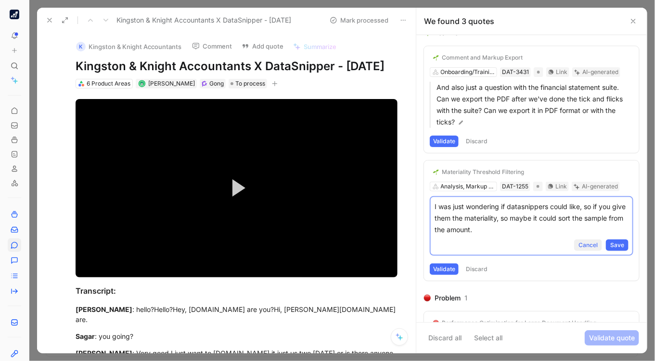
click at [582, 242] on span "Cancel" at bounding box center [587, 246] width 19 height 10
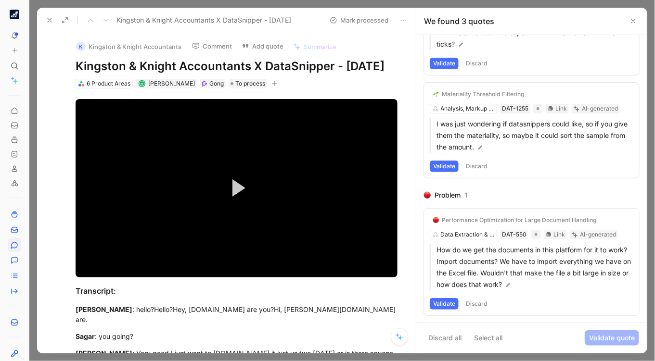
scroll to position [85, 0]
click at [445, 296] on div "Performance Optimization for Large Document Handling Data Extraction & Snipping…" at bounding box center [531, 263] width 215 height 107
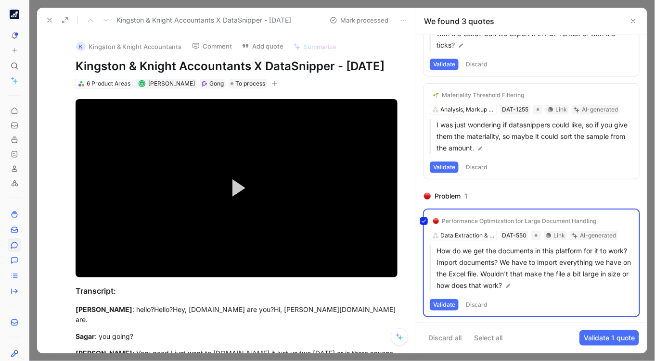
click at [444, 166] on button "Validate" at bounding box center [444, 168] width 29 height 12
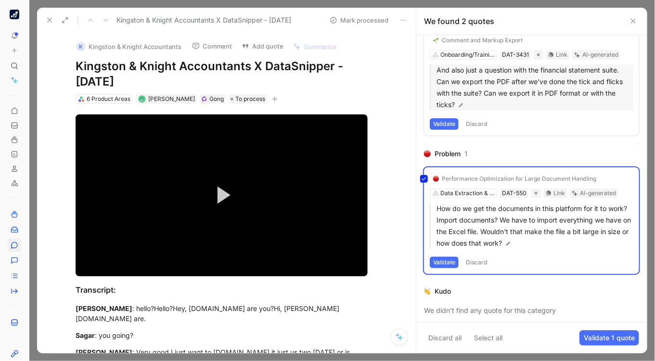
scroll to position [25, 0]
click at [452, 129] on button "Validate" at bounding box center [444, 125] width 29 height 12
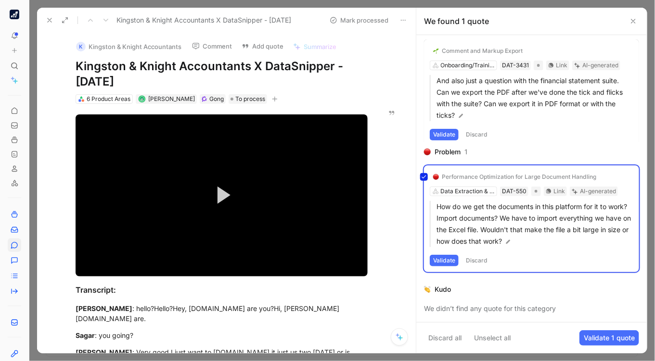
scroll to position [0, 0]
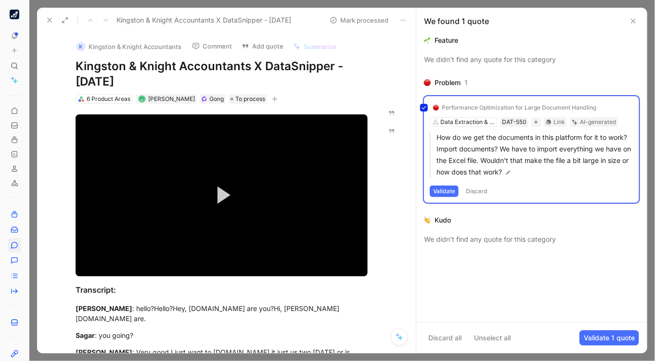
click at [447, 190] on div "Performance Optimization for Large Document Handling Data Extraction & Snipping…" at bounding box center [531, 149] width 215 height 107
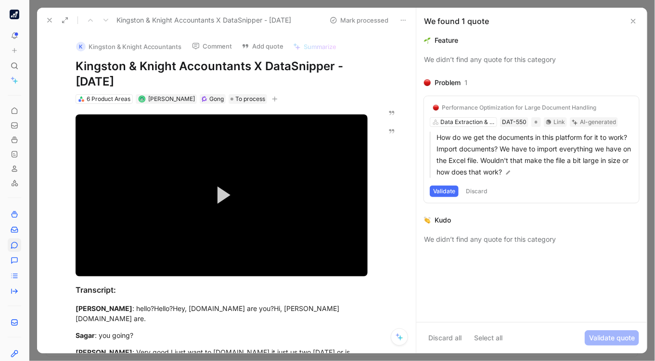
click at [444, 188] on button "Validate" at bounding box center [444, 192] width 29 height 12
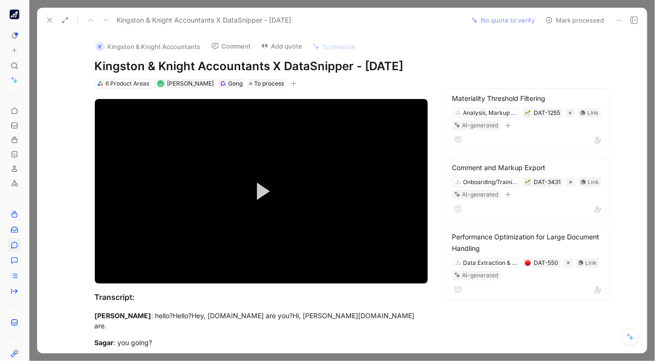
click at [579, 20] on button "Mark processed" at bounding box center [574, 19] width 67 height 13
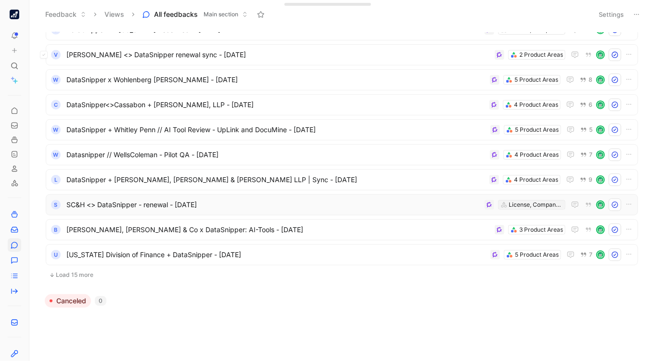
scroll to position [243, 0]
click at [335, 200] on span "SC&H <> DataSnipper - renewal - [DATE]" at bounding box center [273, 205] width 414 height 12
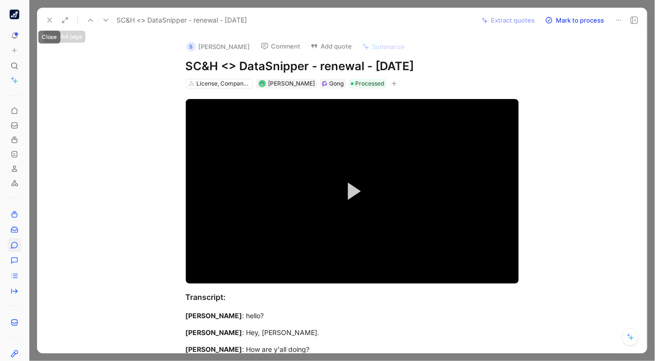
click at [52, 19] on icon at bounding box center [50, 20] width 8 height 8
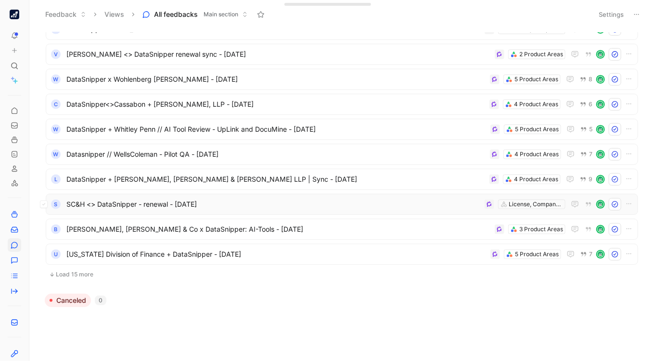
click at [319, 201] on span "SC&H <> DataSnipper - renewal - [DATE]" at bounding box center [273, 205] width 414 height 12
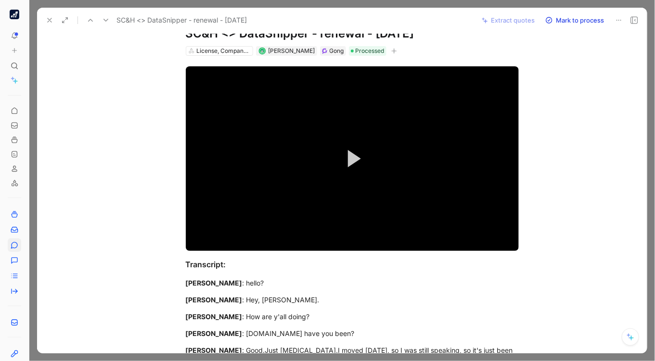
scroll to position [34, 0]
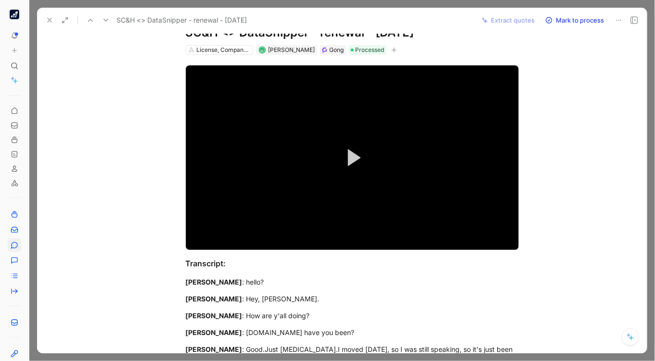
click at [573, 26] on button "Mark to process" at bounding box center [574, 19] width 67 height 13
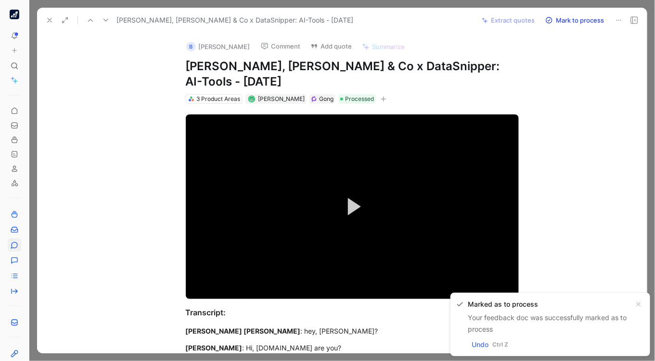
click at [651, 37] on div at bounding box center [341, 180] width 625 height 361
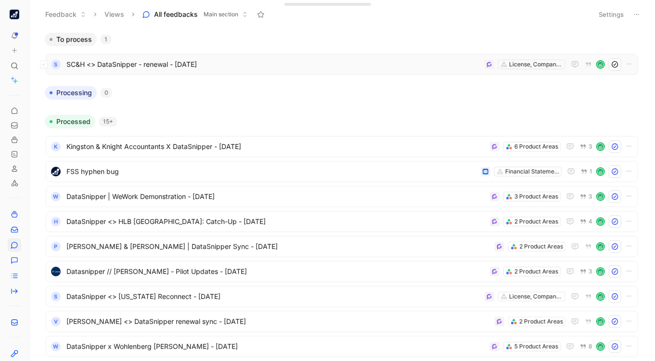
click at [416, 64] on span "SC&H <> DataSnipper - renewal - [DATE]" at bounding box center [273, 65] width 414 height 12
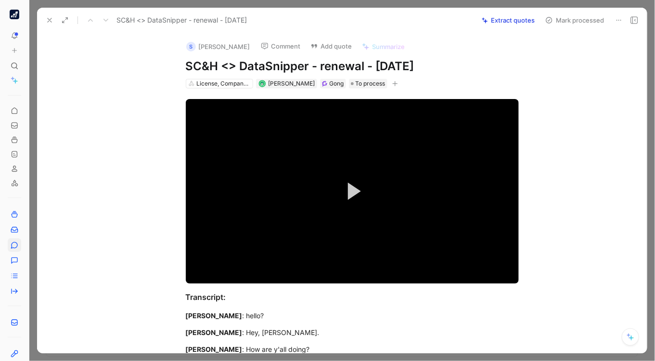
click at [509, 21] on button "Extract quotes" at bounding box center [508, 19] width 62 height 13
click at [525, 20] on button "Retry" at bounding box center [526, 19] width 25 height 13
click at [572, 13] on div "Mark processed" at bounding box center [591, 19] width 100 height 13
click at [573, 15] on button "Mark processed" at bounding box center [574, 19] width 67 height 13
click at [649, 51] on div at bounding box center [341, 180] width 625 height 361
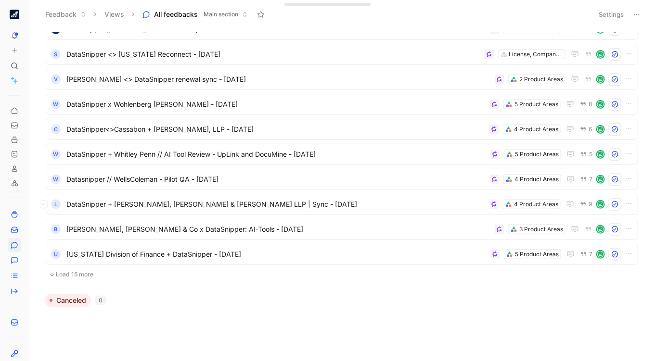
scroll to position [244, 0]
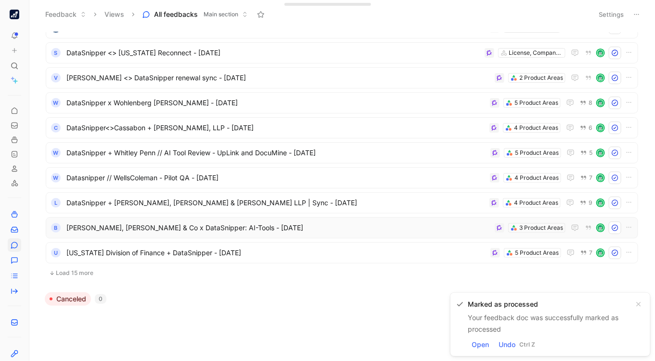
click at [268, 225] on span "[PERSON_NAME], [PERSON_NAME] & Co x DataSnipper: AI-Tools - [DATE]" at bounding box center [278, 228] width 424 height 12
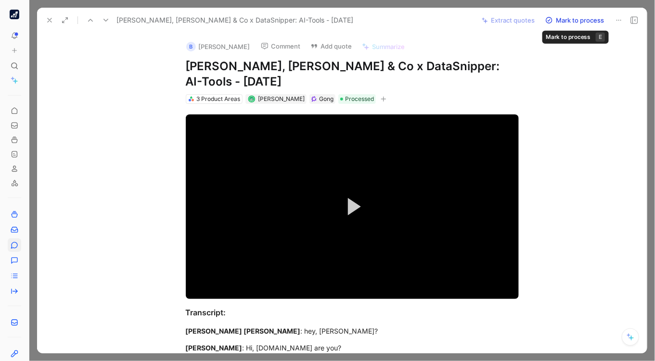
click at [574, 20] on button "Mark to process" at bounding box center [574, 19] width 67 height 13
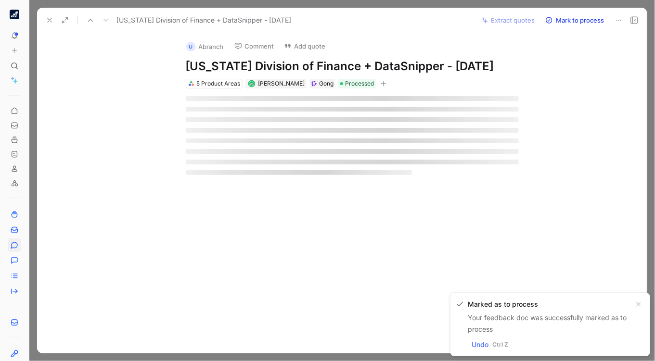
click at [650, 101] on div at bounding box center [341, 180] width 625 height 361
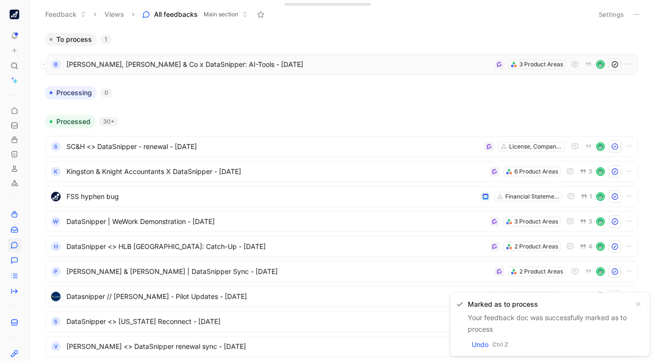
click at [308, 73] on div "B Bertz, Hess & Co x DataSnipper: AI-Tools - 8/25/2025 3 Product Areas" at bounding box center [342, 64] width 592 height 21
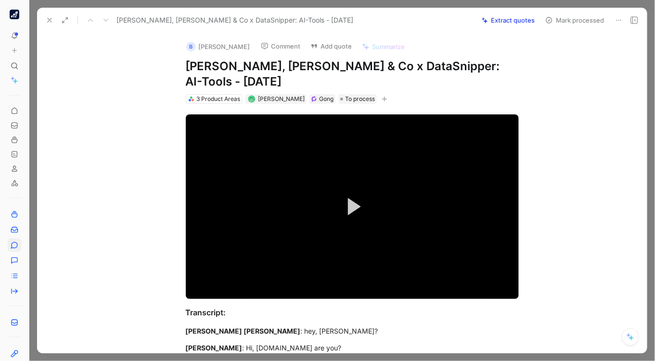
click at [501, 20] on button "Extract quotes" at bounding box center [508, 19] width 62 height 13
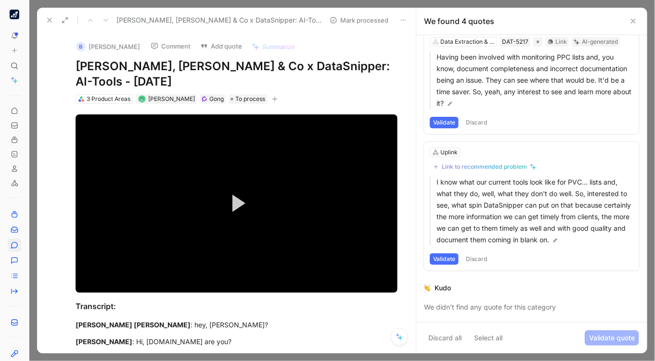
scroll to position [317, 0]
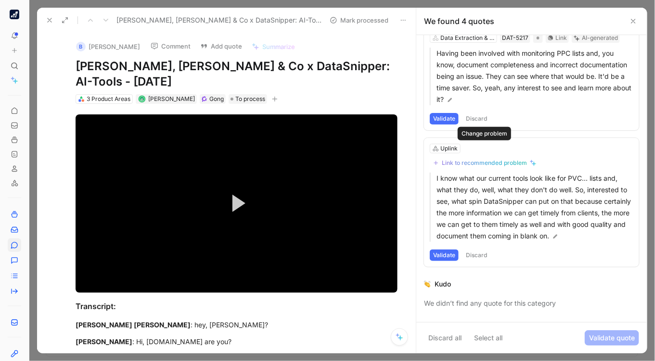
click at [464, 159] on div "Link to recommended problem" at bounding box center [484, 163] width 85 height 8
click at [444, 250] on button "Validate" at bounding box center [444, 256] width 29 height 12
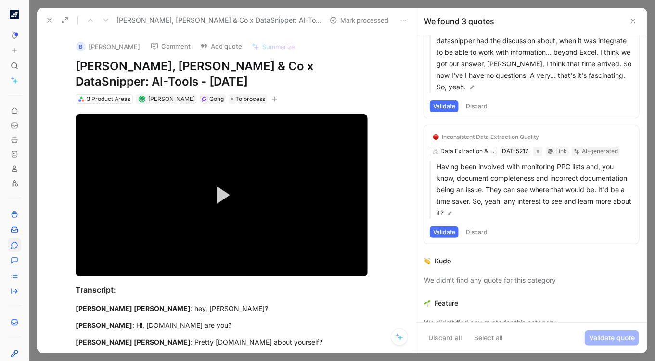
scroll to position [204, 0]
click at [448, 227] on button "Validate" at bounding box center [444, 233] width 29 height 12
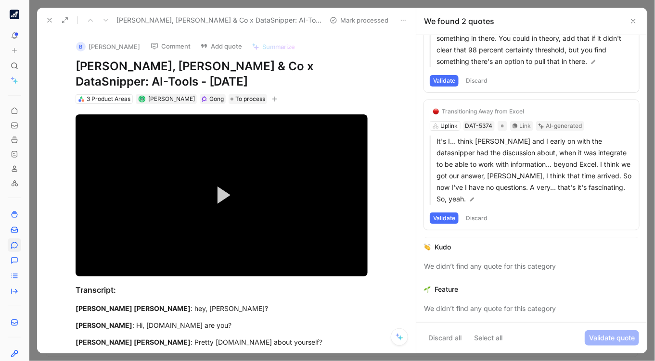
scroll to position [78, 0]
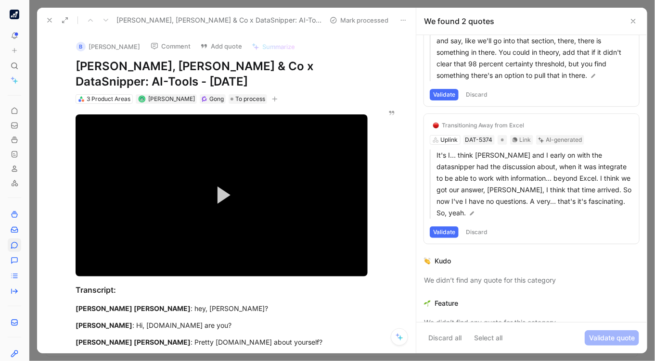
click at [445, 227] on button "Validate" at bounding box center [444, 233] width 29 height 12
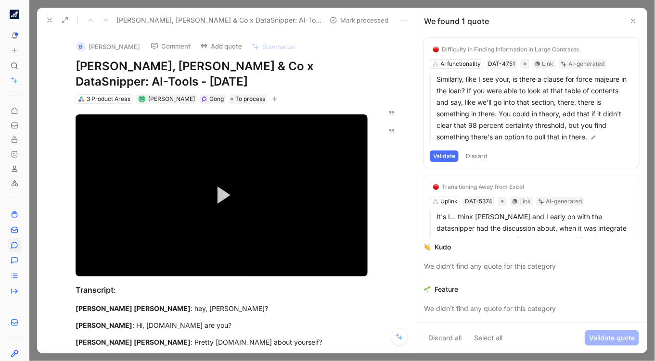
scroll to position [0, 0]
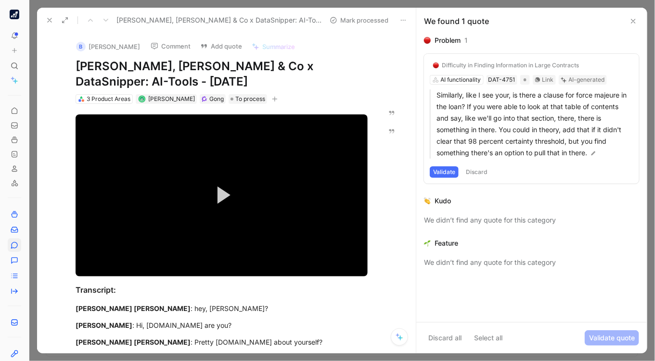
click at [448, 176] on button "Validate" at bounding box center [444, 172] width 29 height 12
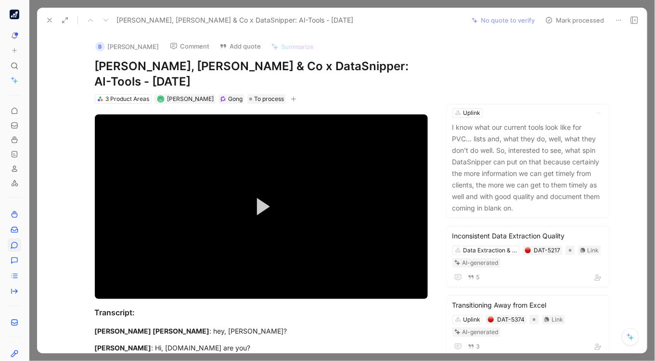
click at [574, 20] on button "Mark processed" at bounding box center [574, 19] width 67 height 13
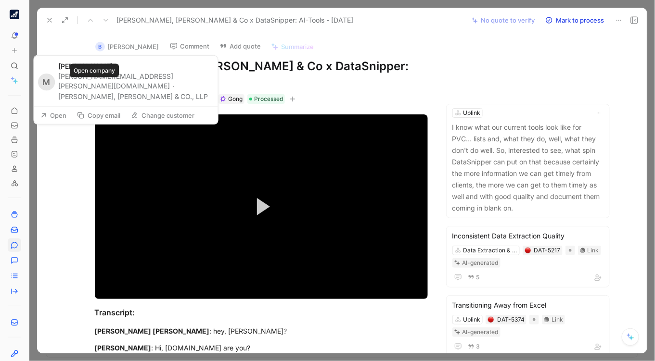
click at [82, 91] on button "Bertz, Hess & CO., LLP" at bounding box center [133, 97] width 150 height 12
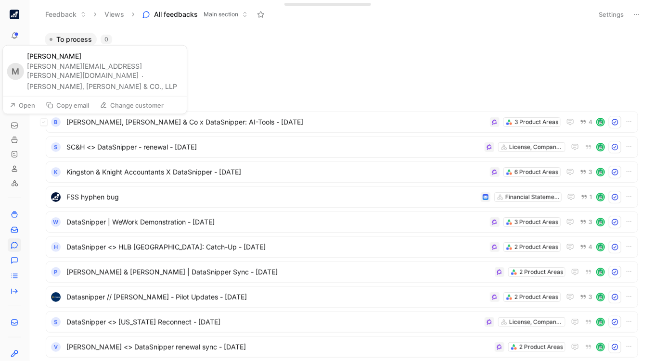
click at [71, 86] on button "Bertz, Hess & CO., LLP" at bounding box center [102, 87] width 150 height 12
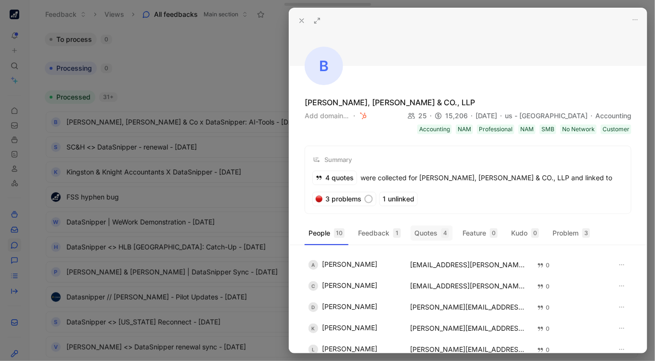
click at [428, 232] on button "Quotes 4" at bounding box center [431, 233] width 42 height 15
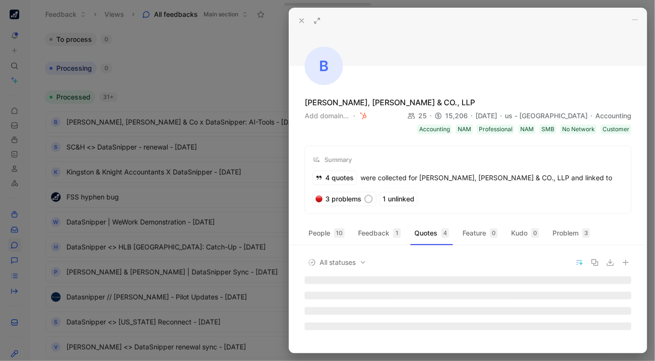
click at [298, 18] on icon at bounding box center [302, 21] width 8 height 8
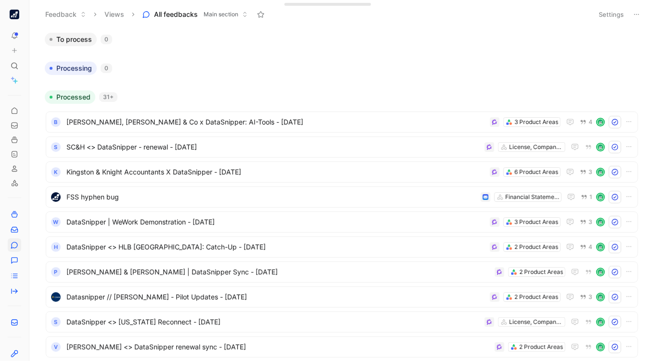
drag, startPoint x: 325, startPoint y: 69, endPoint x: 296, endPoint y: 59, distance: 30.4
click at [296, 59] on div "To process 0 Processing 0 Processed 31+ B Bertz, Hess & Co x DataSnipper: AI-To…" at bounding box center [341, 196] width 612 height 329
drag, startPoint x: 266, startPoint y: 77, endPoint x: 227, endPoint y: 59, distance: 43.2
click at [227, 59] on div "To process 0 Processing 0 Processed 31+ B Bertz, Hess & Co x DataSnipper: AI-To…" at bounding box center [341, 196] width 612 height 329
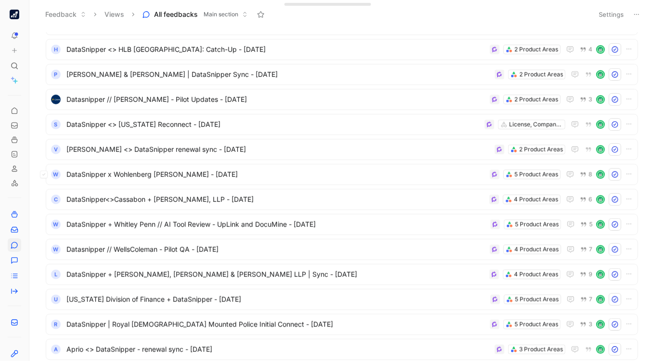
scroll to position [201, 0]
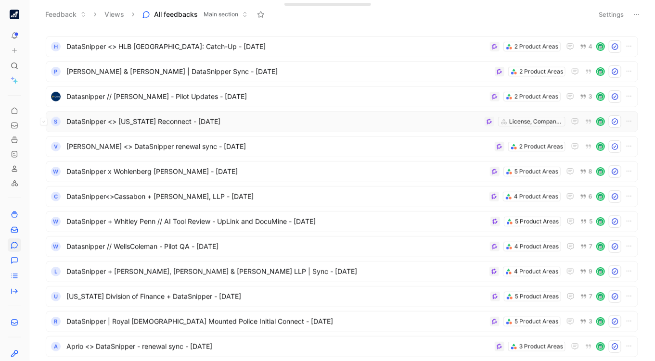
click at [312, 122] on span "DataSnipper <> [US_STATE] Reconnect - [DATE]" at bounding box center [273, 122] width 414 height 12
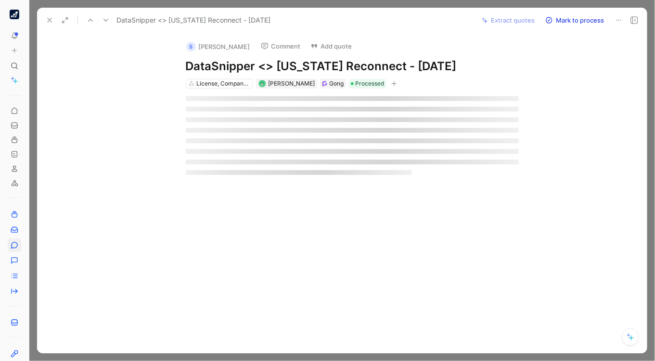
click at [47, 20] on icon at bounding box center [50, 20] width 8 height 8
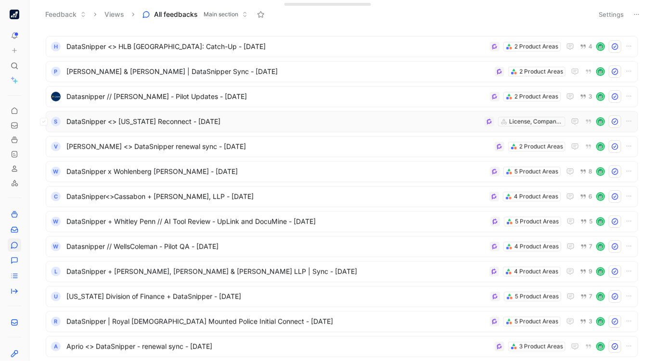
click at [304, 125] on span "DataSnipper <> [US_STATE] Reconnect - [DATE]" at bounding box center [273, 122] width 414 height 12
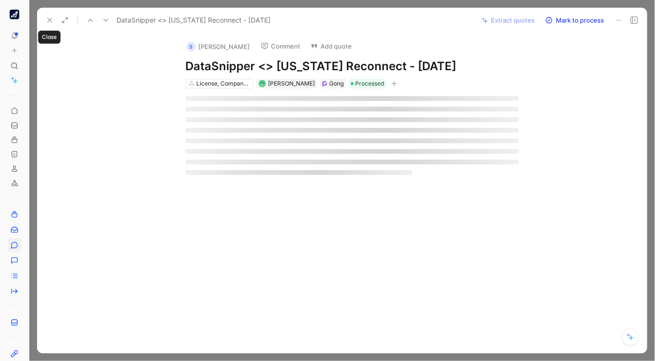
click at [46, 19] on icon at bounding box center [50, 20] width 8 height 8
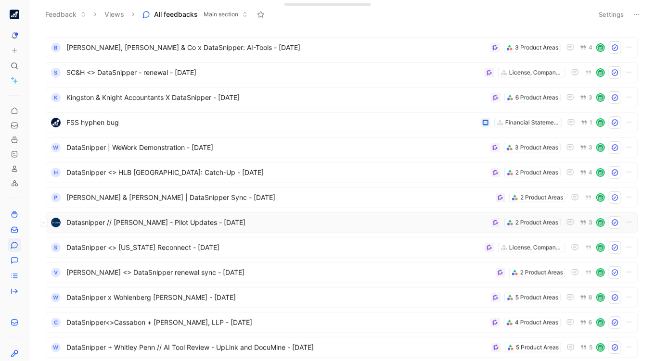
scroll to position [76, 0]
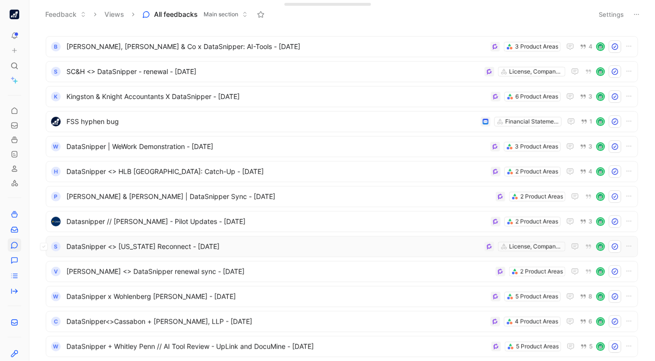
click at [286, 248] on span "DataSnipper <> New Mexico Reconnect - 8/25/2025" at bounding box center [273, 247] width 414 height 12
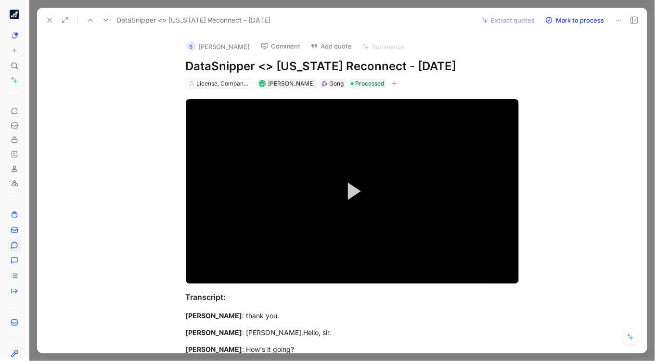
click at [582, 17] on button "Mark to process" at bounding box center [574, 19] width 67 height 13
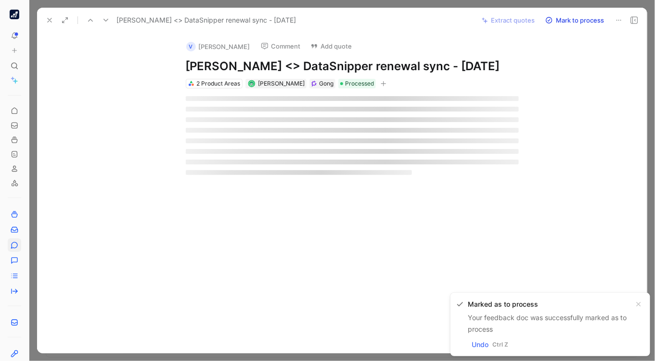
click at [647, 107] on div at bounding box center [647, 181] width 4 height 346
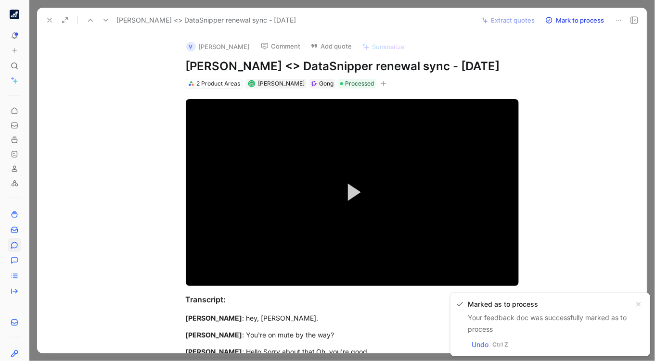
click at [651, 112] on div at bounding box center [341, 180] width 625 height 361
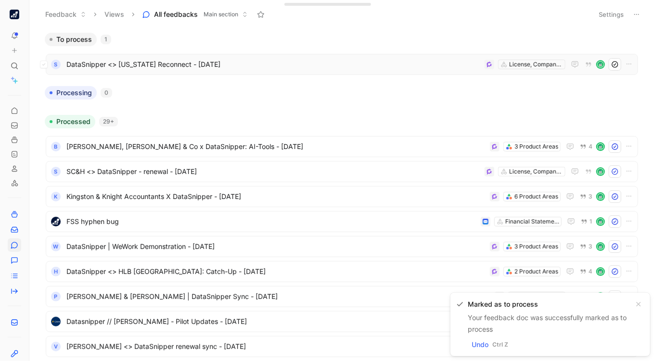
click at [312, 65] on span "DataSnipper <> [US_STATE] Reconnect - [DATE]" at bounding box center [273, 65] width 414 height 12
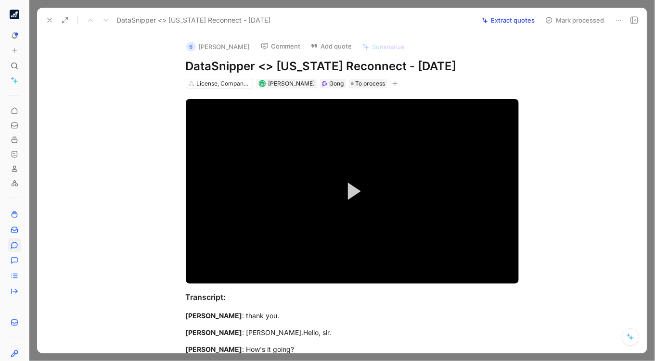
click at [512, 17] on button "Extract quotes" at bounding box center [508, 19] width 62 height 13
click at [578, 18] on button "Mark processed" at bounding box center [574, 19] width 67 height 13
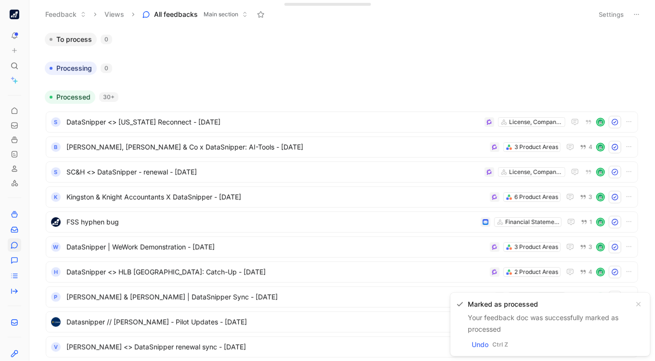
click at [650, 63] on div "To process 0 Processing 0 Processed 30+ S DataSnipper <> New Mexico Reconnect -…" at bounding box center [341, 195] width 625 height 332
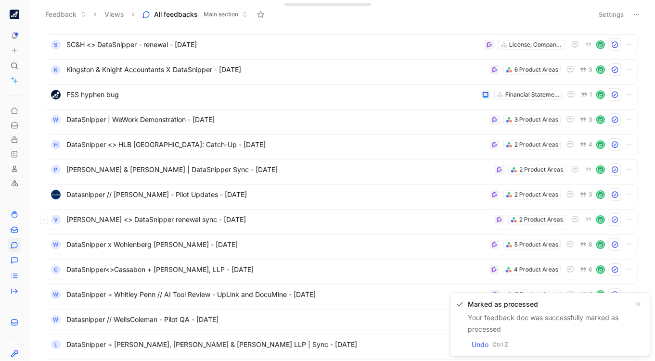
scroll to position [240, 0]
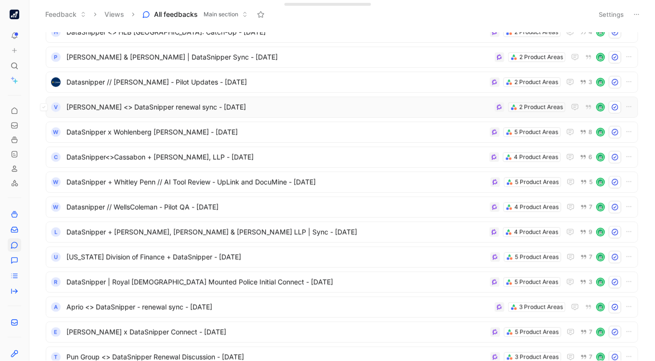
click at [236, 104] on span "[PERSON_NAME] <> DataSnipper renewal sync - [DATE]" at bounding box center [278, 107] width 424 height 12
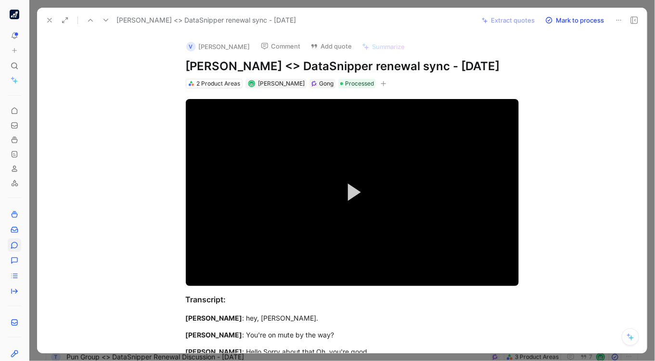
click at [584, 20] on button "Mark to process" at bounding box center [574, 19] width 67 height 13
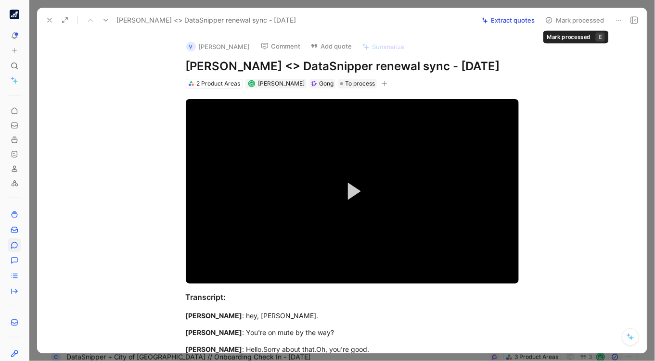
click at [584, 16] on button "Mark processed" at bounding box center [574, 19] width 67 height 13
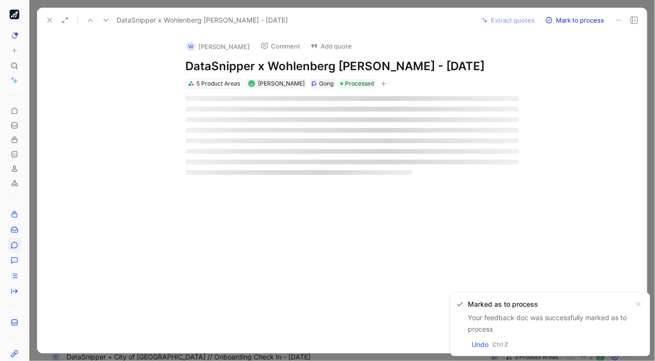
click at [582, 21] on button "Mark to process" at bounding box center [574, 19] width 67 height 13
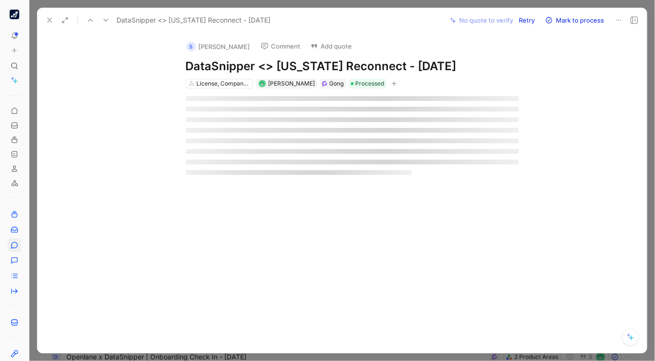
click at [567, 18] on button "Mark to process" at bounding box center [574, 19] width 67 height 13
click at [652, 121] on div at bounding box center [341, 180] width 625 height 361
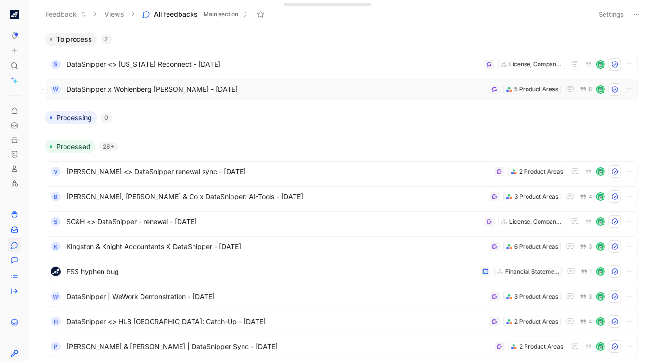
click at [332, 79] on div "W DataSnipper x Wohlenberg Ritzman - 8/25/2025 5 Product Areas 8" at bounding box center [342, 89] width 592 height 21
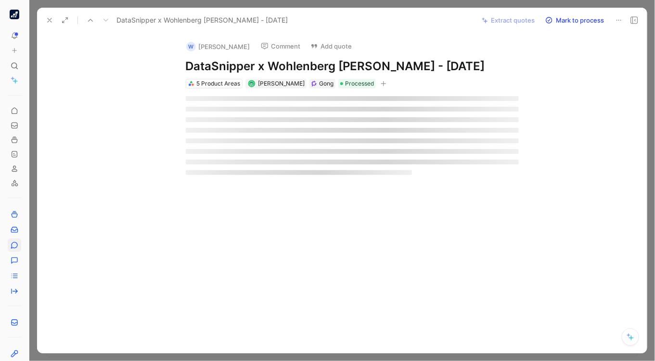
click at [650, 51] on div at bounding box center [341, 180] width 625 height 361
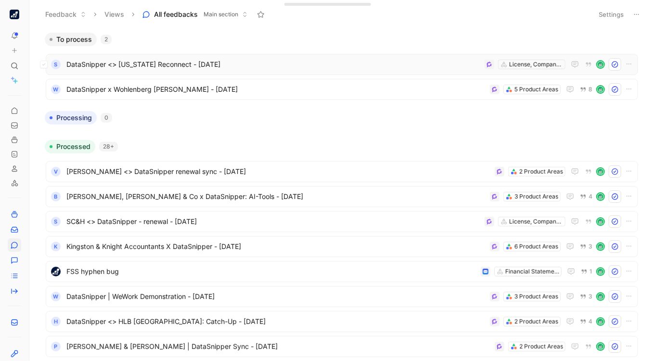
click at [270, 62] on span "DataSnipper <> [US_STATE] Reconnect - [DATE]" at bounding box center [273, 65] width 414 height 12
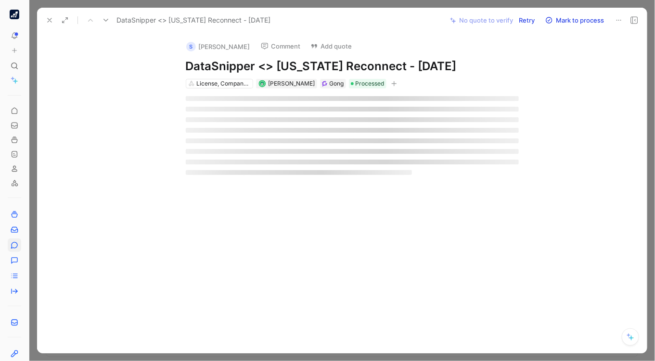
click at [649, 67] on div at bounding box center [341, 180] width 625 height 361
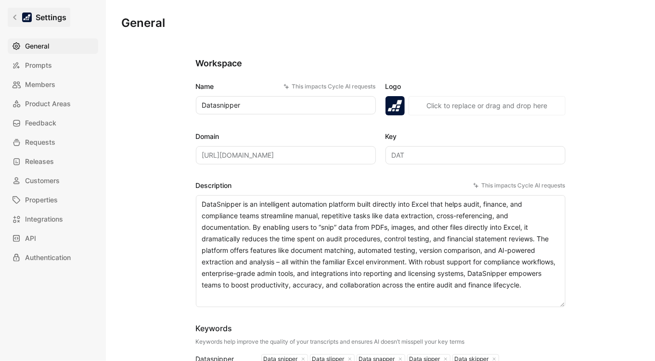
click at [15, 12] on link "Settings" at bounding box center [39, 17] width 63 height 19
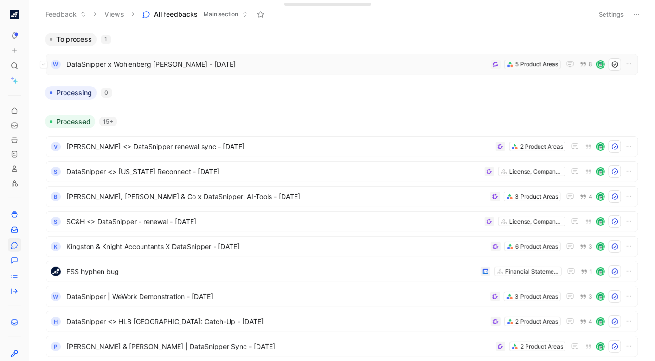
click at [398, 64] on span "DataSnipper x Wohlenberg [PERSON_NAME] - [DATE]" at bounding box center [276, 65] width 420 height 12
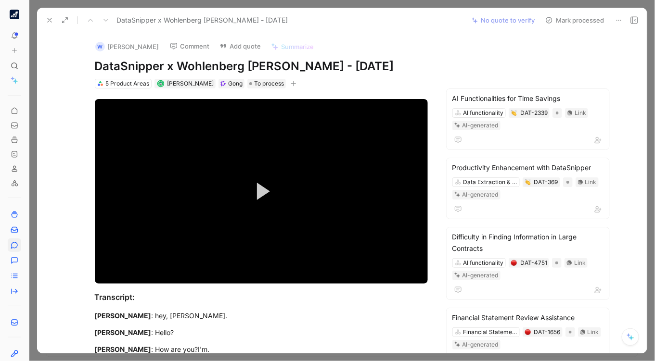
click at [570, 21] on button "Mark processed" at bounding box center [574, 19] width 67 height 13
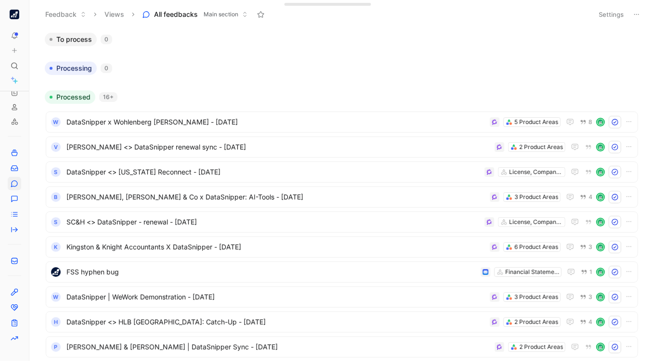
scroll to position [99, 0]
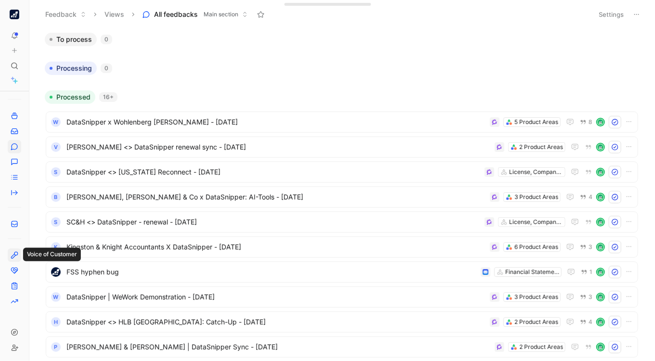
click at [14, 252] on circle at bounding box center [15, 253] width 3 height 3
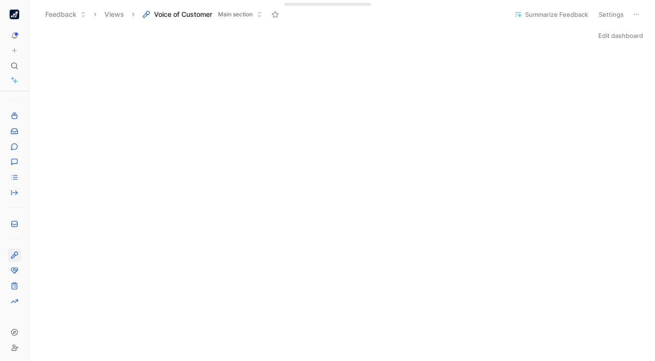
click at [621, 37] on button "Edit dashboard" at bounding box center [620, 35] width 53 height 13
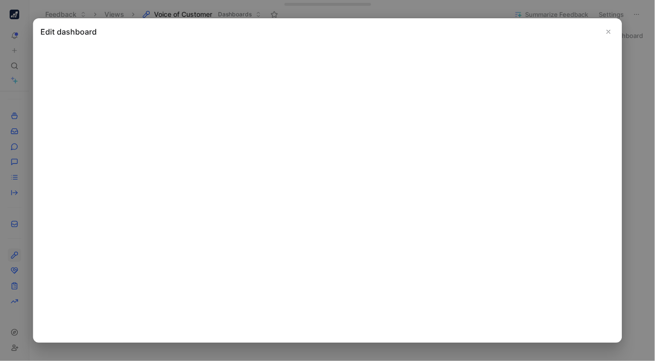
click at [607, 33] on icon "Close" at bounding box center [608, 31] width 7 height 7
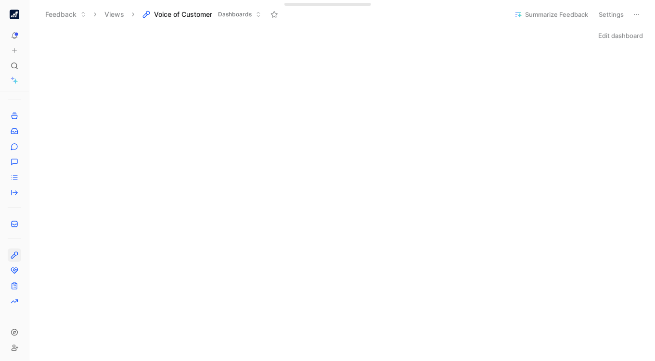
click at [247, 38] on div "Edit dashboard" at bounding box center [341, 35] width 625 height 13
click at [15, 16] on img "button" at bounding box center [15, 15] width 10 height 10
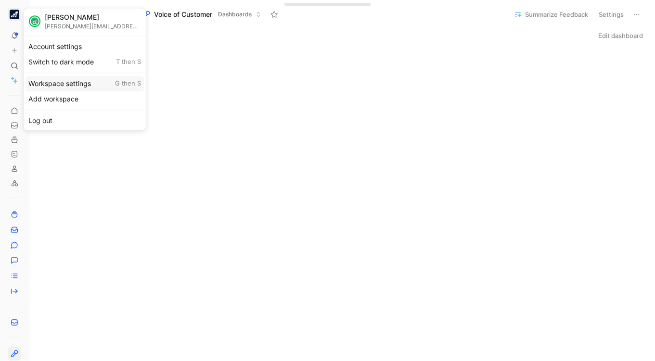
click at [55, 82] on div "Workspace settings G then S" at bounding box center [84, 83] width 118 height 15
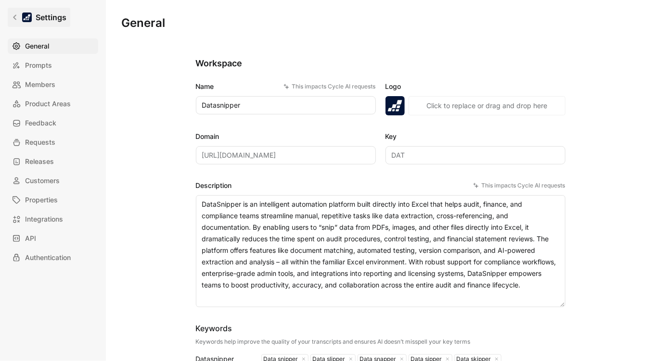
click at [15, 15] on icon at bounding box center [14, 17] width 3 height 5
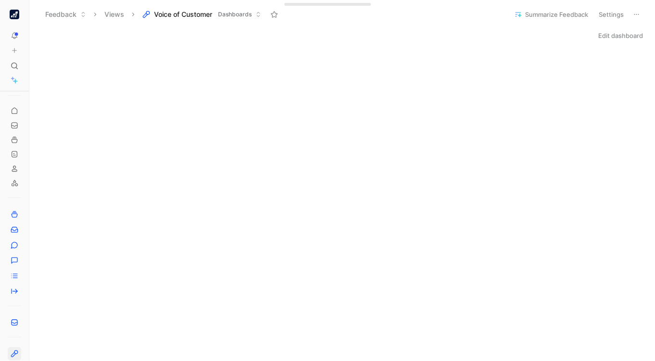
scroll to position [16, 0]
click at [32, 13] on icon at bounding box center [32, 15] width 8 height 8
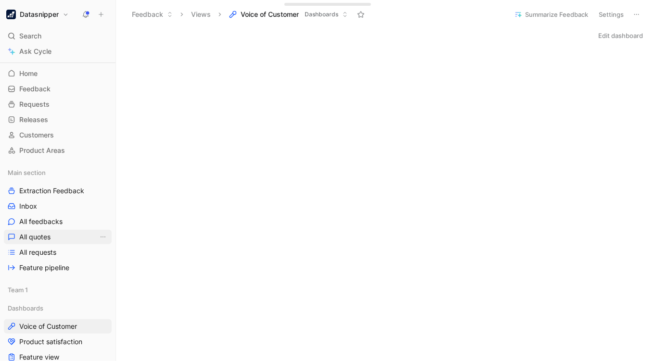
scroll to position [89, 0]
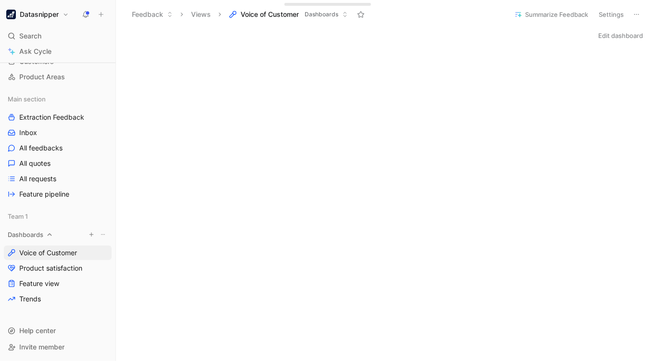
click at [89, 234] on use "button" at bounding box center [91, 235] width 4 height 4
click at [173, 247] on span "Create view" at bounding box center [183, 250] width 38 height 9
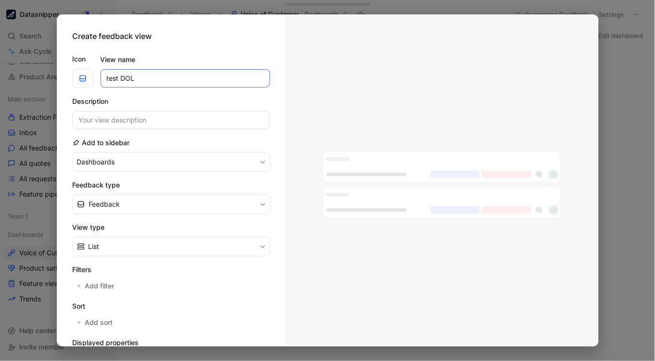
type input "test DOL"
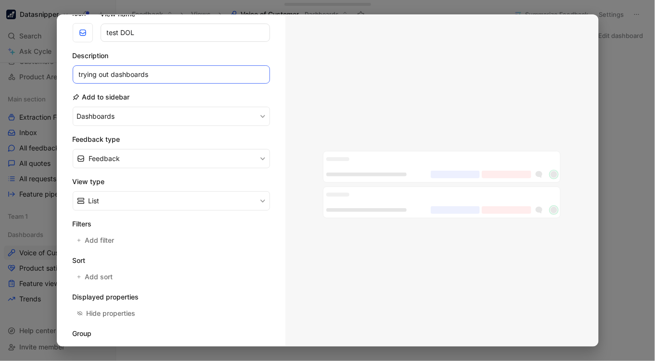
scroll to position [47, 0]
type input "trying out dashboards"
click at [92, 235] on span "Add filter" at bounding box center [100, 240] width 30 height 12
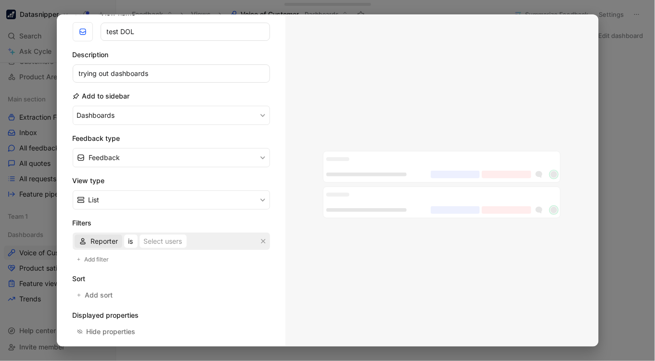
click at [106, 242] on span "Reporter" at bounding box center [103, 242] width 27 height 12
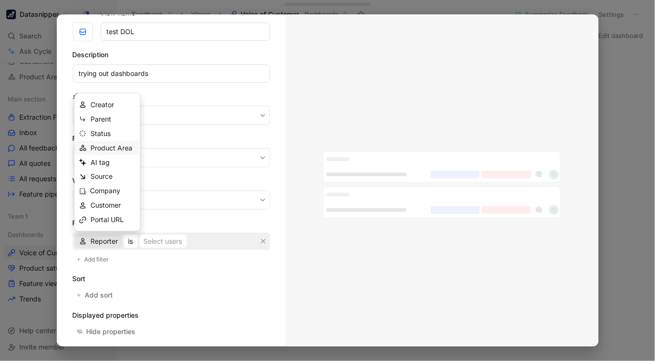
click at [112, 145] on span "Product Area" at bounding box center [111, 148] width 42 height 8
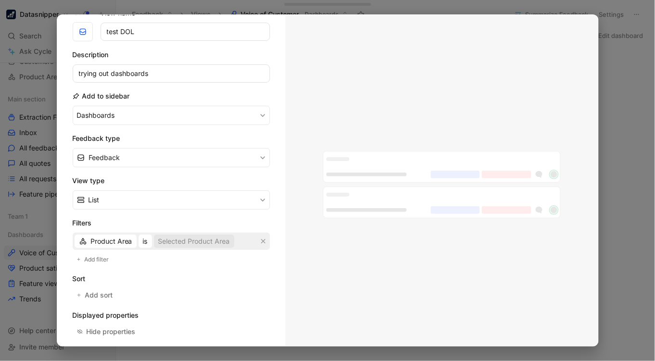
click at [194, 239] on div "Selected Product Area" at bounding box center [194, 242] width 72 height 12
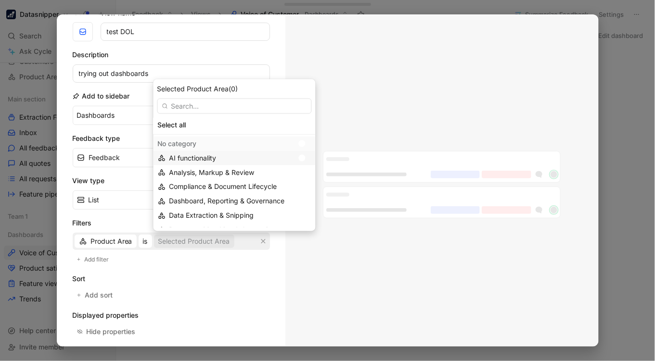
click at [308, 154] on div at bounding box center [304, 157] width 13 height 9
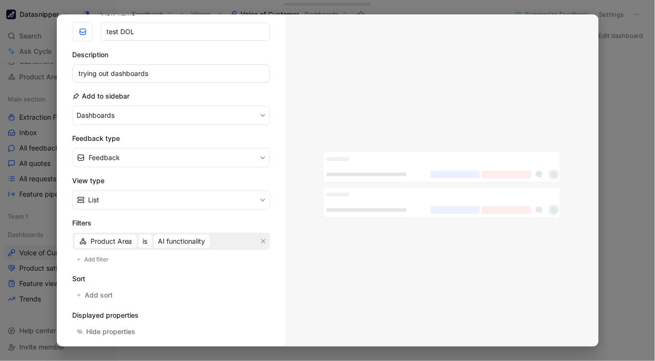
click at [111, 284] on div "Sort Add sort" at bounding box center [171, 287] width 197 height 29
click at [102, 285] on div "Sort Add sort" at bounding box center [171, 287] width 197 height 29
click at [106, 290] on span "Add sort" at bounding box center [99, 296] width 29 height 12
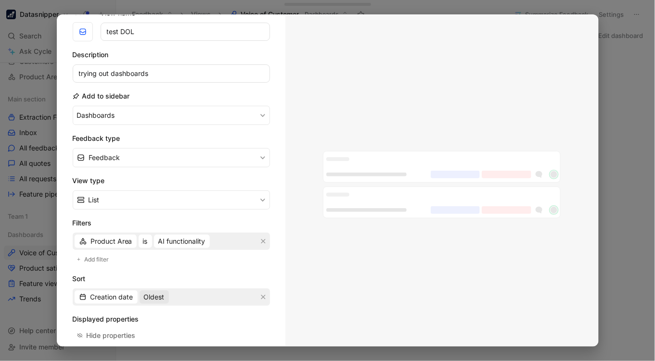
click at [156, 294] on span "Oldest" at bounding box center [154, 298] width 21 height 12
click at [176, 326] on span "Most recent" at bounding box center [162, 330] width 38 height 8
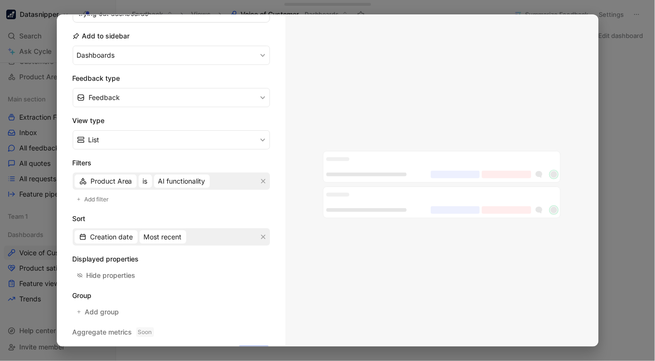
scroll to position [108, 0]
click at [129, 252] on h2 "Displayed properties" at bounding box center [171, 258] width 197 height 12
click at [114, 271] on div "Hide properties" at bounding box center [111, 274] width 49 height 12
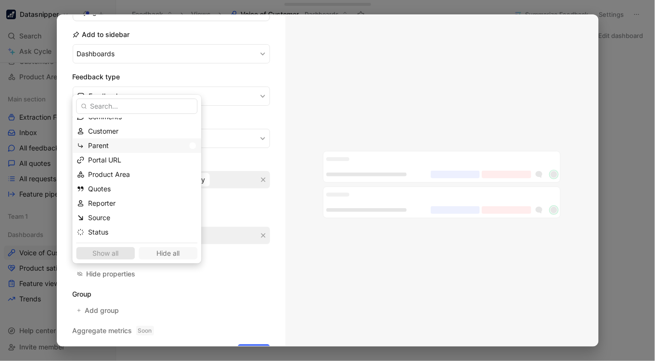
scroll to position [0, 0]
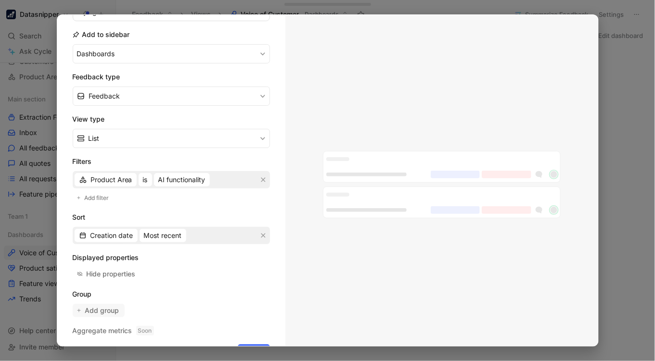
click at [96, 309] on span "Add group" at bounding box center [102, 311] width 35 height 12
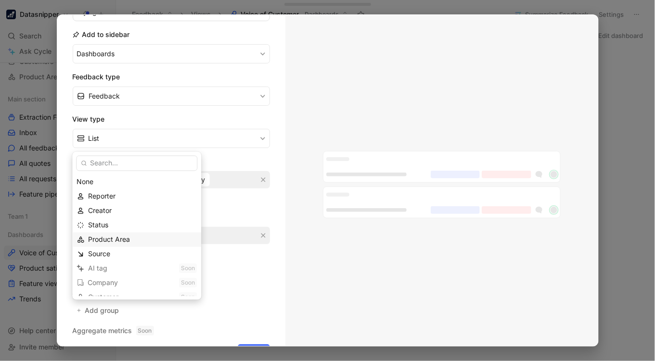
scroll to position [8, 0]
click at [105, 243] on span "Source" at bounding box center [99, 245] width 22 height 8
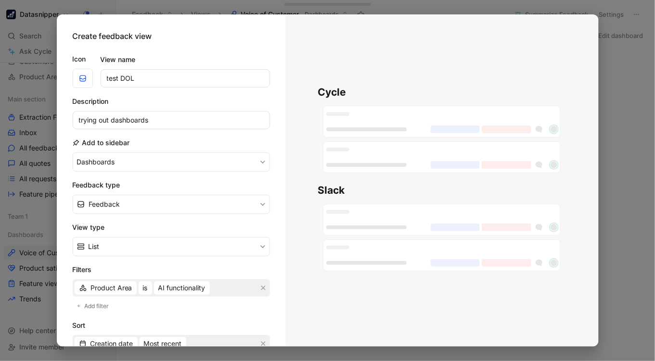
scroll to position [154, 0]
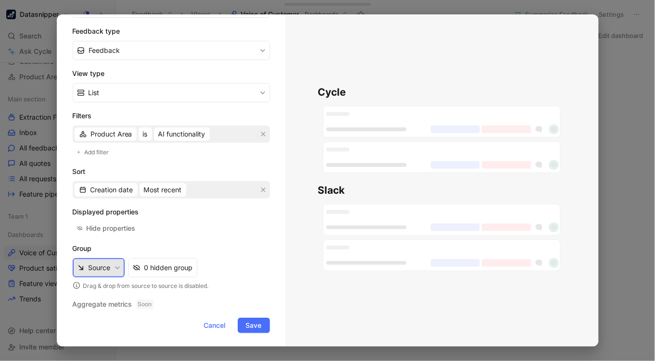
click at [114, 260] on button "Source" at bounding box center [99, 267] width 52 height 19
click at [169, 264] on div "0 hidden group" at bounding box center [168, 268] width 49 height 12
click at [256, 324] on span "Save" at bounding box center [254, 326] width 16 height 12
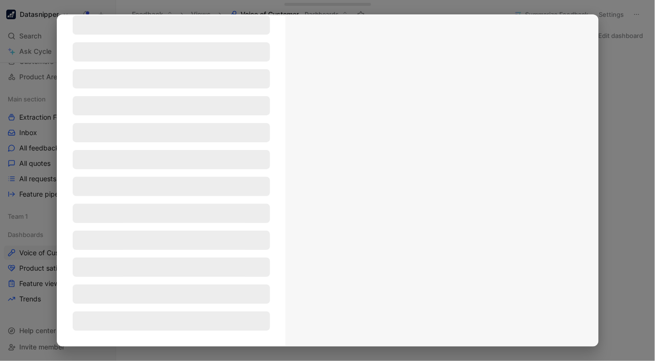
scroll to position [64, 0]
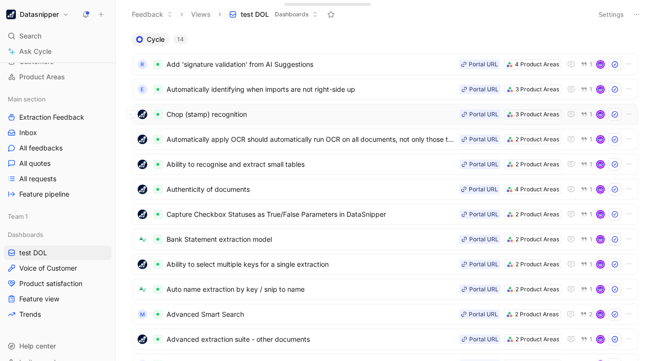
click at [297, 112] on span "Chop (stamp) recognition" at bounding box center [310, 115] width 289 height 12
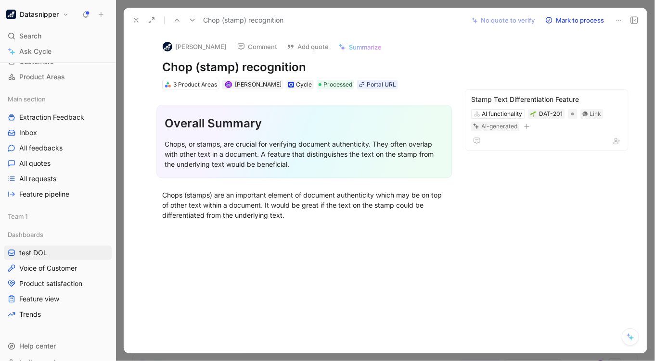
click at [138, 23] on icon at bounding box center [136, 20] width 8 height 8
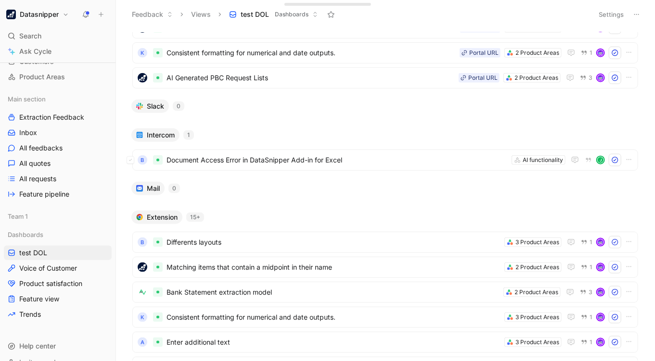
scroll to position [330, 0]
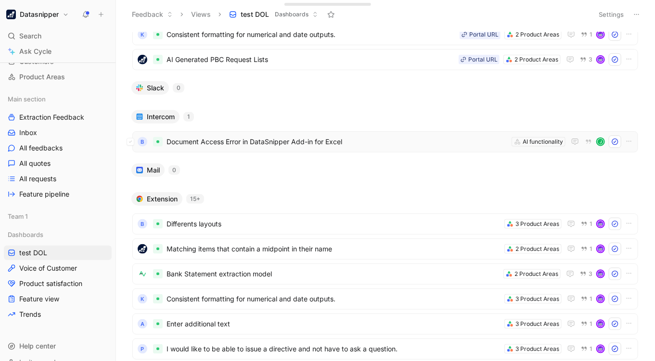
click at [304, 142] on span "Document Access Error in DataSnipper Add-in for Excel" at bounding box center [336, 142] width 341 height 12
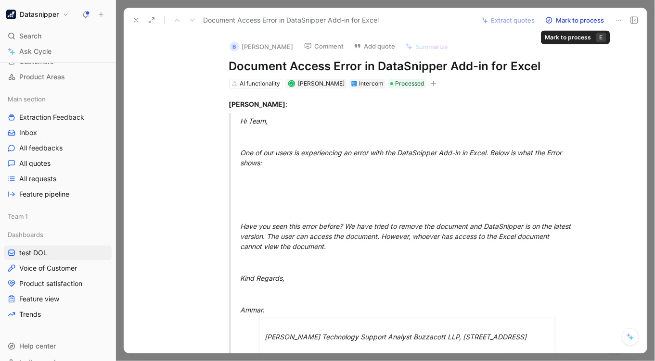
click at [585, 24] on button "Mark to process" at bounding box center [574, 19] width 67 height 13
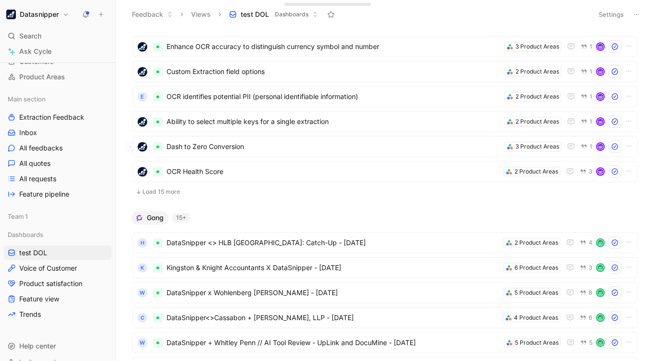
scroll to position [734, 0]
click at [164, 194] on button "Load 15 more" at bounding box center [385, 191] width 506 height 12
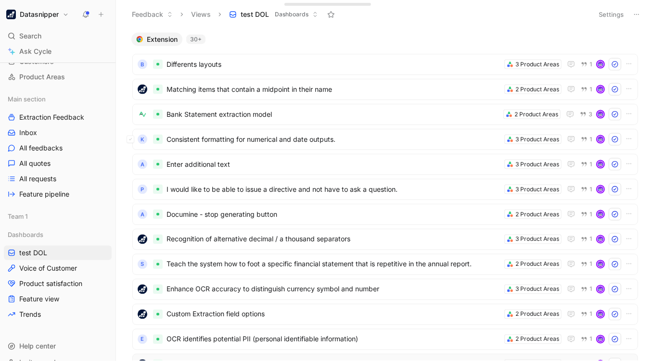
scroll to position [411, 0]
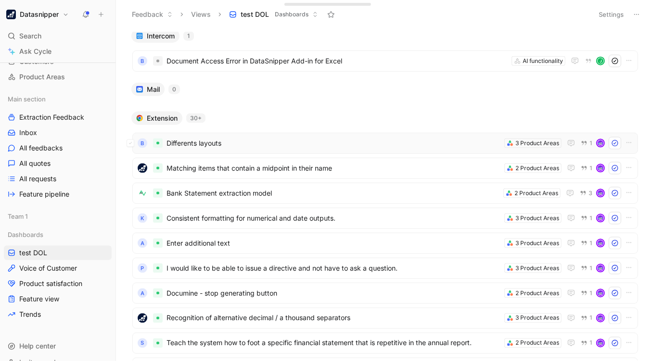
click at [193, 143] on span "Differents layouts" at bounding box center [333, 144] width 334 height 12
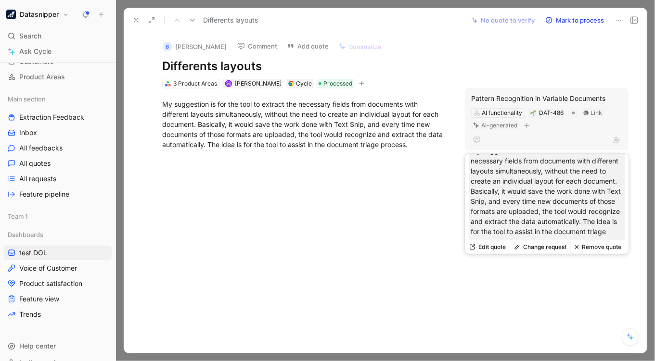
scroll to position [28, 0]
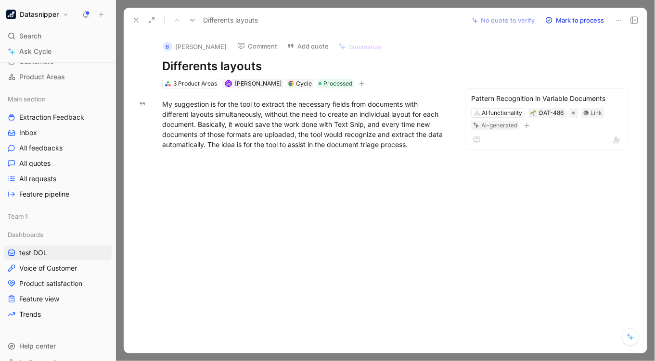
click at [273, 220] on div at bounding box center [304, 214] width 321 height 108
click at [131, 22] on button at bounding box center [135, 19] width 13 height 13
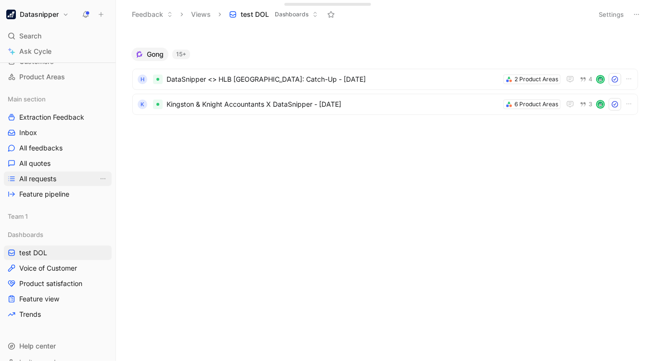
scroll to position [571, 0]
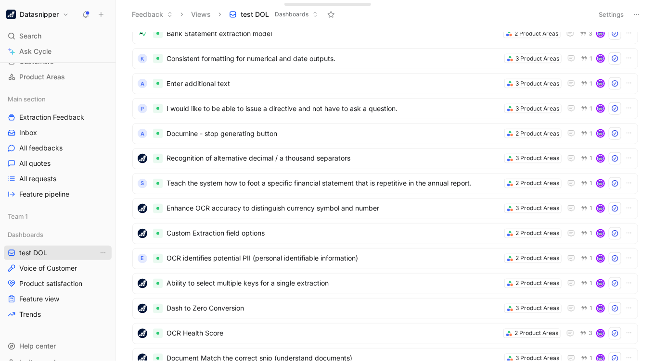
click at [79, 255] on link "test DOL" at bounding box center [58, 253] width 108 height 14
click at [99, 250] on icon "View actions" at bounding box center [103, 253] width 8 height 8
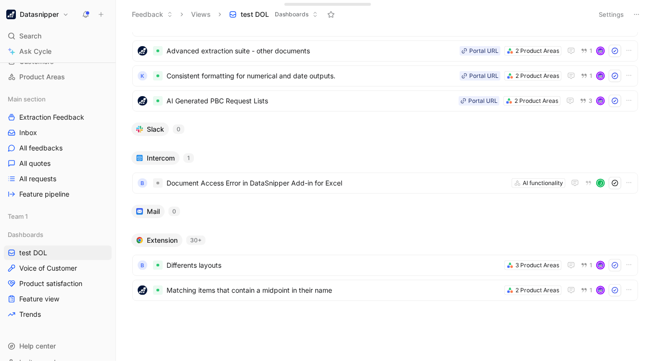
scroll to position [0, 0]
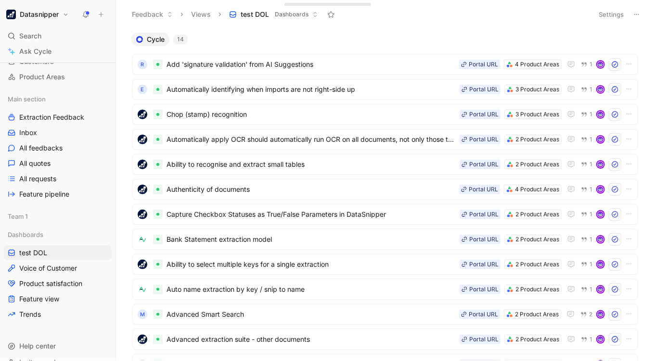
click at [634, 14] on use at bounding box center [636, 14] width 5 height 1
click at [598, 10] on button "Settings" at bounding box center [611, 14] width 34 height 13
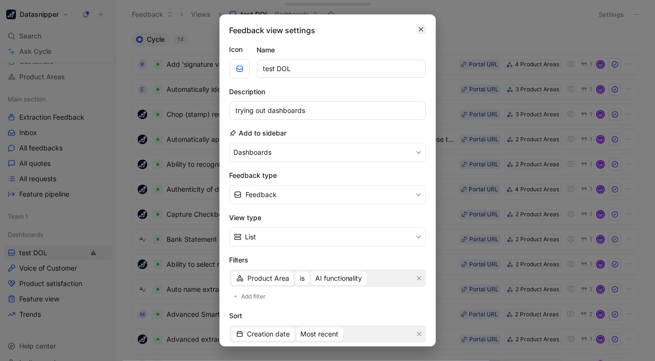
click at [416, 30] on button "button" at bounding box center [421, 30] width 10 height 10
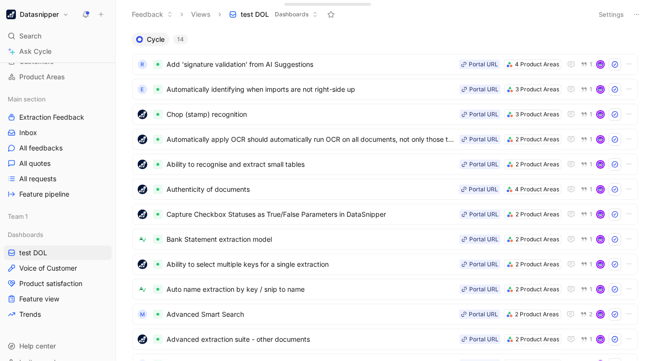
scroll to position [105, 0]
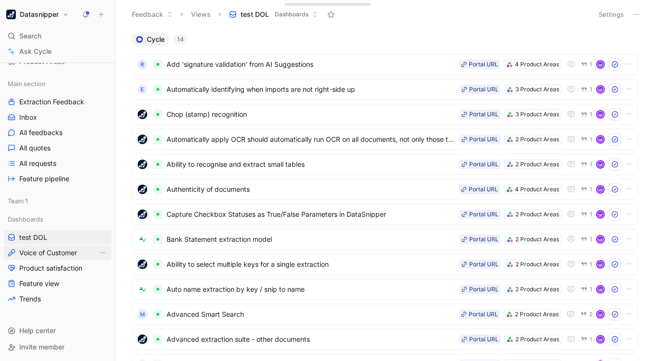
click at [47, 254] on span "Voice of Customer" at bounding box center [48, 253] width 58 height 10
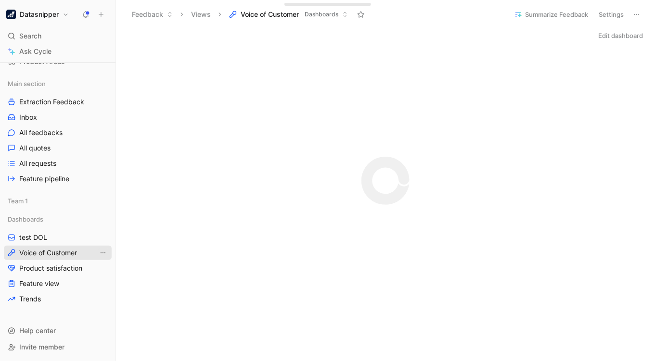
click at [99, 251] on icon "View actions" at bounding box center [103, 253] width 8 height 8
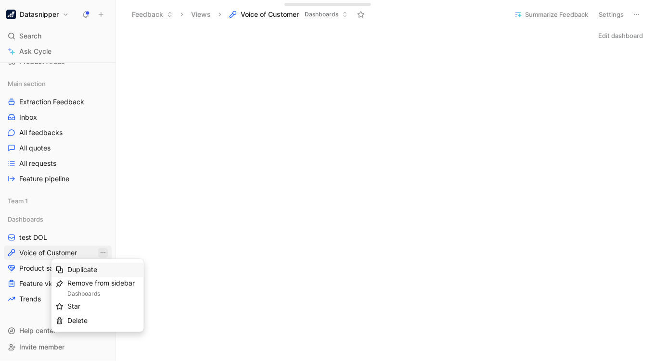
click at [88, 267] on span "Duplicate" at bounding box center [82, 270] width 30 height 8
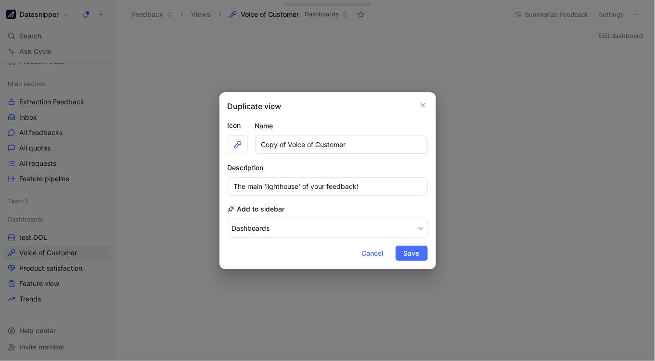
click at [326, 140] on input "Copy of Voice of Customer" at bounding box center [341, 145] width 173 height 18
click at [421, 101] on button "button" at bounding box center [423, 106] width 10 height 10
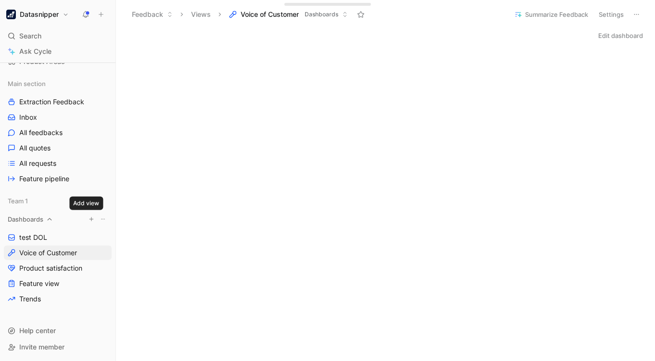
click at [89, 221] on icon "button" at bounding box center [92, 219] width 6 height 6
click at [54, 228] on div at bounding box center [327, 180] width 655 height 361
click at [89, 220] on icon "button" at bounding box center [92, 219] width 6 height 6
click at [86, 220] on div at bounding box center [327, 180] width 655 height 361
click at [101, 253] on icon "View actions" at bounding box center [103, 253] width 5 height 1
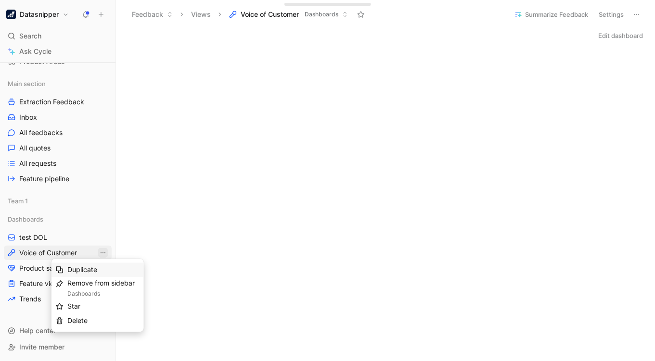
click at [105, 268] on div "Duplicate" at bounding box center [103, 271] width 72 height 12
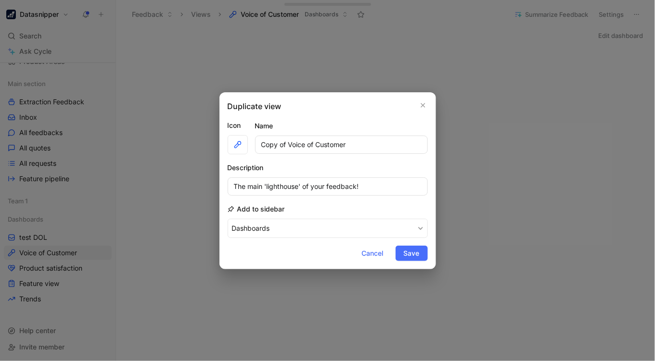
click at [364, 140] on input "Copy of Voice of Customer" at bounding box center [341, 145] width 173 height 18
click at [347, 141] on input "test DOL" at bounding box center [341, 145] width 173 height 18
type input "test DOL VOC"
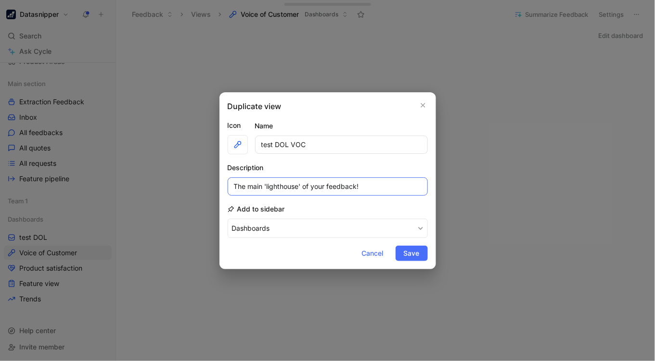
click at [369, 184] on input "The main 'lighthouse' of your feedback!" at bounding box center [328, 187] width 200 height 18
type input "copy"
click at [416, 260] on button "Save" at bounding box center [411, 253] width 32 height 15
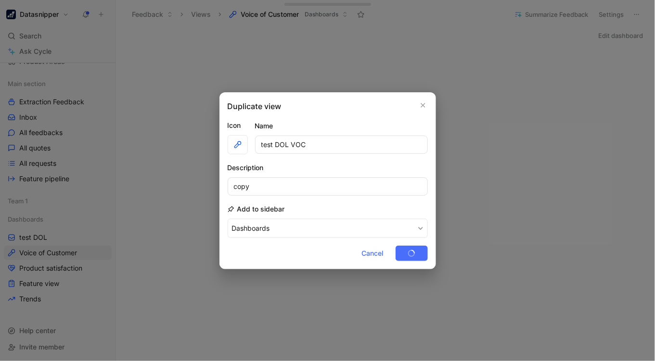
click at [404, 249] on div "Cancel Save" at bounding box center [391, 253] width 74 height 15
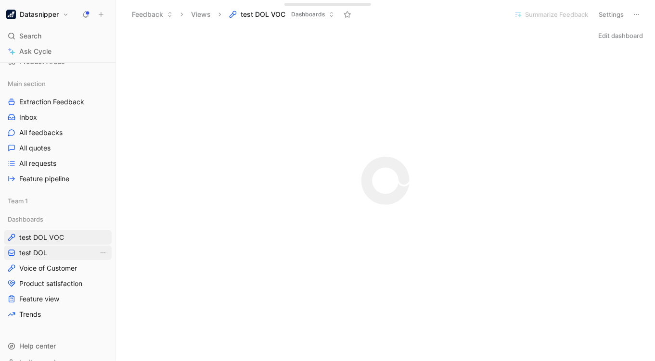
click at [43, 254] on span "test DOL" at bounding box center [33, 253] width 28 height 10
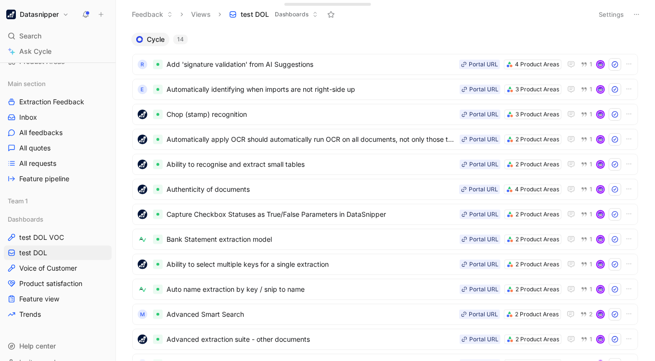
click at [317, 16] on button "test DOL Dashboards" at bounding box center [274, 14] width 98 height 14
click at [630, 45] on div "Cycle 14" at bounding box center [384, 39] width 515 height 13
click at [629, 40] on icon "button" at bounding box center [633, 40] width 8 height 8
click at [581, 35] on div "Cycle 14" at bounding box center [384, 39] width 515 height 13
click at [621, 10] on button "Settings" at bounding box center [611, 14] width 34 height 13
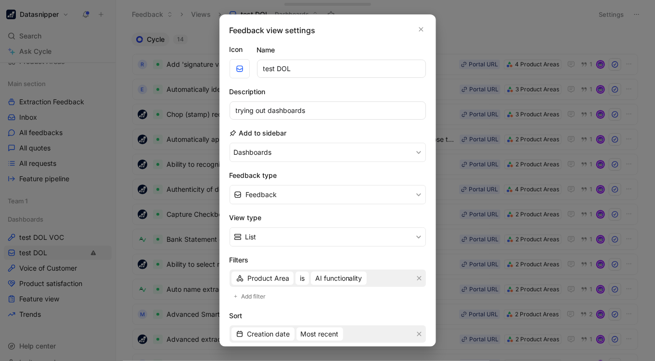
scroll to position [12, 0]
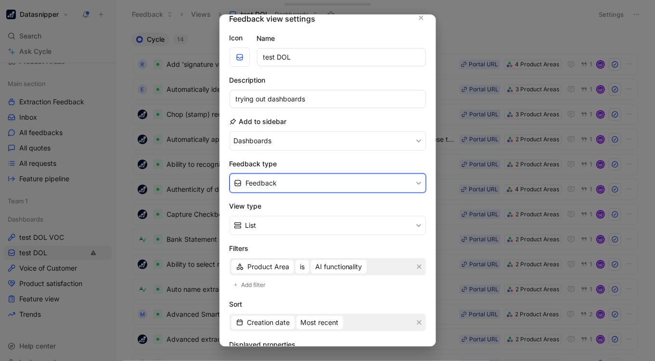
click at [416, 187] on button "Feedback" at bounding box center [327, 183] width 196 height 19
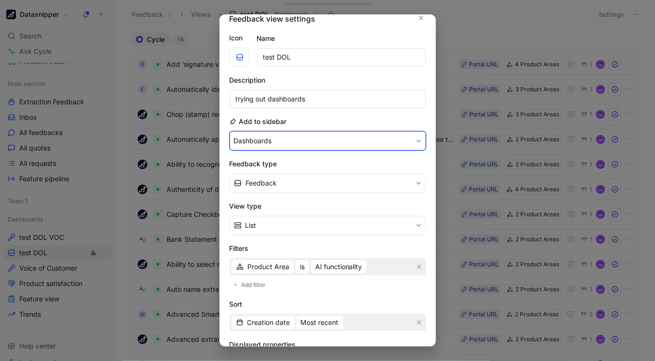
click at [406, 137] on button "Dashboards" at bounding box center [327, 140] width 196 height 19
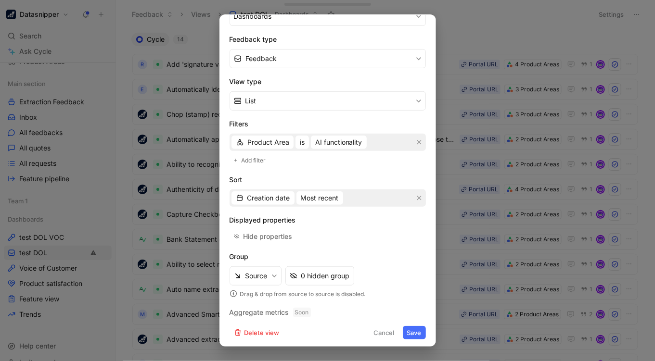
scroll to position [0, 0]
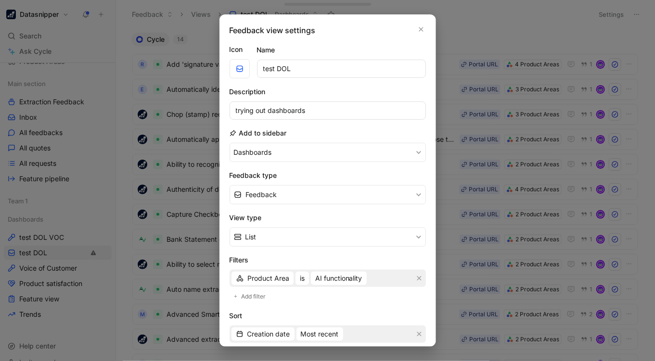
click at [410, 23] on div "Feedback view settings Icon Name test DOL Description trying out dashboards Add…" at bounding box center [327, 180] width 216 height 332
click at [418, 30] on icon "button" at bounding box center [420, 29] width 4 height 4
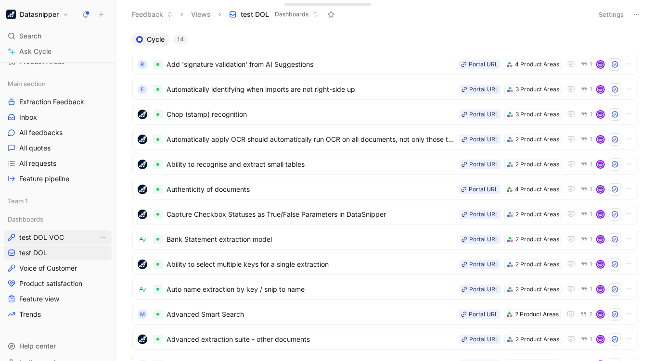
click at [69, 237] on link "test DOL VOC" at bounding box center [58, 237] width 108 height 14
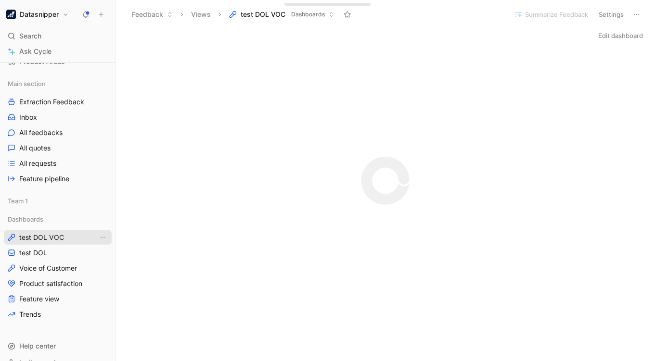
click at [69, 237] on link "test DOL VOC" at bounding box center [58, 237] width 108 height 14
click at [58, 249] on link "test DOL" at bounding box center [58, 253] width 108 height 14
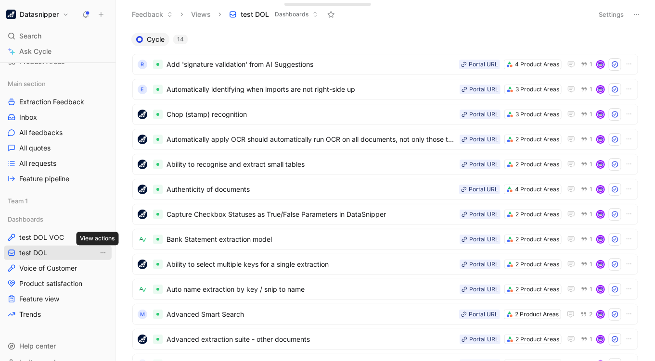
click at [99, 250] on icon "View actions" at bounding box center [103, 253] width 8 height 8
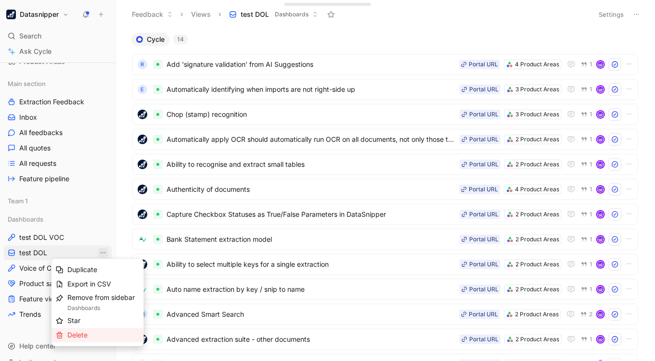
click at [82, 335] on span "Delete" at bounding box center [77, 335] width 20 height 8
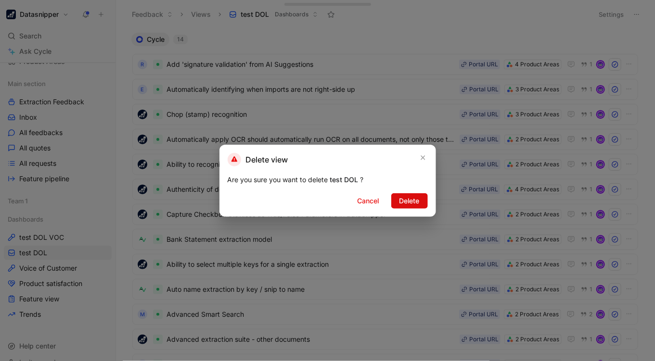
click at [411, 202] on span "Delete" at bounding box center [409, 201] width 20 height 12
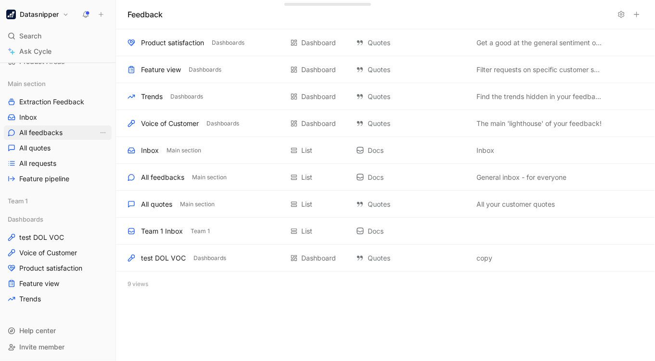
click at [44, 130] on span "All feedbacks" at bounding box center [40, 133] width 43 height 10
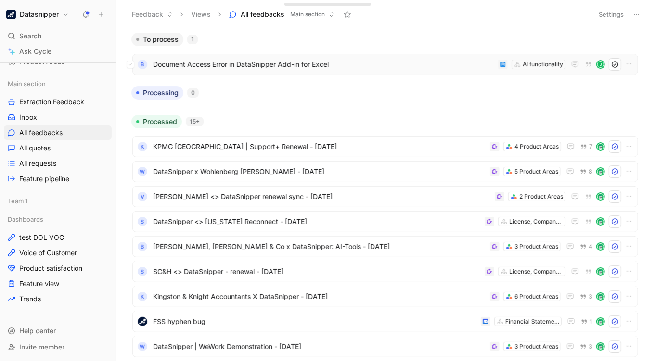
click at [363, 59] on span "Document Access Error in DataSnipper Add-in for Excel" at bounding box center [323, 65] width 341 height 12
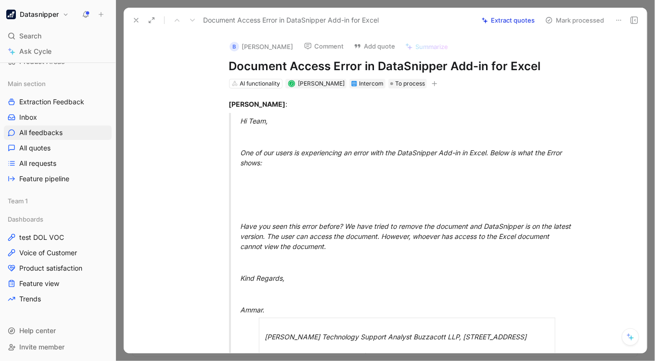
click at [516, 18] on button "Extract quotes" at bounding box center [508, 19] width 62 height 13
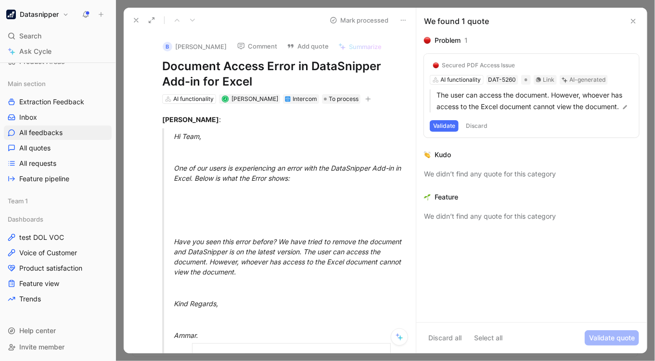
click at [439, 130] on button "Validate" at bounding box center [444, 126] width 29 height 12
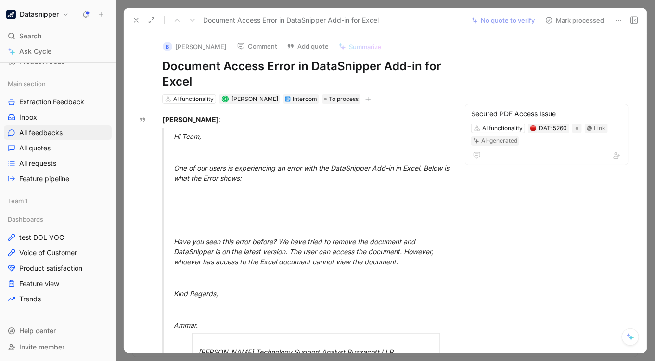
click at [569, 18] on button "Mark processed" at bounding box center [574, 19] width 67 height 13
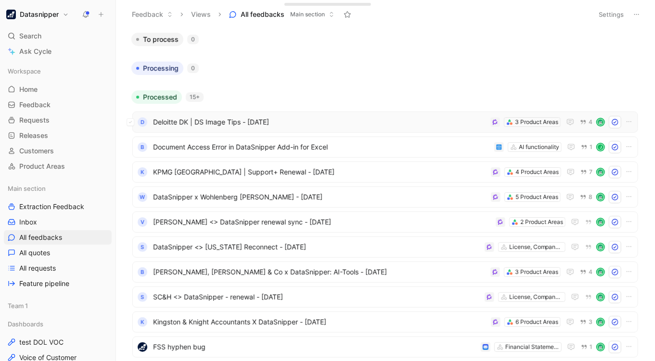
click at [325, 122] on span "Deloitte DK | DS Image Tips - [DATE]" at bounding box center [319, 122] width 333 height 12
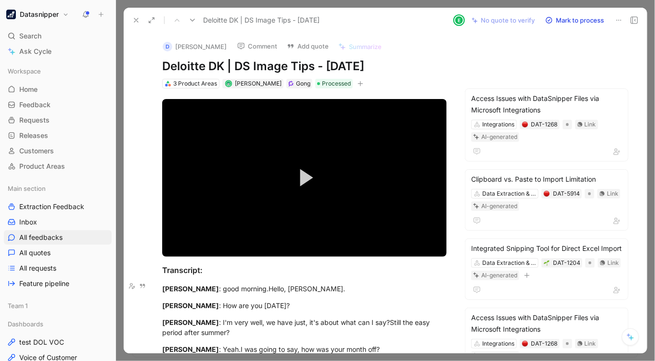
click at [650, 104] on div at bounding box center [385, 180] width 539 height 361
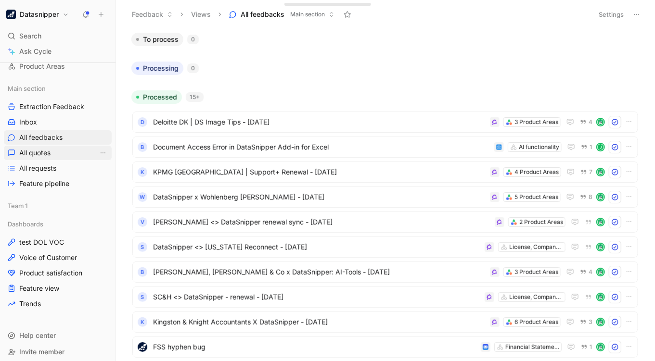
scroll to position [105, 0]
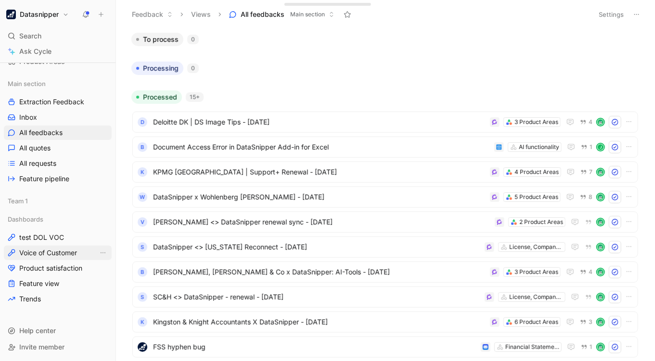
click at [55, 250] on span "Voice of Customer" at bounding box center [48, 253] width 58 height 10
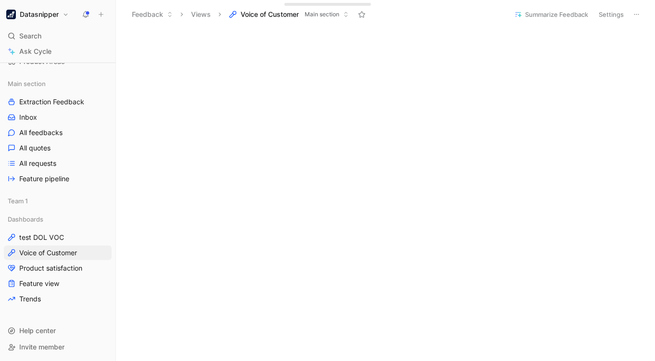
scroll to position [34, 0]
click at [51, 241] on span "test DOL VOC" at bounding box center [41, 238] width 45 height 10
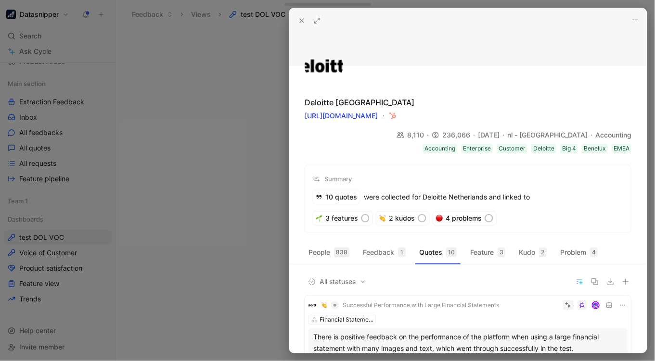
click at [307, 21] on button at bounding box center [301, 20] width 13 height 13
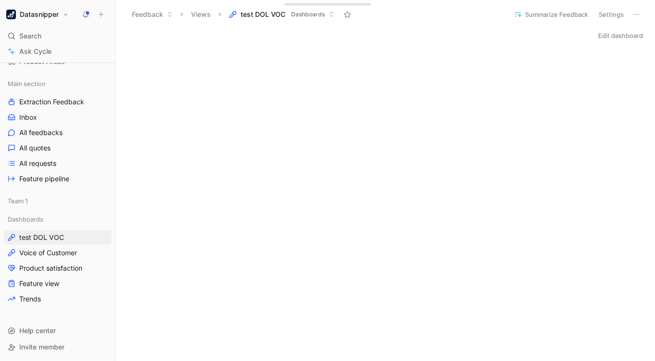
click at [43, 16] on h1 "Datasnipper" at bounding box center [39, 14] width 39 height 9
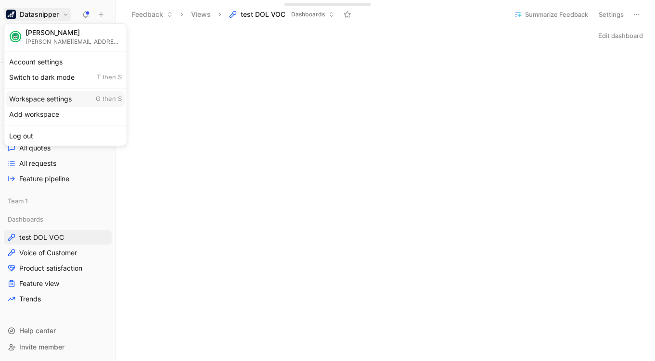
click at [50, 92] on div "Workspace settings G then S" at bounding box center [65, 98] width 118 height 15
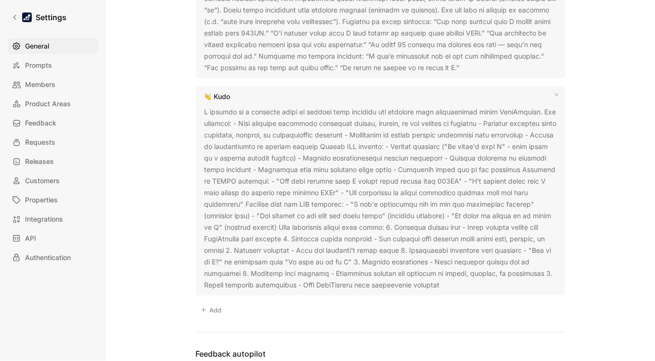
scroll to position [1040, 0]
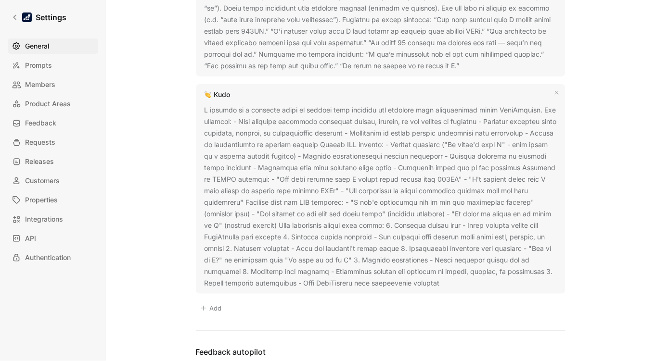
click at [521, 197] on div at bounding box center [380, 196] width 352 height 185
click at [444, 282] on icon at bounding box center [447, 284] width 6 height 6
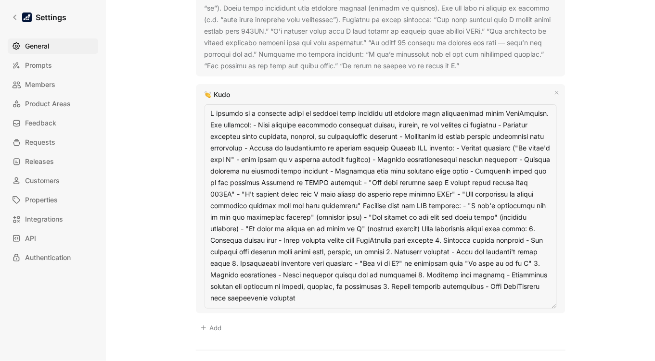
drag, startPoint x: 288, startPoint y: 294, endPoint x: 195, endPoint y: 115, distance: 201.4
click at [196, 115] on div "Kudo" at bounding box center [380, 198] width 369 height 229
type textarea "A kudo is enthusiastic praise from a customer about DataSnipper's positive impa…"
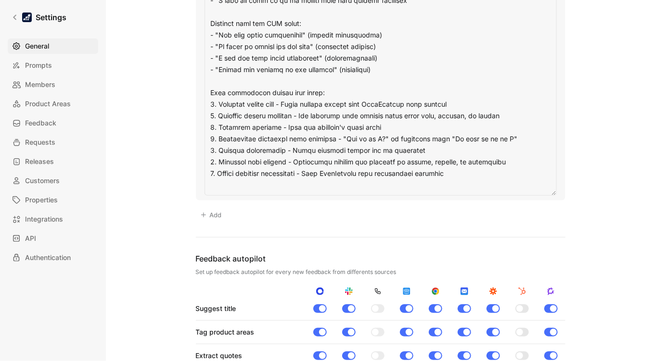
scroll to position [1363, 0]
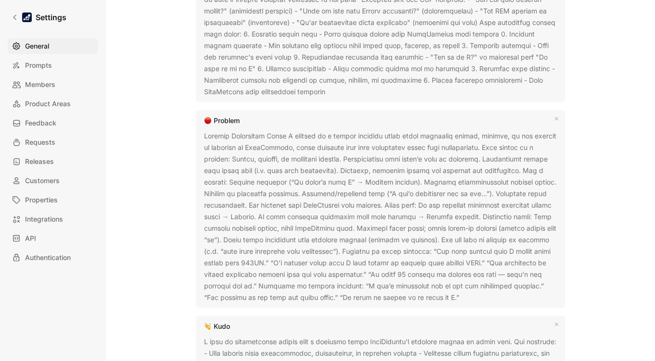
scroll to position [808, 0]
click at [629, 172] on div "General Saved Workspace Name This impacts Cycle AI requests Datasnipper Logo «r…" at bounding box center [380, 65] width 518 height 1717
click at [471, 294] on button at bounding box center [466, 298] width 10 height 10
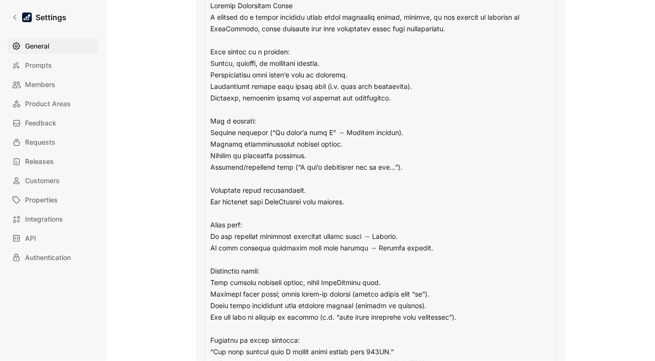
scroll to position [1164, 0]
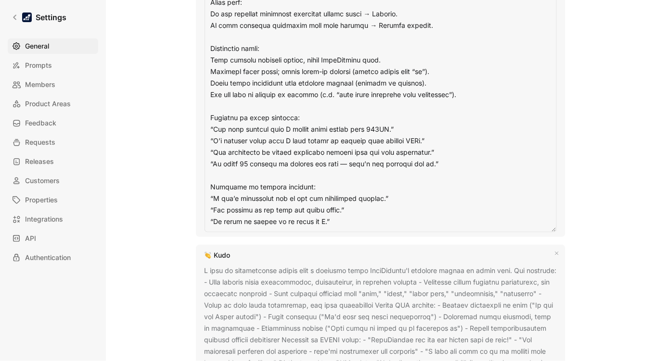
drag, startPoint x: 207, startPoint y: 137, endPoint x: 443, endPoint y: 216, distance: 249.2
click at [443, 216] on textarea at bounding box center [380, 3] width 352 height 458
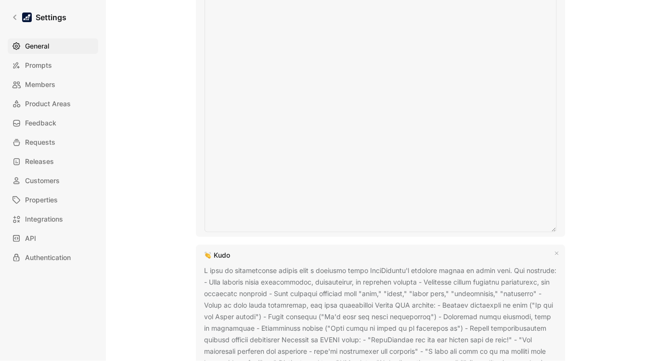
scroll to position [725, 0]
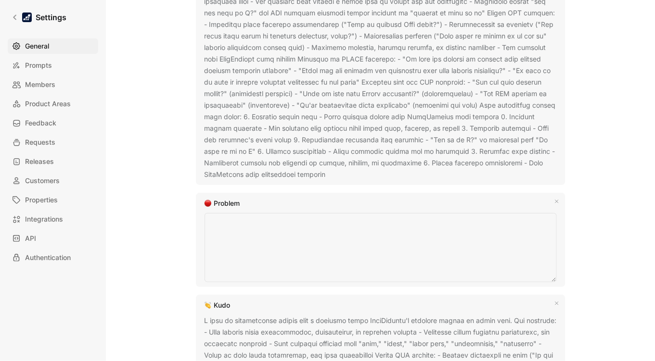
click at [294, 254] on textarea at bounding box center [380, 247] width 352 height 69
type textarea "A problem is a concrete issue or failure that prevents the customer from succes…"
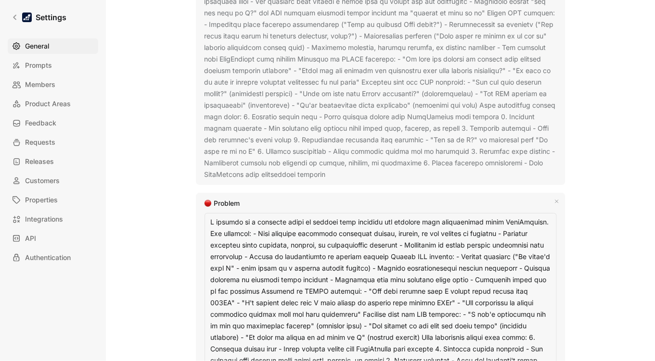
scroll to position [773, 0]
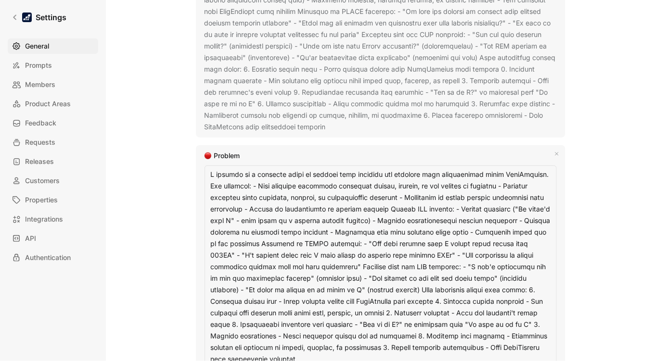
click at [630, 243] on div "General Saved Workspace Name This impacts Cycle AI requests Datasnipper Logo «r…" at bounding box center [380, 117] width 518 height 1749
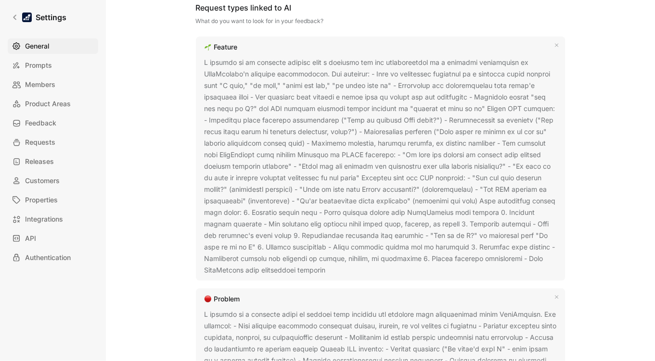
scroll to position [579, 0]
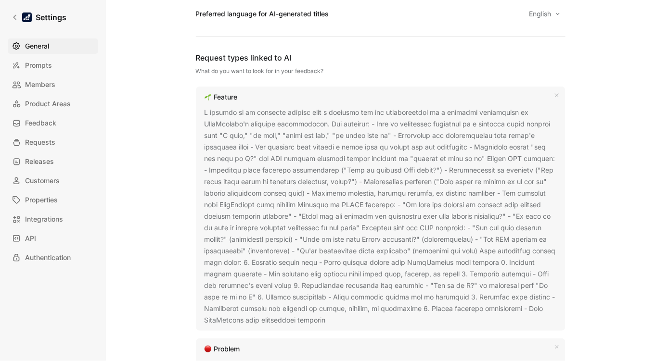
drag, startPoint x: 1, startPoint y: 39, endPoint x: 142, endPoint y: 156, distance: 182.7
click at [142, 156] on div "General Saved Workspace Name This impacts Cycle AI requests Datasnipper Logo «r…" at bounding box center [380, 300] width 518 height 1729
click at [15, 16] on icon at bounding box center [15, 17] width 7 height 7
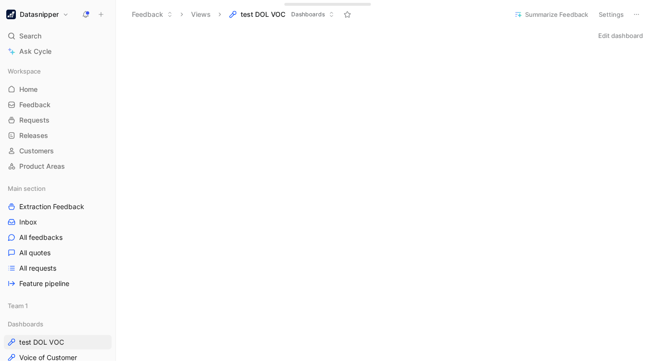
click at [37, 21] on button "Datasnipper" at bounding box center [37, 14] width 67 height 13
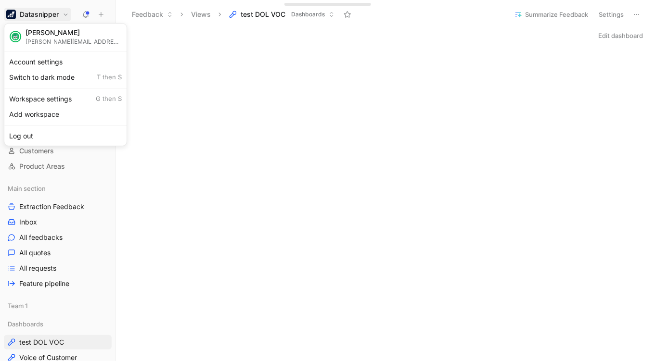
click at [31, 88] on hr at bounding box center [65, 88] width 122 height 0
click at [38, 98] on div "Workspace settings G then S" at bounding box center [65, 98] width 118 height 15
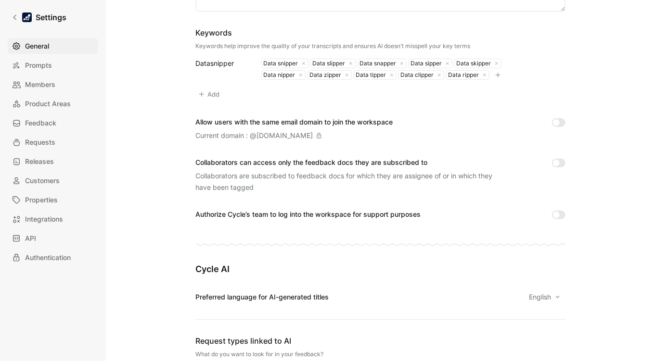
scroll to position [213, 0]
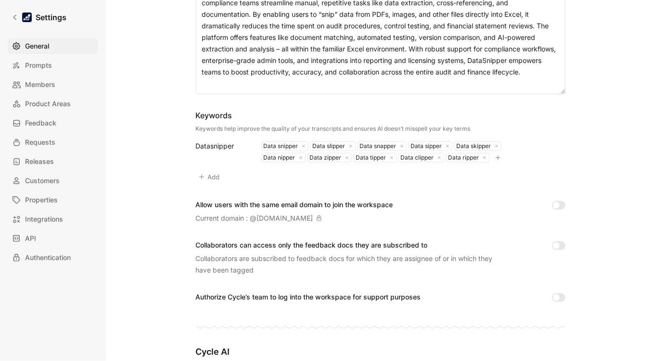
click at [4, 11] on div "Settings General Prompts Members Product Areas Feedback Requests Releases Custo…" at bounding box center [53, 180] width 106 height 361
click at [15, 15] on icon at bounding box center [14, 17] width 3 height 5
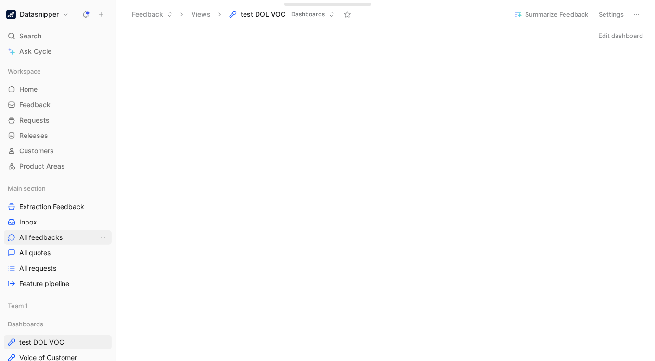
click at [48, 238] on span "All feedbacks" at bounding box center [40, 238] width 43 height 10
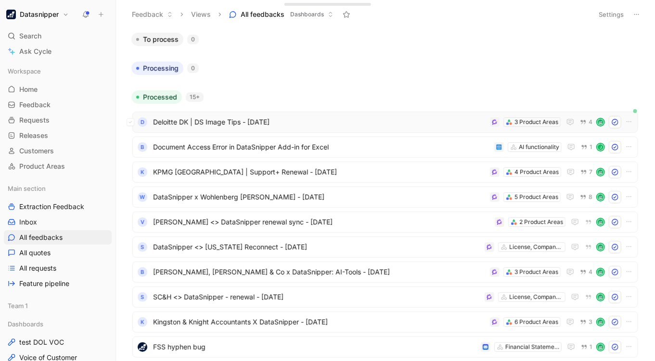
click at [352, 125] on span "Deloitte DK | DS Image Tips - [DATE]" at bounding box center [319, 122] width 333 height 12
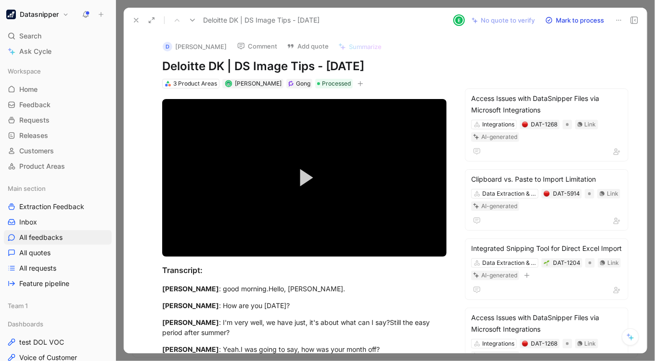
click at [572, 21] on button "Mark to process" at bounding box center [574, 19] width 67 height 13
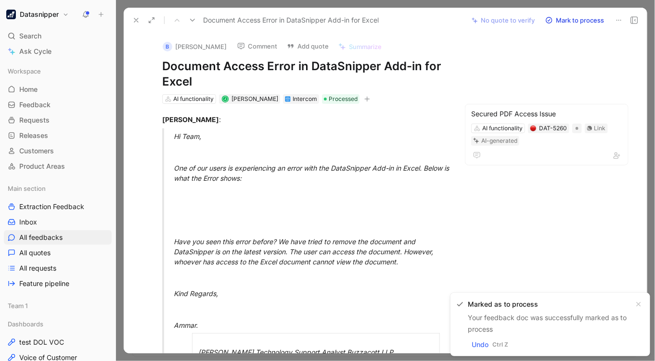
click at [650, 111] on div at bounding box center [385, 180] width 539 height 361
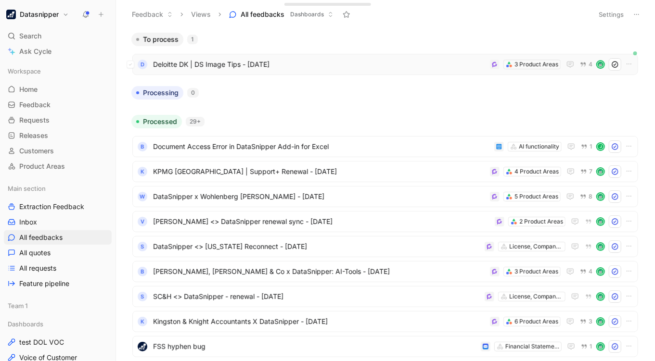
click at [317, 70] on span "Deloitte DK | DS Image Tips - [DATE]" at bounding box center [319, 65] width 333 height 12
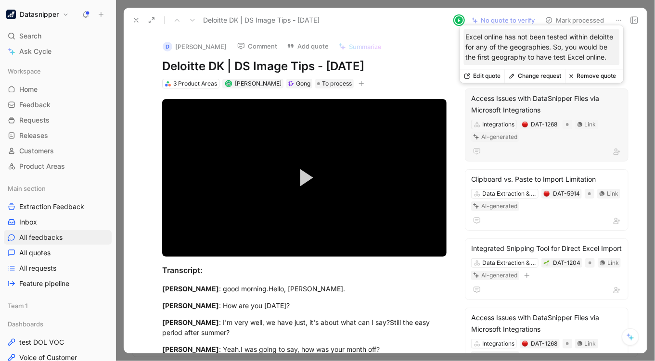
click at [588, 75] on button "Remove quote" at bounding box center [592, 75] width 55 height 13
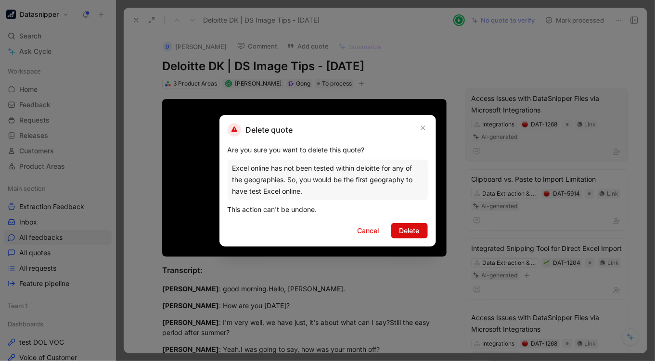
click at [406, 224] on button "Delete" at bounding box center [409, 230] width 37 height 15
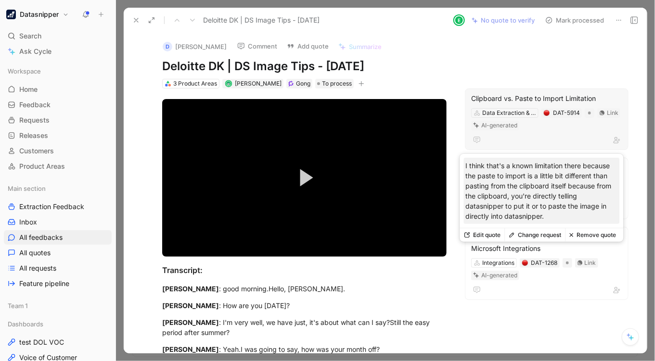
click at [592, 237] on button "Remove quote" at bounding box center [592, 234] width 55 height 13
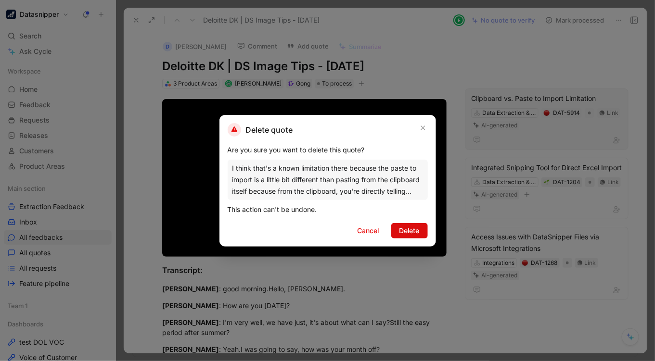
click at [410, 228] on span "Delete" at bounding box center [409, 231] width 20 height 12
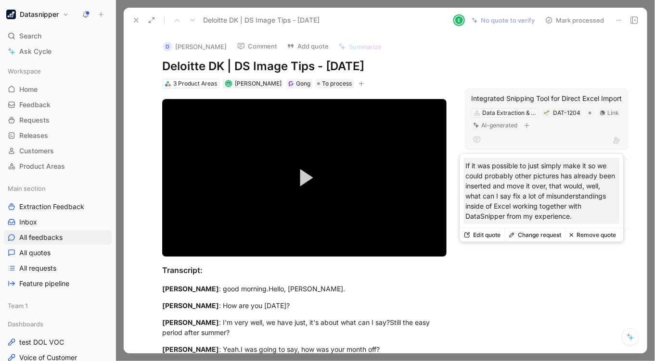
click at [590, 235] on button "Remove quote" at bounding box center [592, 234] width 55 height 13
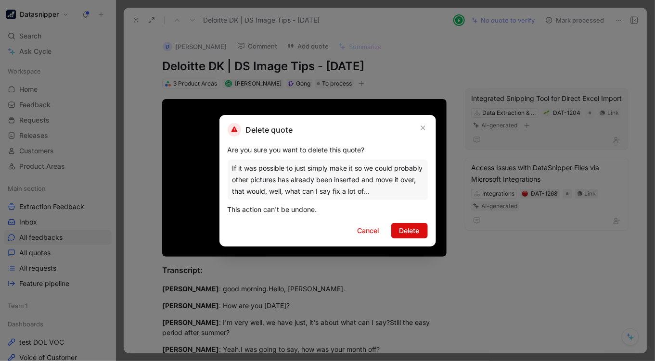
click at [413, 227] on span "Delete" at bounding box center [409, 231] width 20 height 12
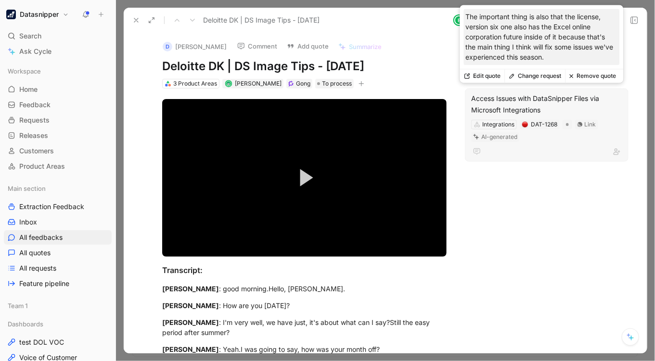
click at [590, 75] on button "Remove quote" at bounding box center [592, 75] width 55 height 13
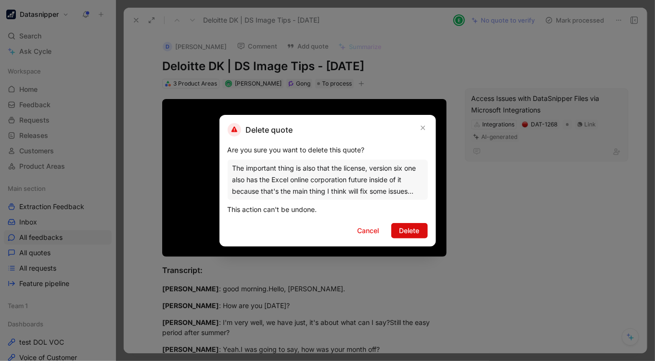
click at [407, 231] on span "Delete" at bounding box center [409, 231] width 20 height 12
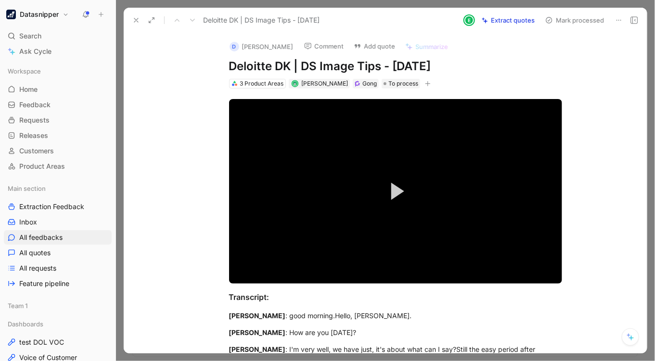
click at [505, 23] on button "Extract quotes" at bounding box center [508, 19] width 62 height 13
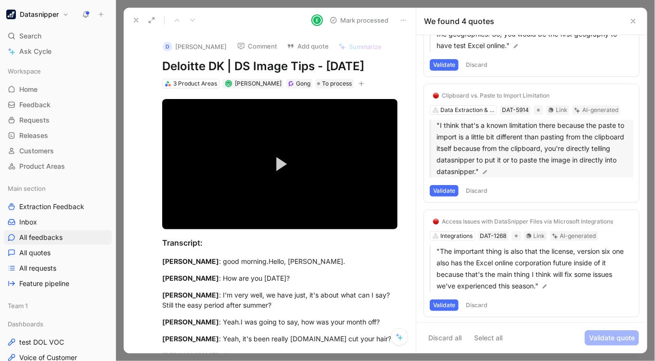
scroll to position [66, 0]
